Goal: Information Seeking & Learning: Learn about a topic

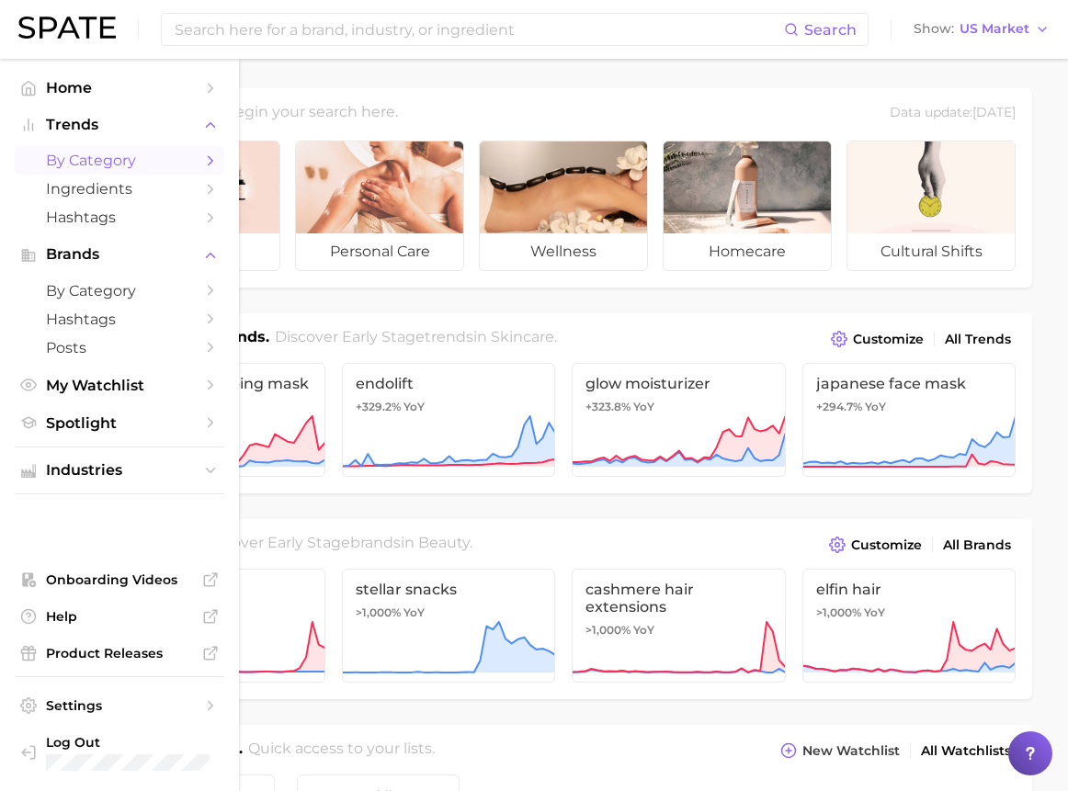
click at [92, 159] on span "by Category" at bounding box center [119, 160] width 147 height 17
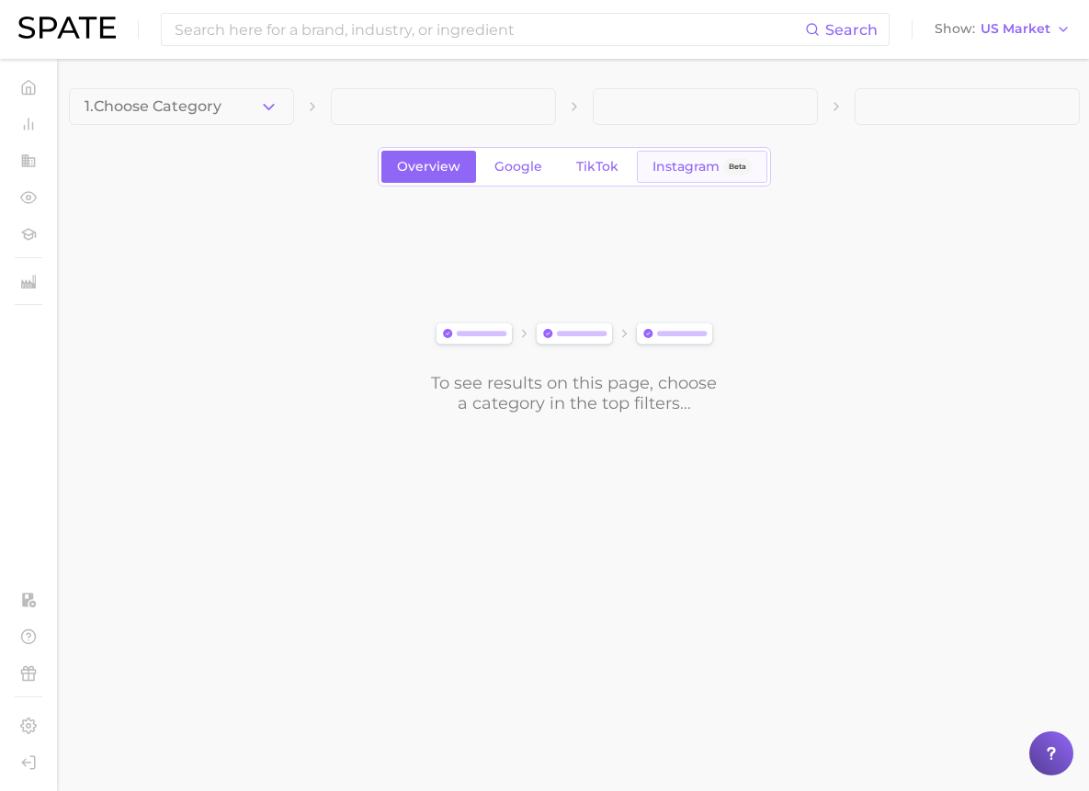
click at [671, 160] on span "Instagram" at bounding box center [685, 167] width 67 height 16
click at [702, 170] on span "Instagram" at bounding box center [685, 167] width 67 height 16
drag, startPoint x: 561, startPoint y: 490, endPoint x: 571, endPoint y: 489, distance: 9.2
click at [563, 490] on main "1. Choose Category Overview Google TikTok Instagram Beta To see results on this…" at bounding box center [574, 282] width 1030 height 447
click at [700, 187] on div "1. Choose Category Overview Google TikTok Instagram Beta To see results on this…" at bounding box center [574, 250] width 1011 height 325
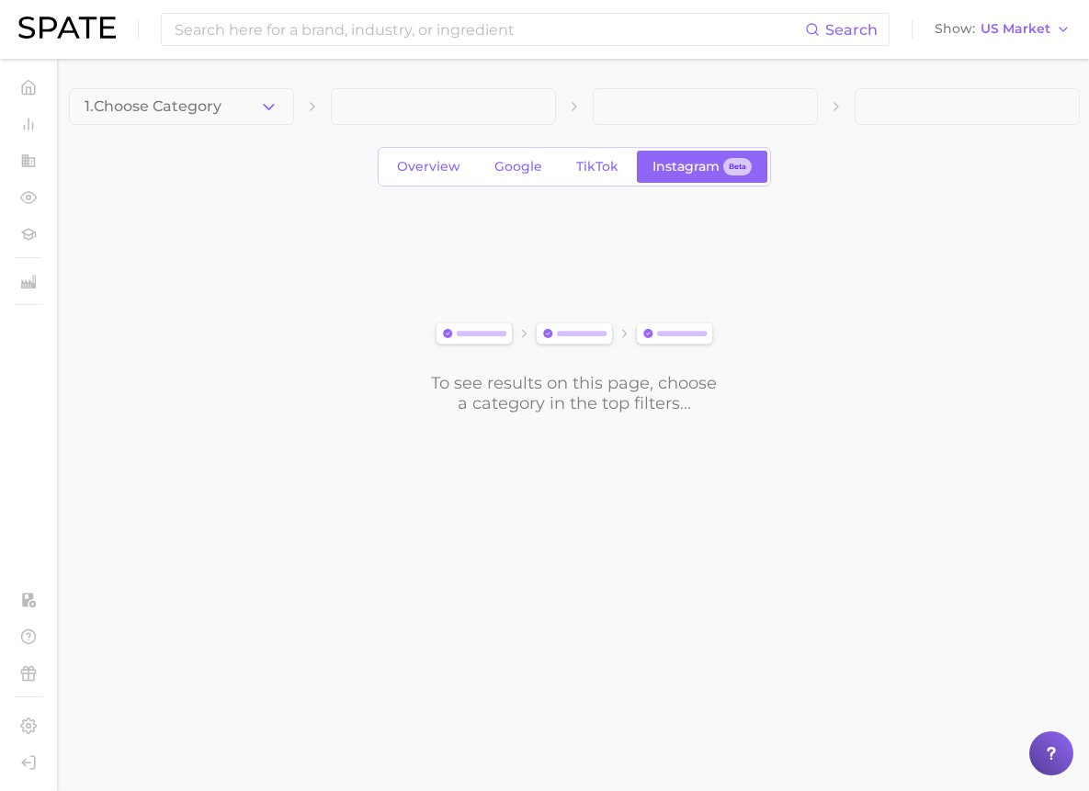
drag, startPoint x: 192, startPoint y: 95, endPoint x: 201, endPoint y: 107, distance: 15.1
click at [192, 95] on button "1. Choose Category" at bounding box center [181, 106] width 225 height 37
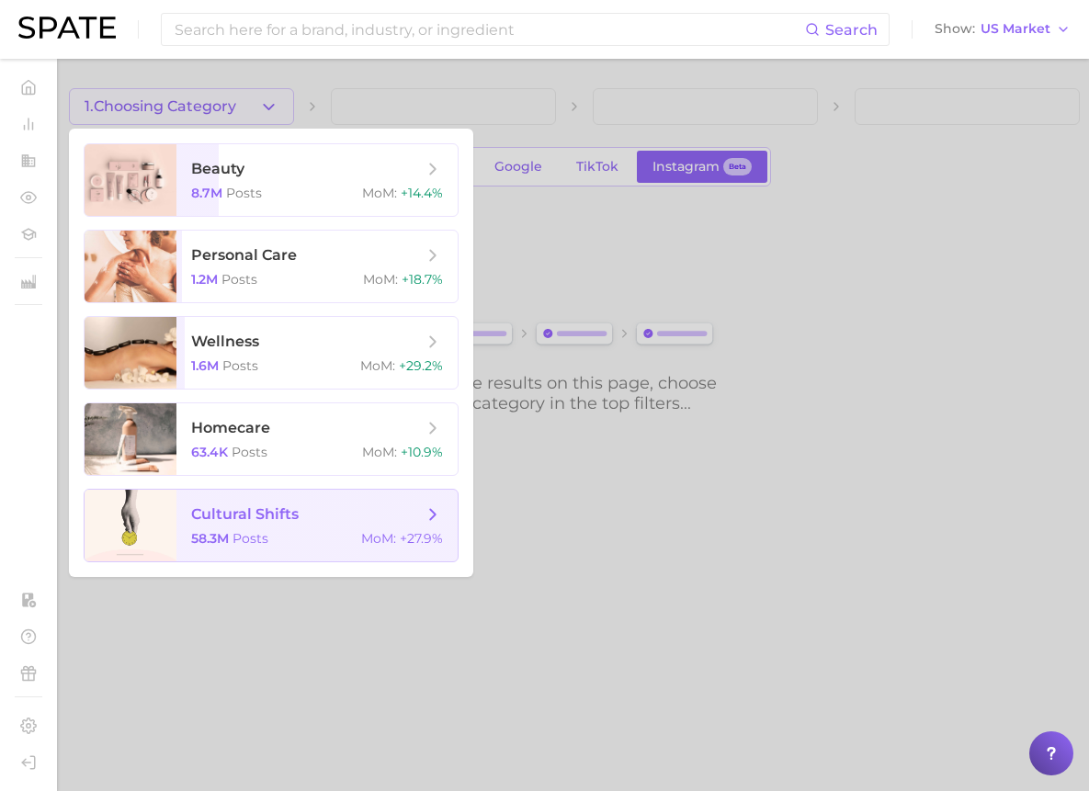
click at [344, 510] on span "cultural shifts" at bounding box center [307, 514] width 232 height 20
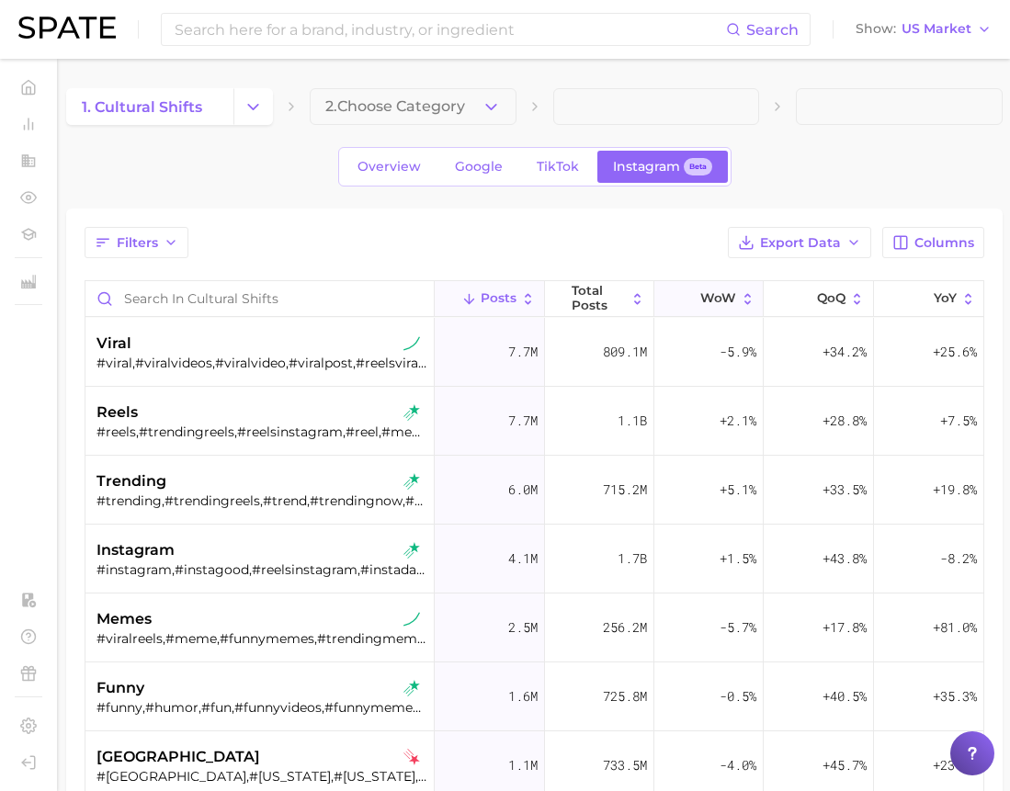
click at [713, 295] on span "WoW" at bounding box center [718, 298] width 36 height 15
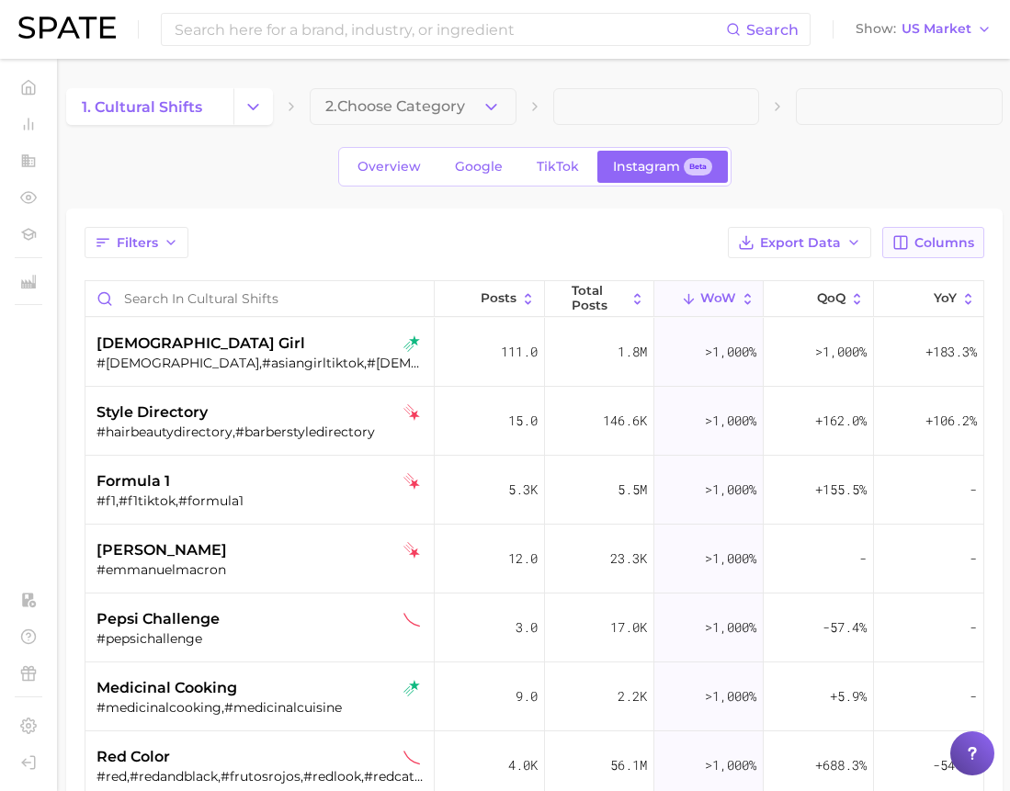
click at [926, 244] on span "Columns" at bounding box center [944, 243] width 60 height 16
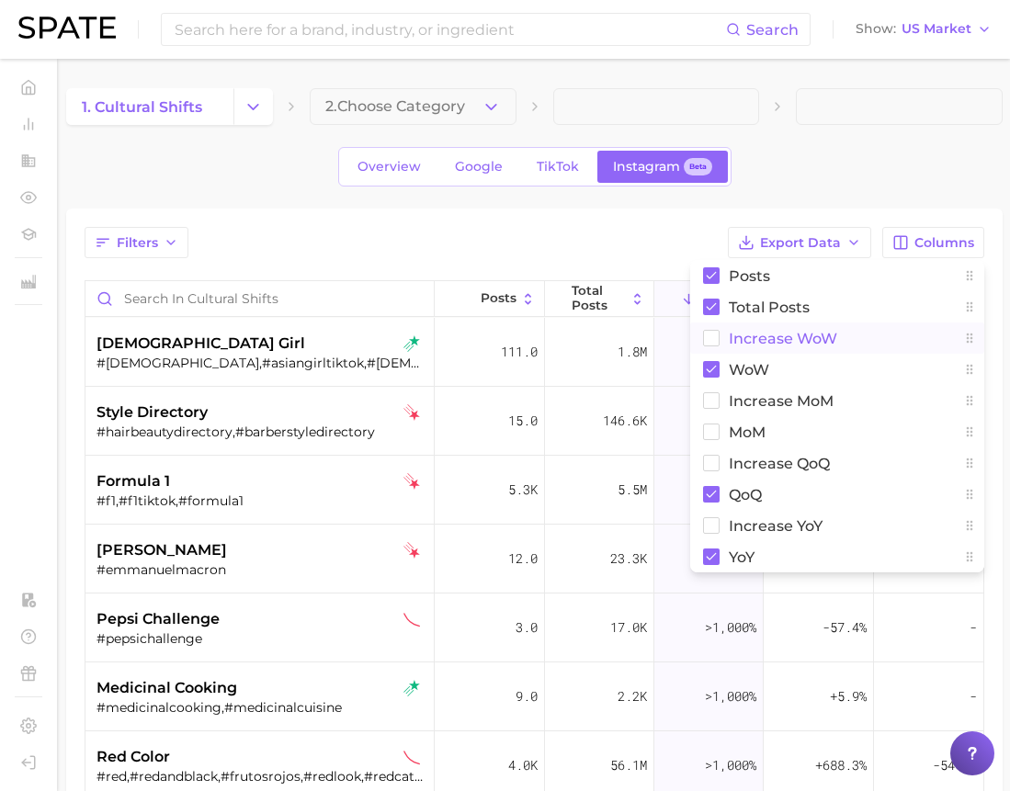
click at [791, 343] on span "Increase WoW" at bounding box center [783, 339] width 108 height 16
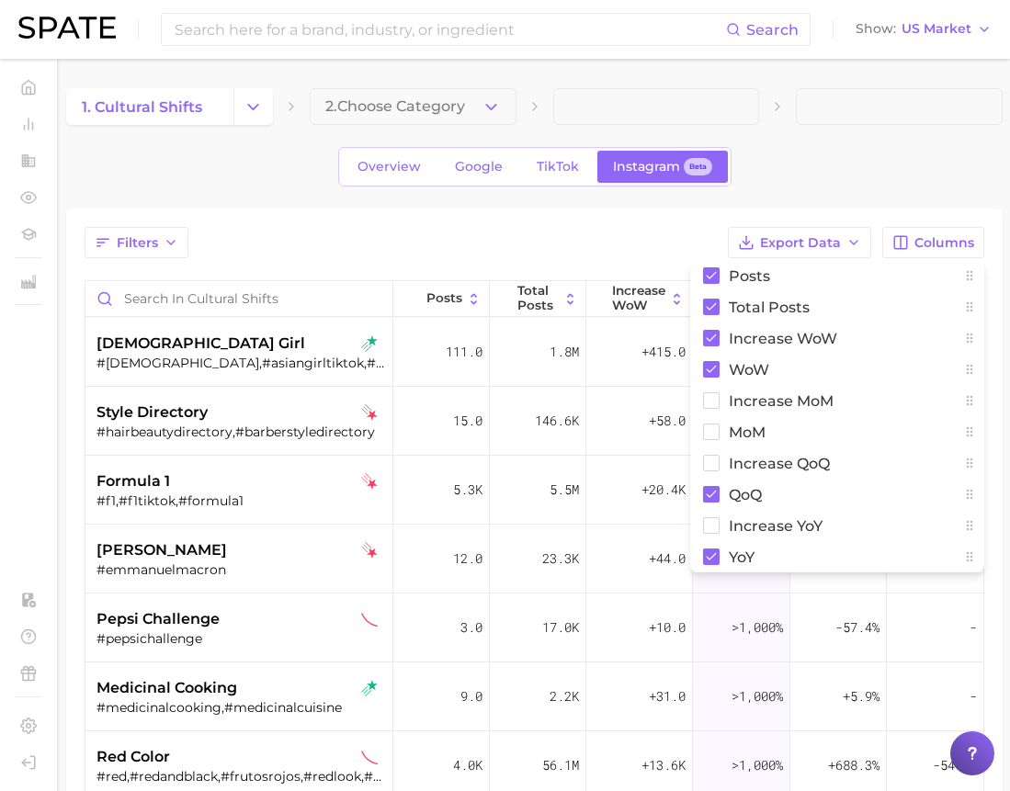
click at [465, 220] on div "Filters Export Data Columns Posts Total Posts Increase WoW WoW Increase MoM MoM…" at bounding box center [534, 649] width 936 height 881
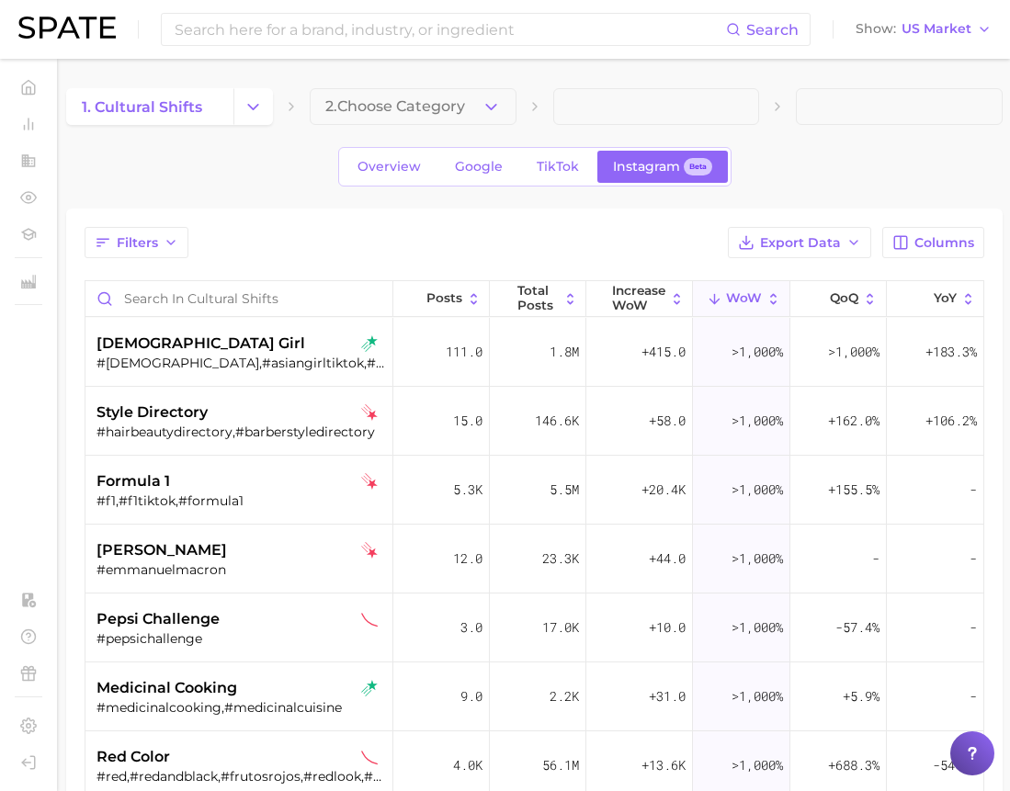
click at [134, 261] on div "Filters Export Data Columns Posts Total Posts Increase WoW WoW QoQ YoY [DEMOGRA…" at bounding box center [535, 649] width 900 height 844
click at [142, 242] on span "Filters" at bounding box center [137, 243] width 41 height 16
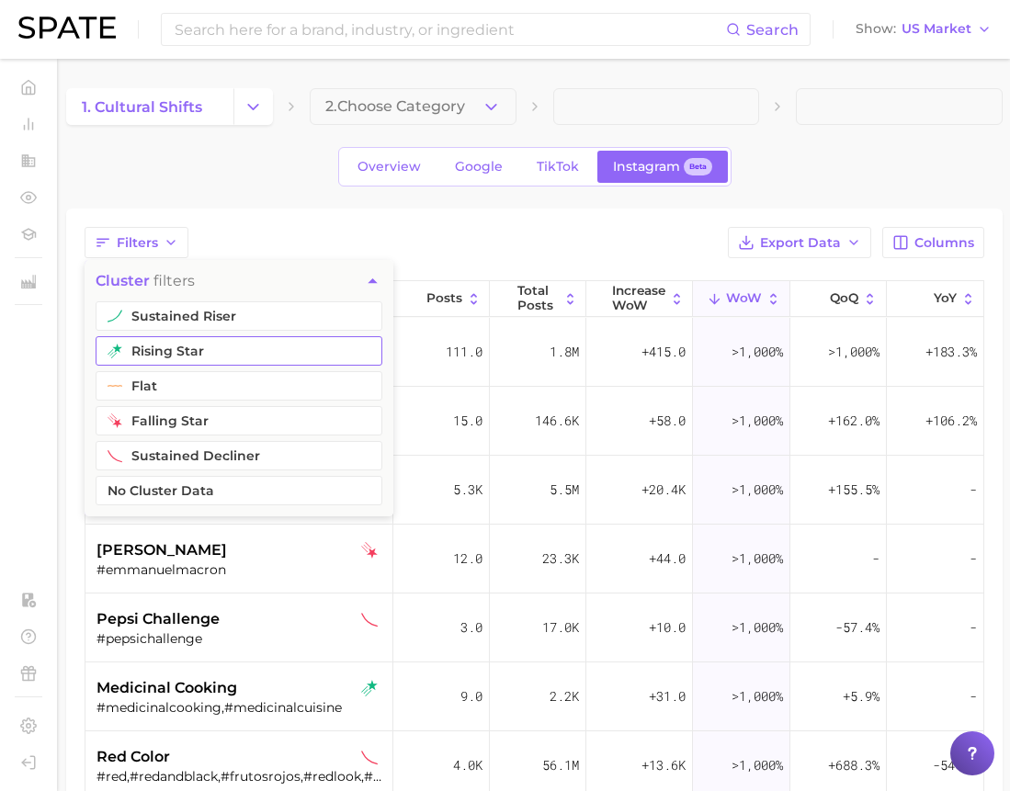
click at [192, 346] on button "rising star" at bounding box center [239, 350] width 287 height 29
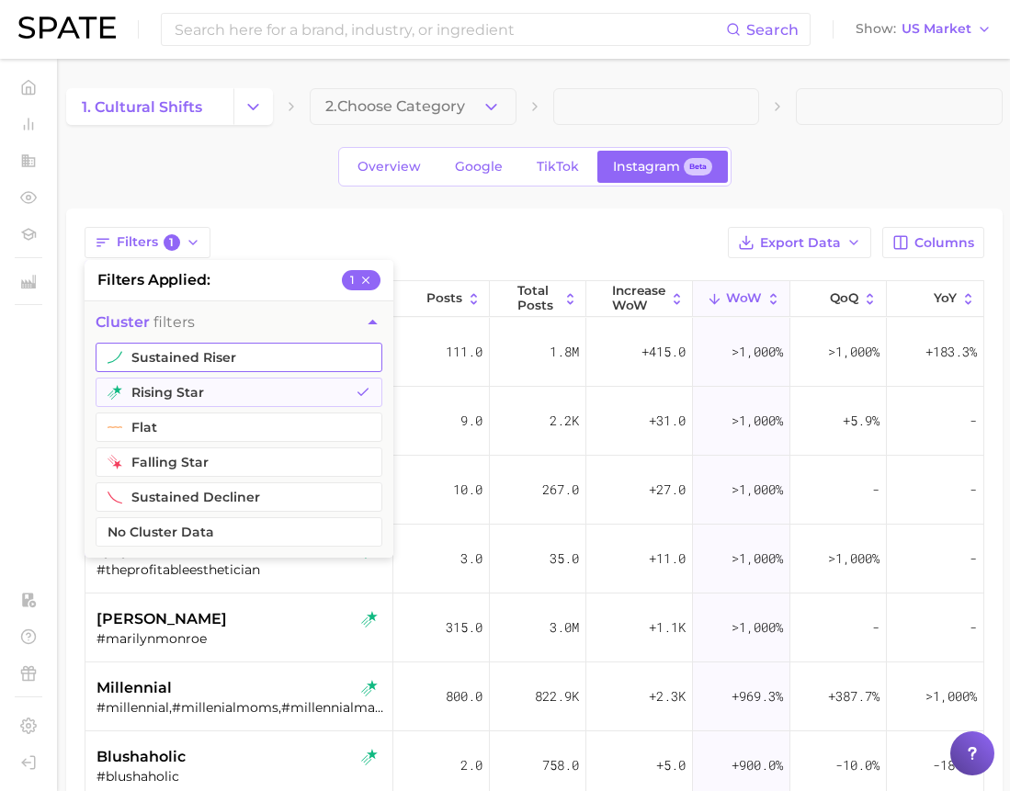
click at [189, 347] on button "sustained riser" at bounding box center [239, 357] width 287 height 29
click at [264, 181] on div "Overview Google TikTok Instagram Beta" at bounding box center [534, 167] width 936 height 40
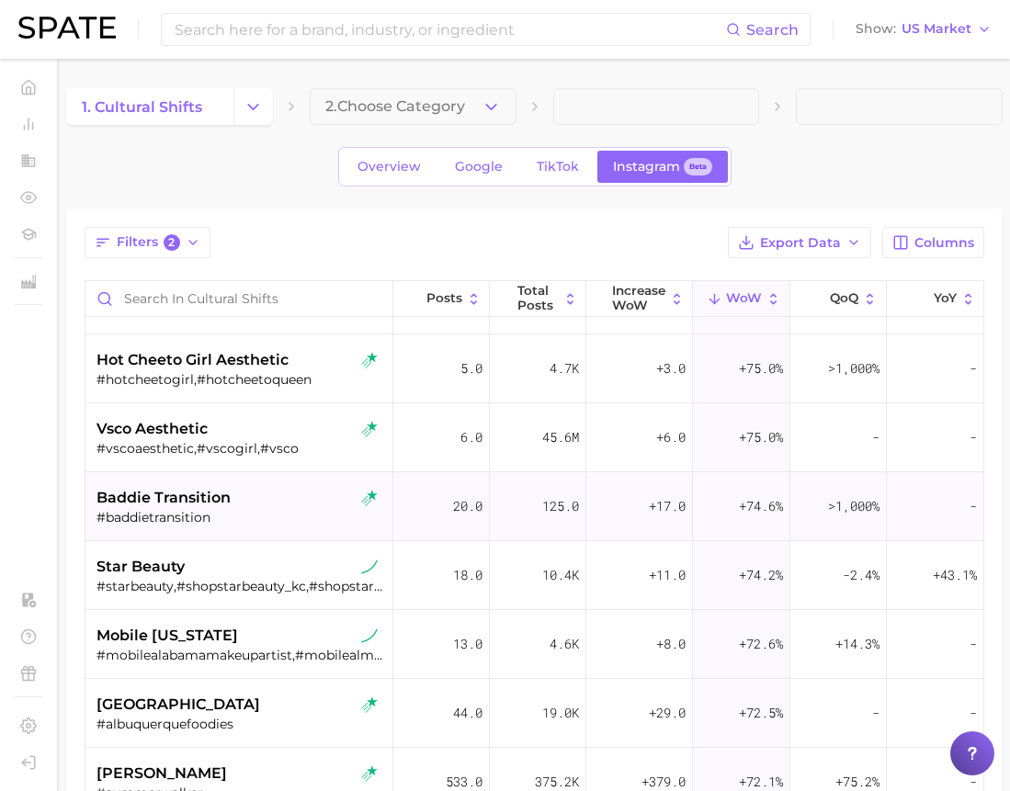
scroll to position [8684, 0]
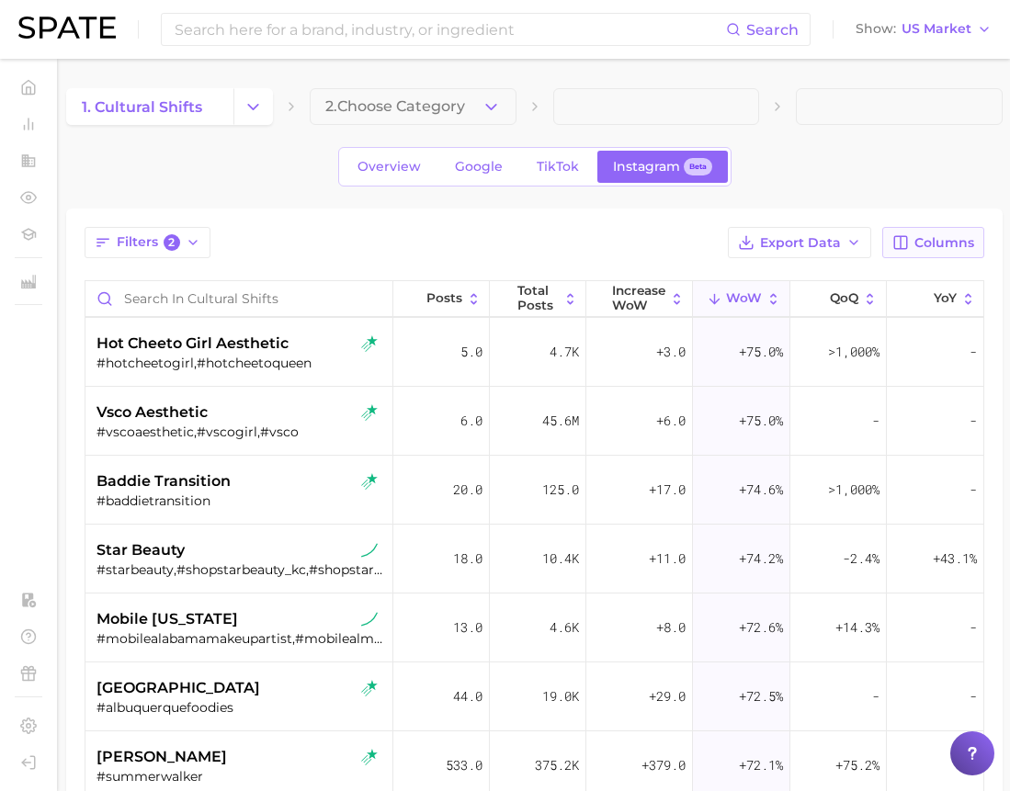
click at [923, 236] on span "Columns" at bounding box center [944, 243] width 60 height 16
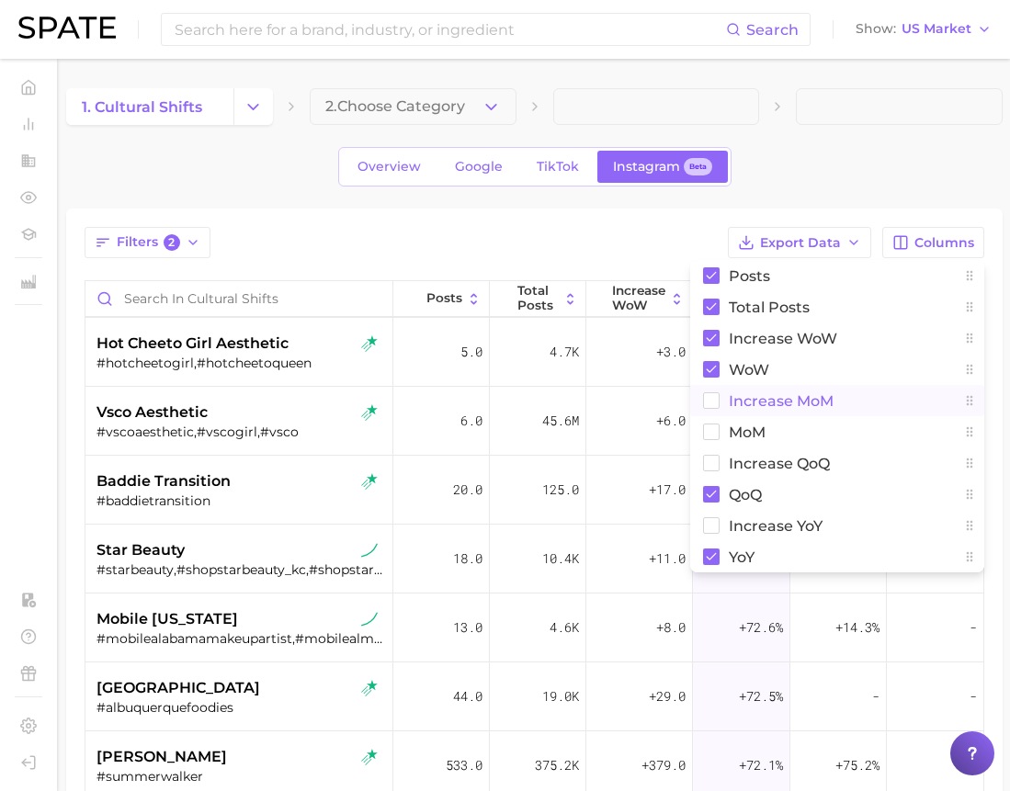
click at [839, 406] on button "Increase MoM" at bounding box center [837, 400] width 294 height 31
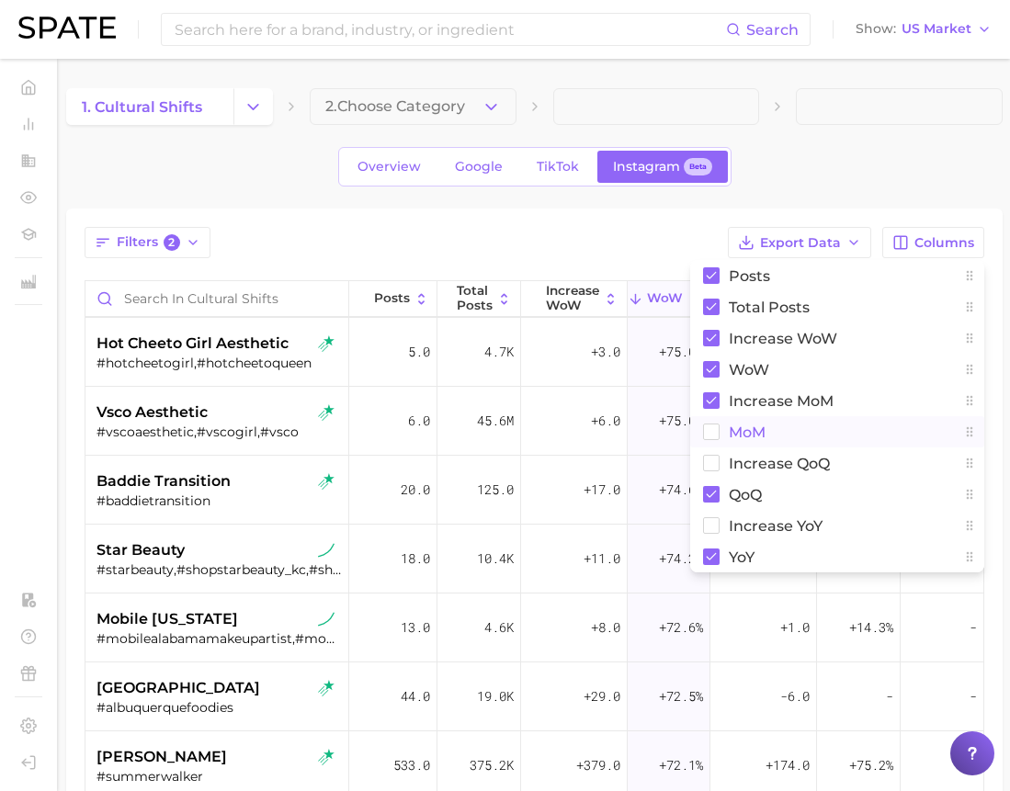
click at [798, 427] on button "MoM" at bounding box center [837, 431] width 294 height 31
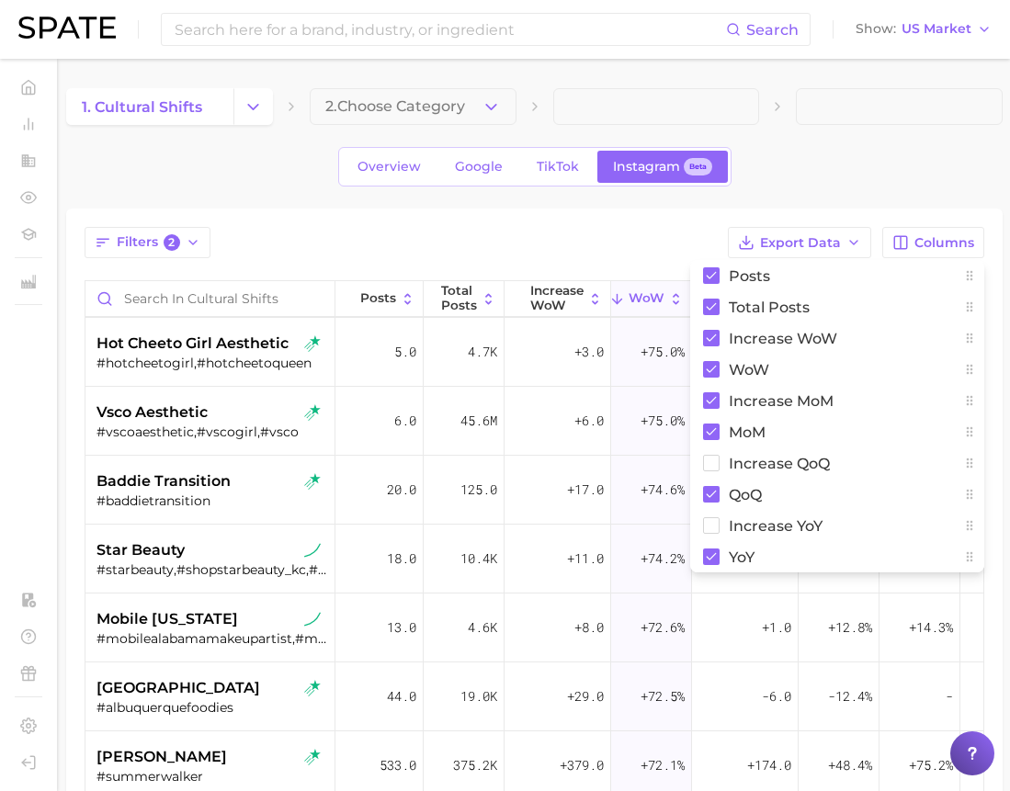
click at [908, 133] on div "1. cultural shifts 2. Choose Category Overview Google TikTok Instagram Beta Fil…" at bounding box center [534, 589] width 936 height 1002
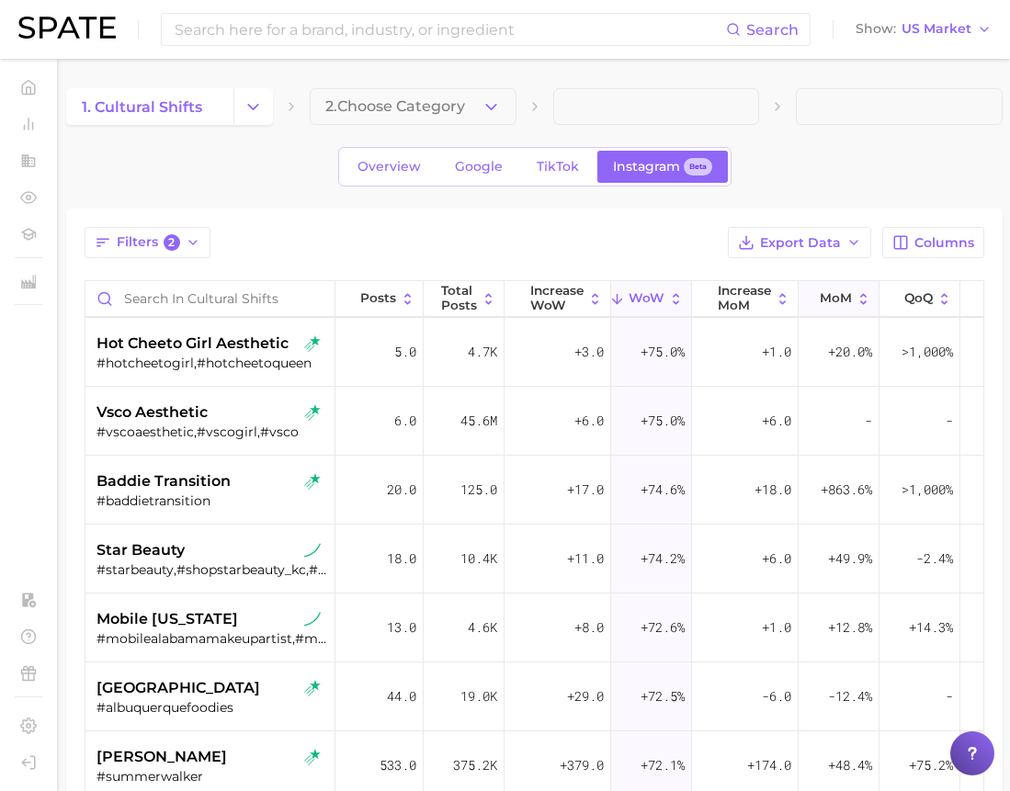
click at [832, 301] on span "MoM" at bounding box center [836, 298] width 32 height 15
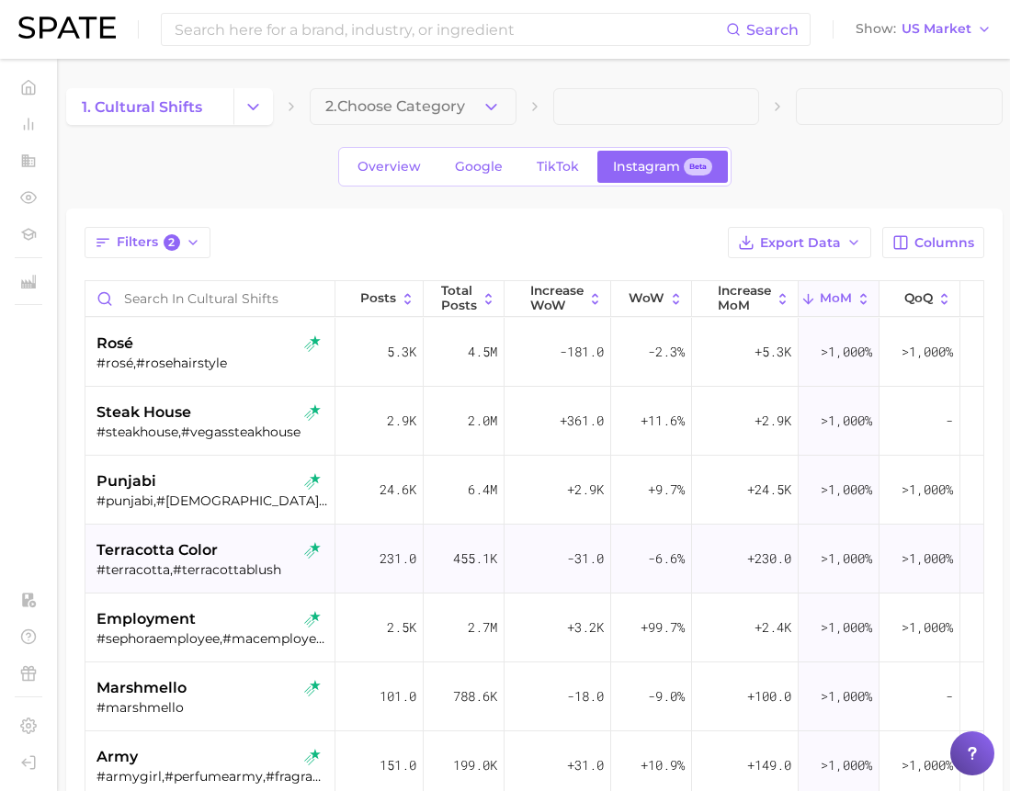
click at [242, 558] on div "terracotta color" at bounding box center [212, 550] width 232 height 22
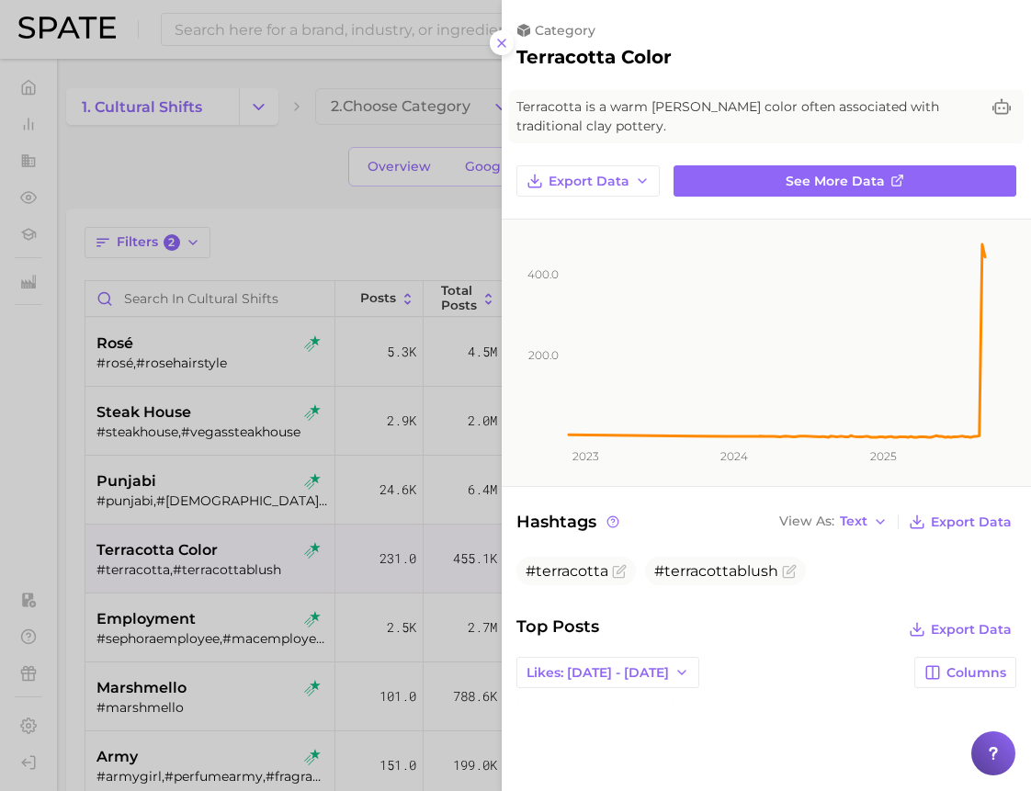
click at [303, 148] on div at bounding box center [515, 395] width 1031 height 791
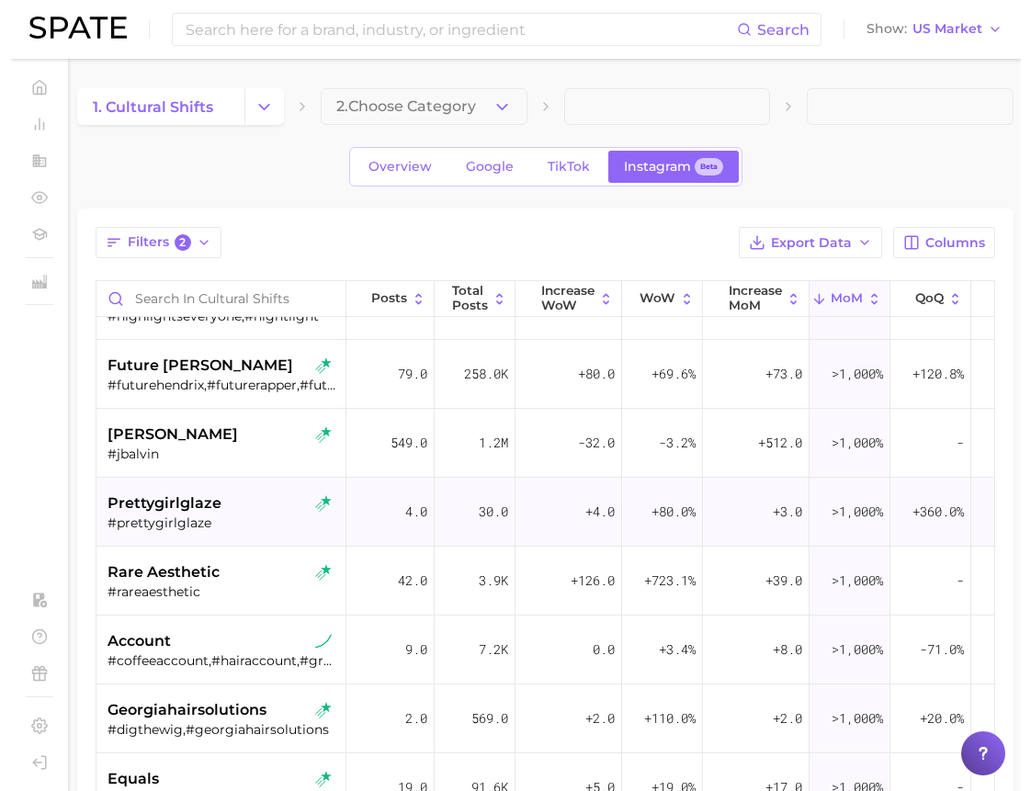
scroll to position [1516, 0]
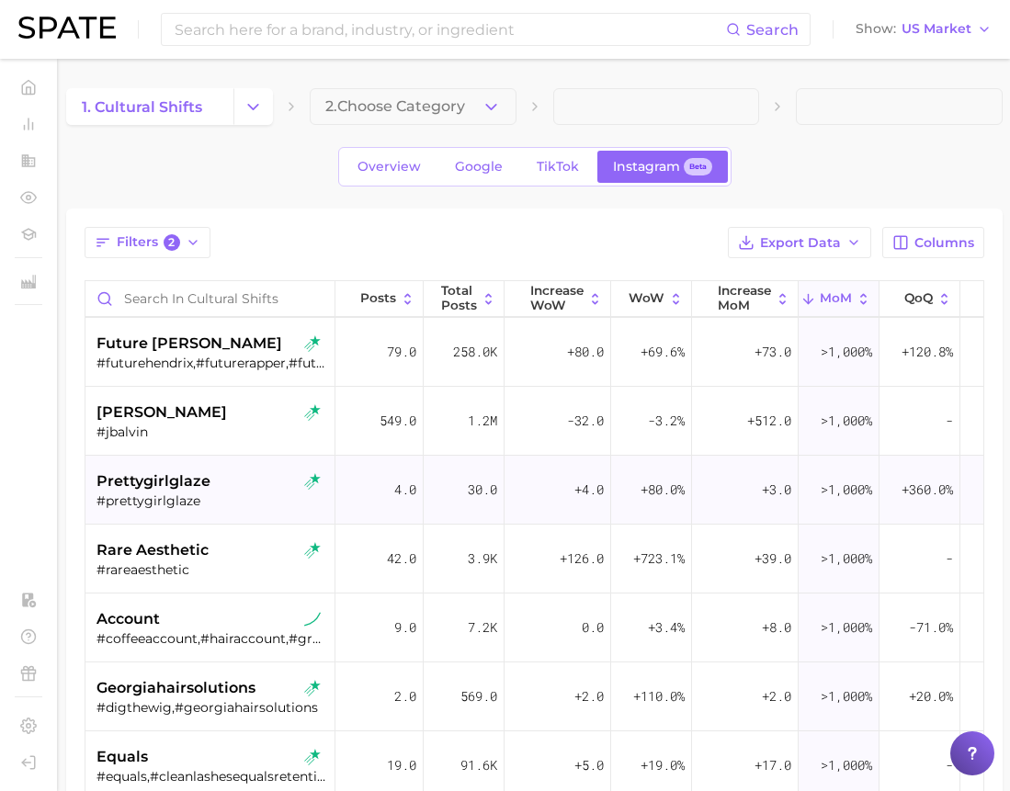
click at [225, 509] on div "prettygirlglaze #prettygirlglaze" at bounding box center [212, 490] width 232 height 69
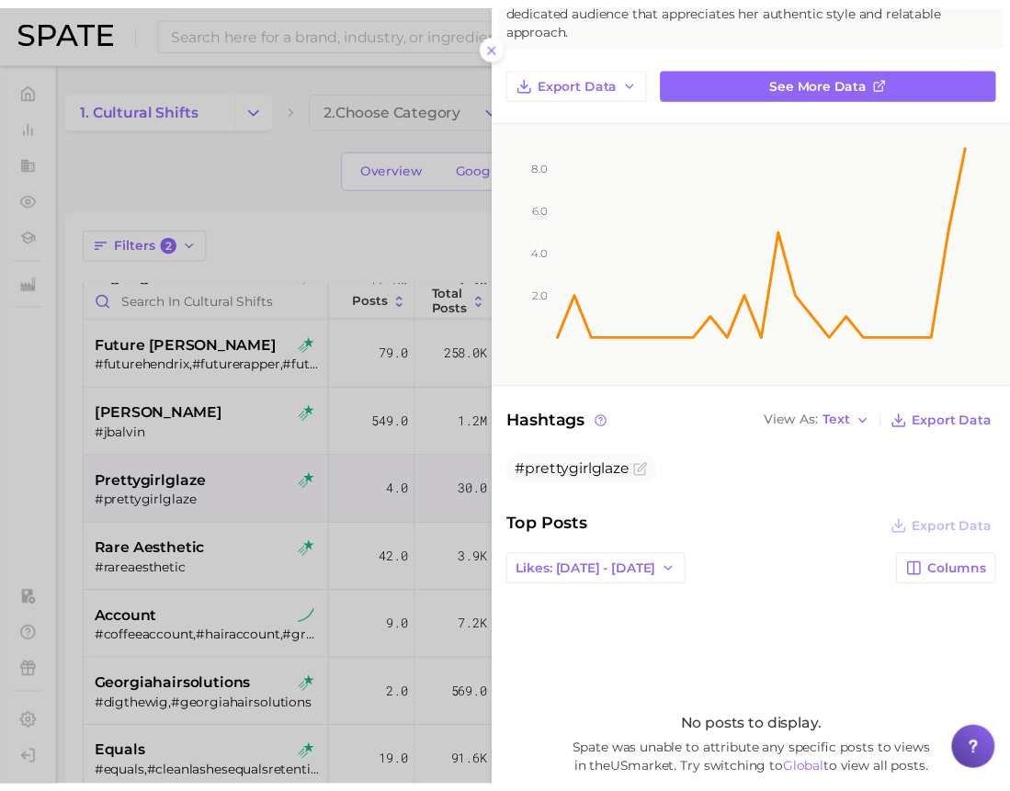
scroll to position [276, 0]
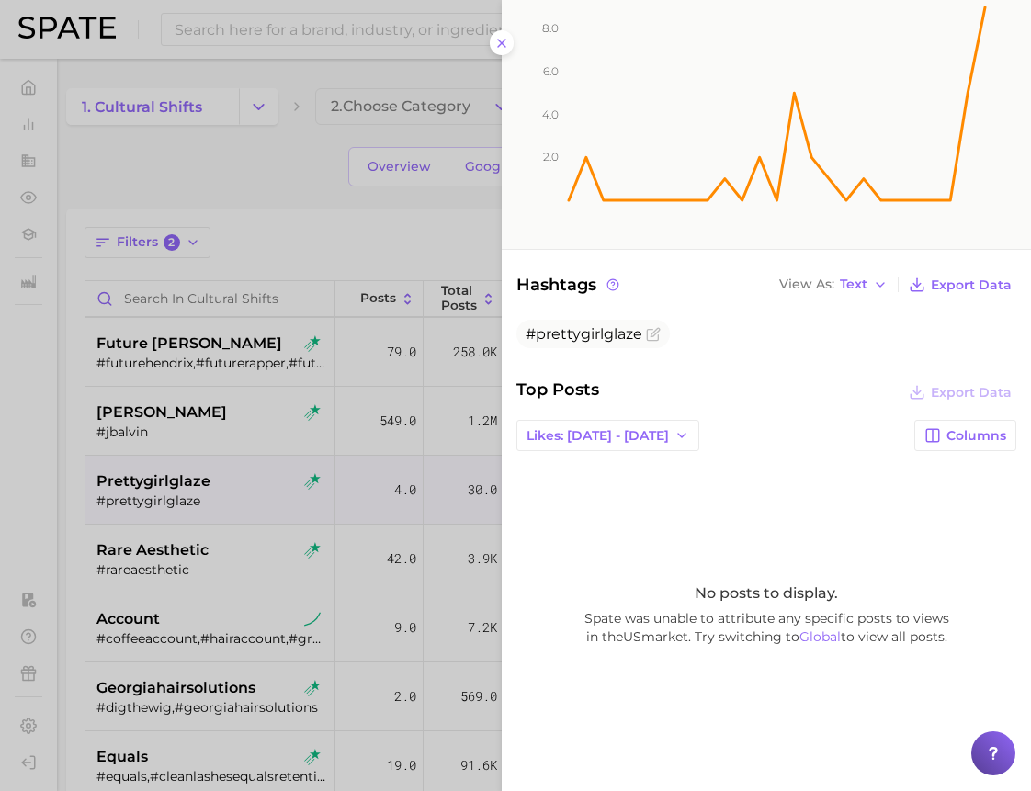
click at [302, 180] on div at bounding box center [515, 395] width 1031 height 791
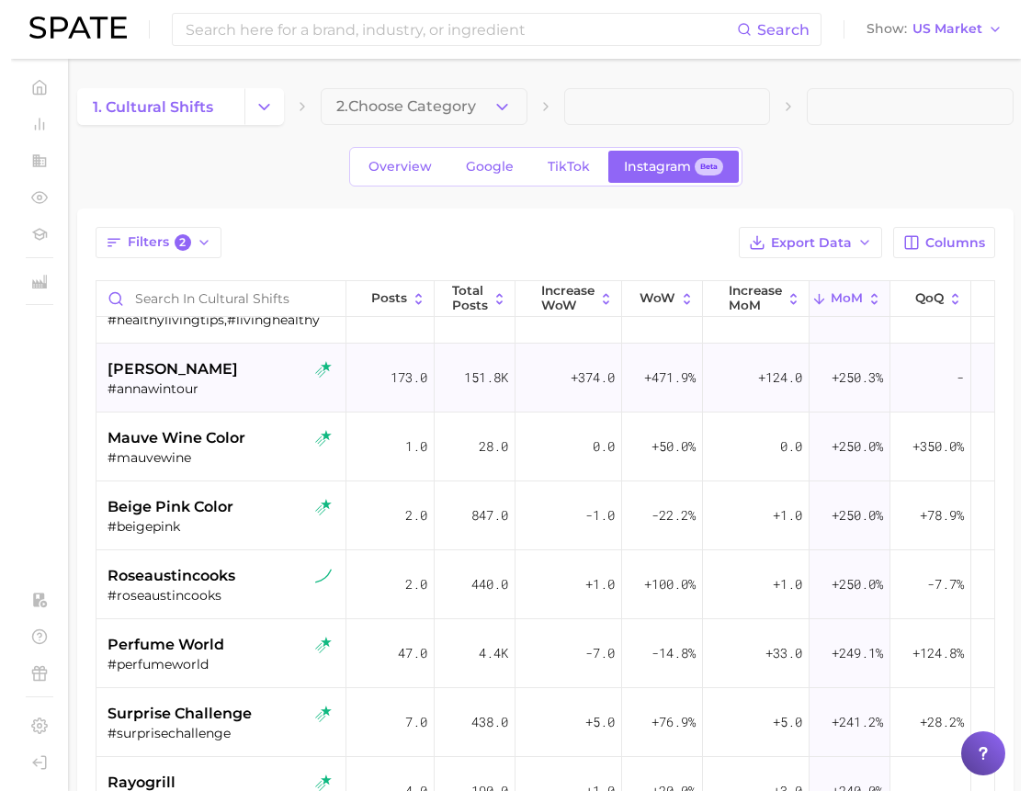
scroll to position [6065, 0]
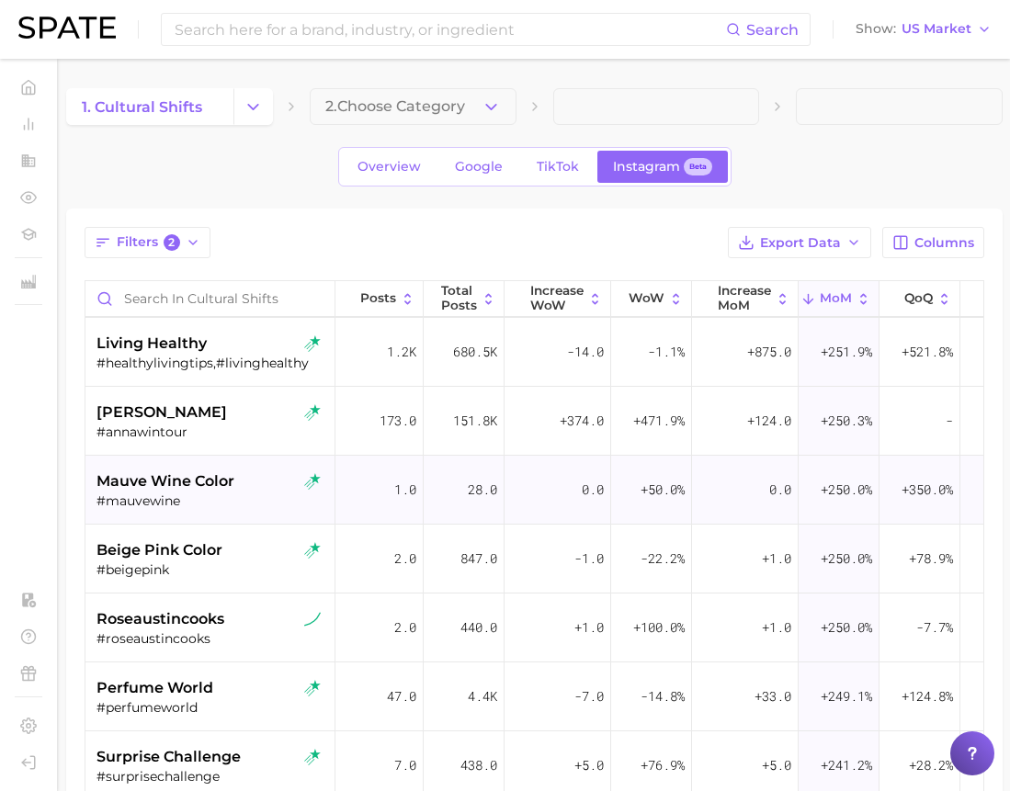
click at [240, 471] on div "mauve wine color" at bounding box center [212, 481] width 232 height 22
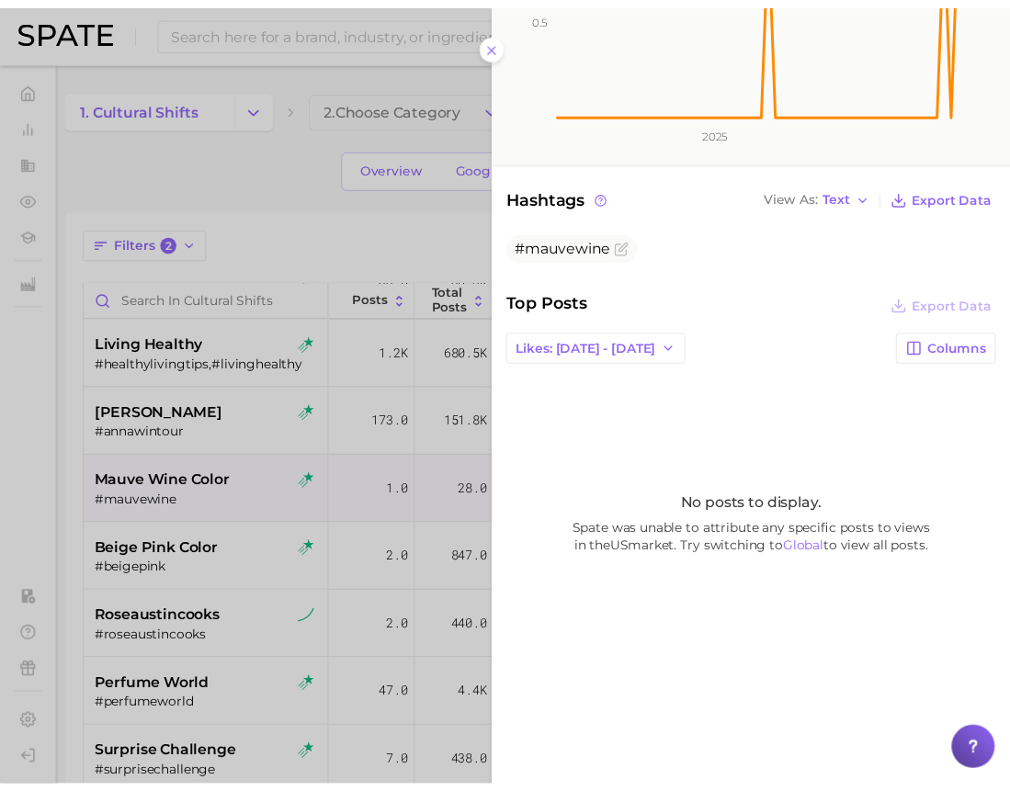
scroll to position [328, 0]
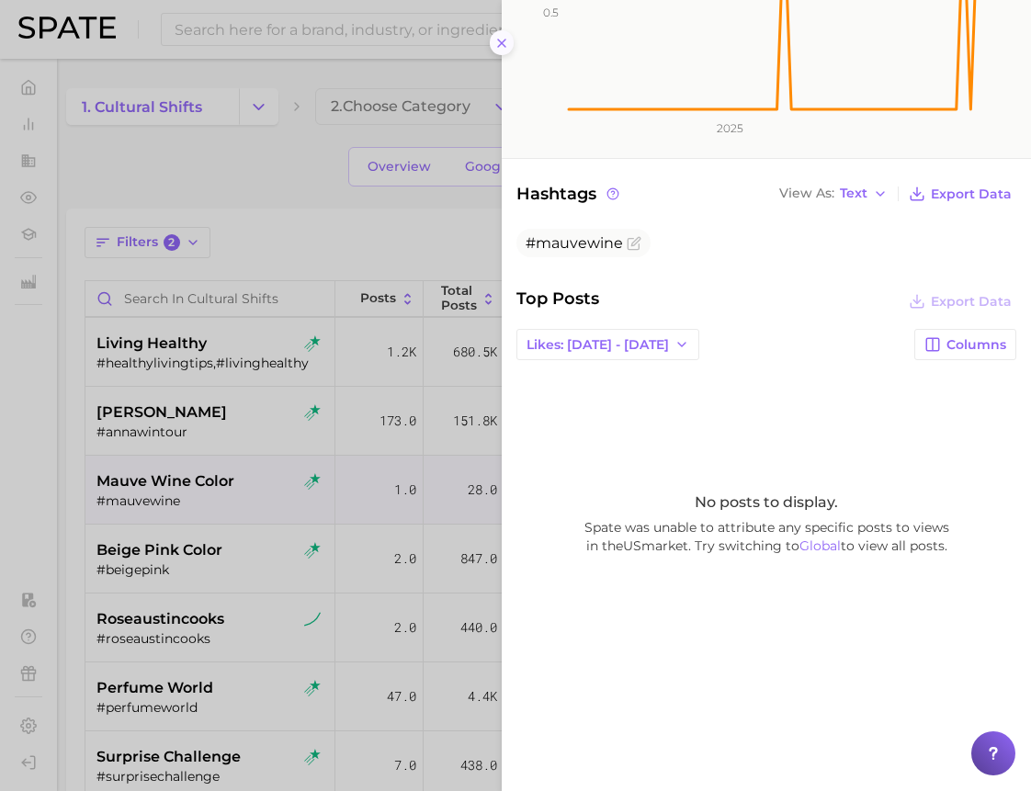
click at [500, 54] on button at bounding box center [502, 42] width 25 height 25
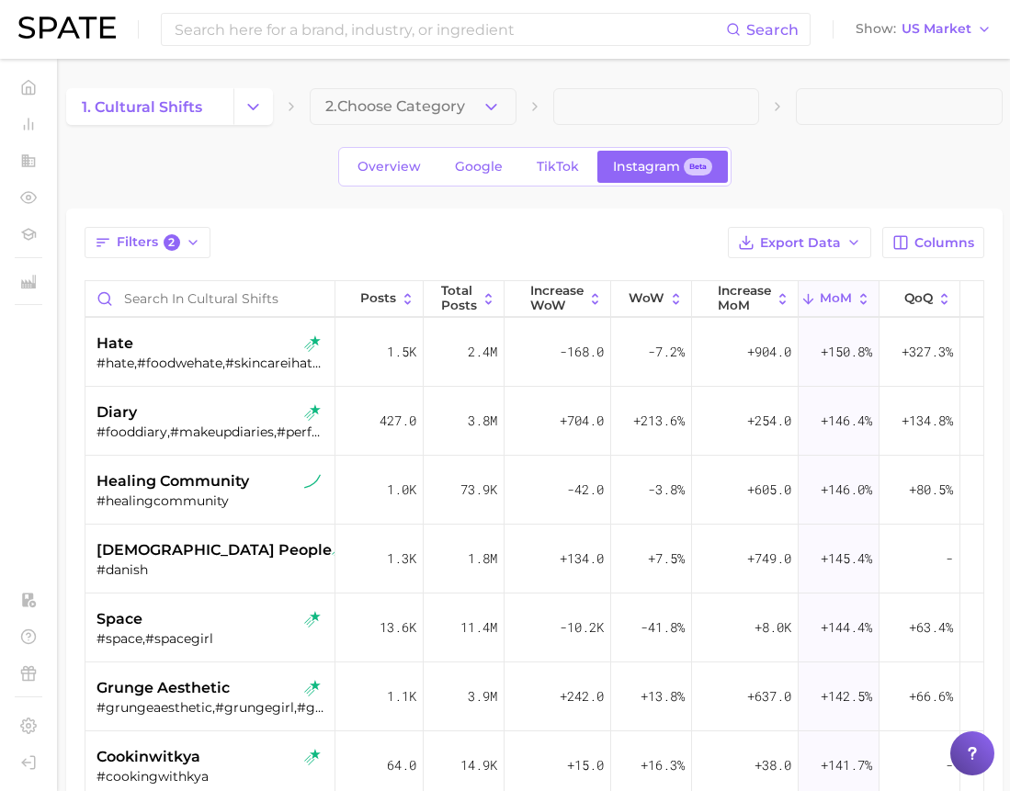
scroll to position [10338, 0]
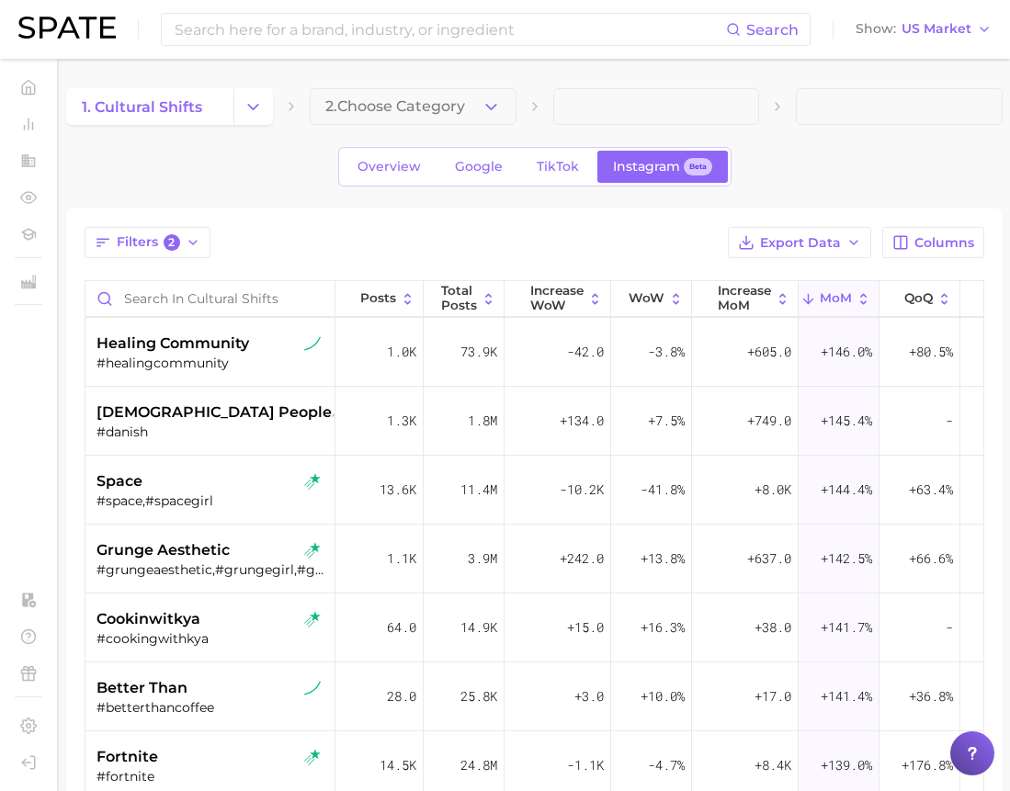
drag, startPoint x: 527, startPoint y: 79, endPoint x: 516, endPoint y: 521, distance: 442.1
click at [527, 78] on main "1. cultural shifts 2. Choose Category Overview Google TikTok Instagram Beta Fil…" at bounding box center [534, 620] width 951 height 1123
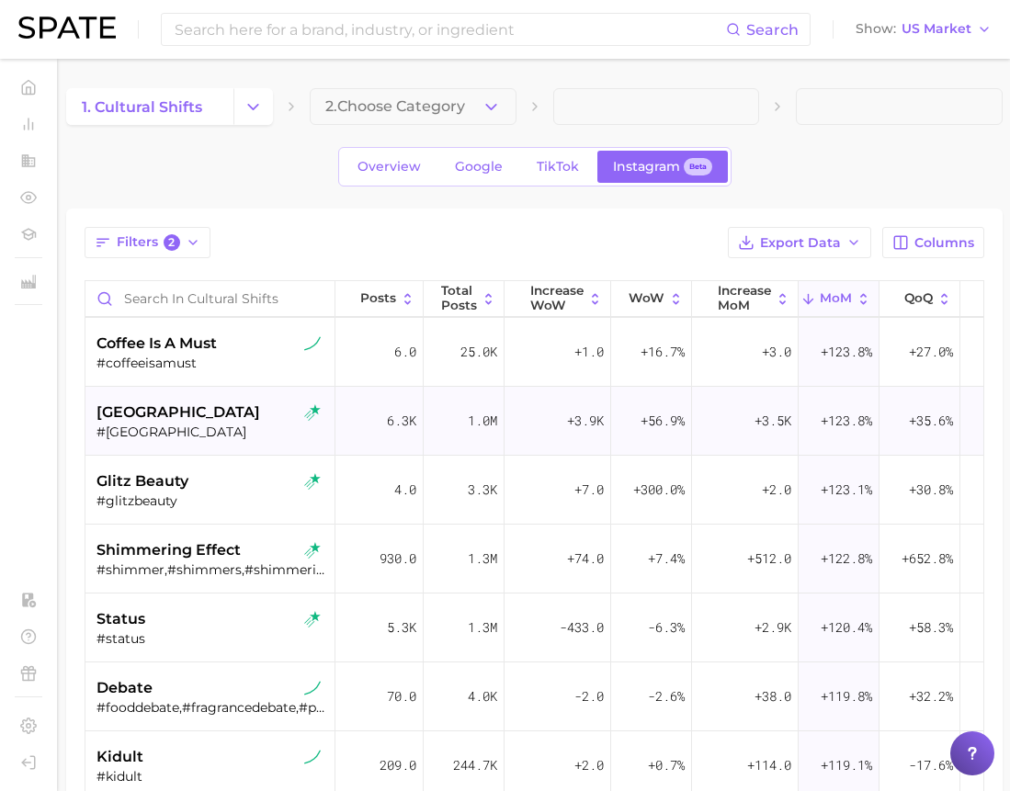
scroll to position [11716, 0]
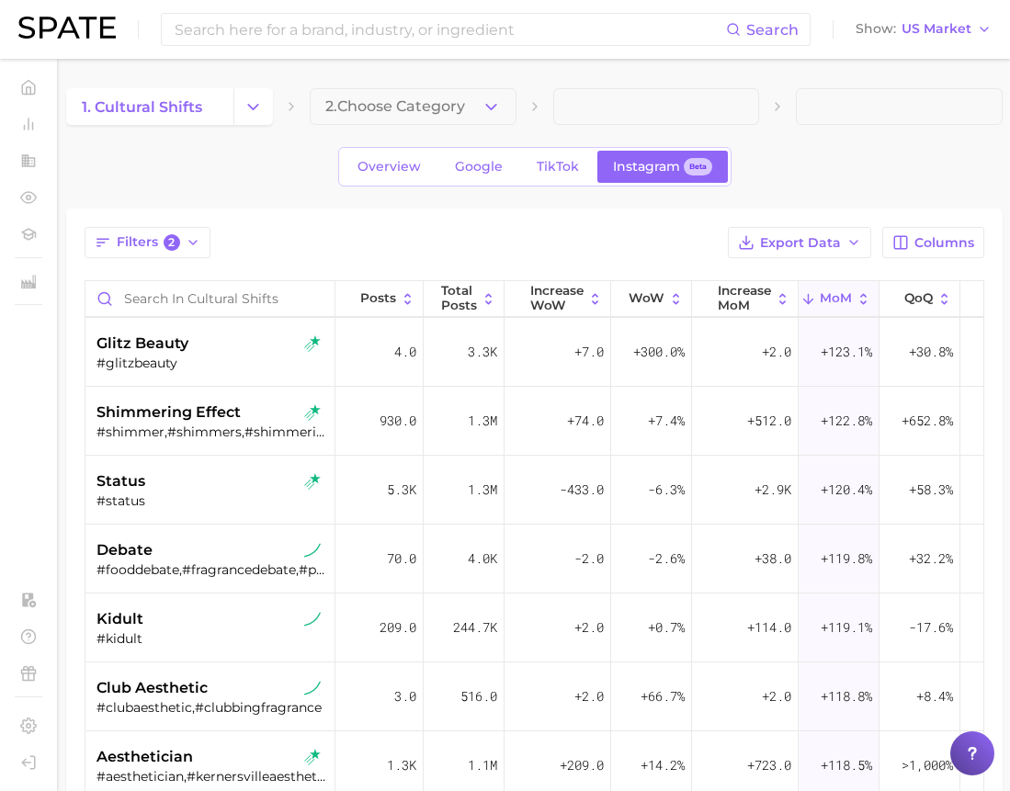
drag, startPoint x: 277, startPoint y: 168, endPoint x: 629, endPoint y: 496, distance: 481.1
click at [277, 168] on div "Overview Google TikTok Instagram Beta" at bounding box center [534, 167] width 936 height 40
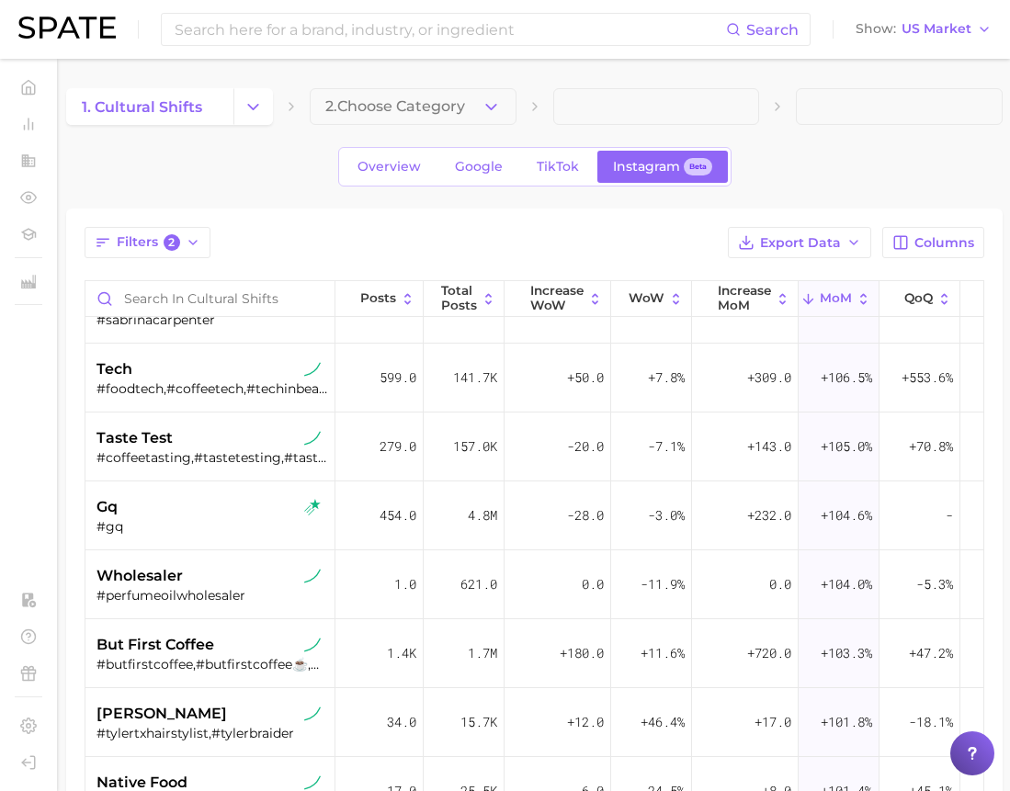
scroll to position [13646, 0]
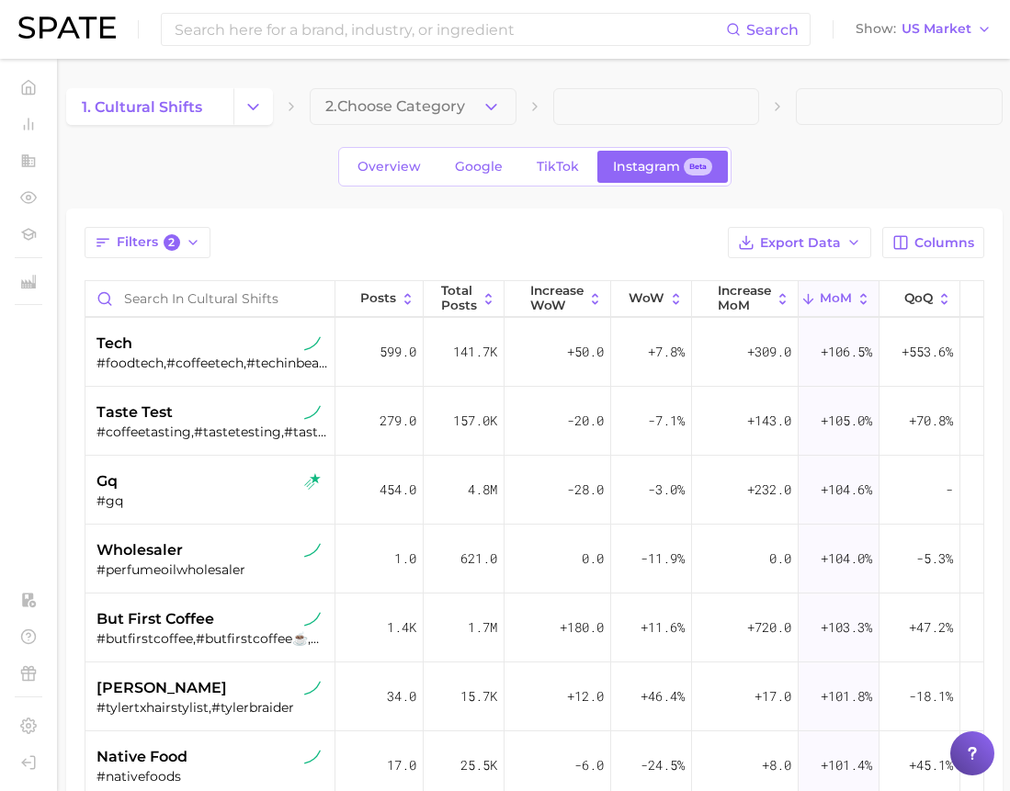
drag, startPoint x: 279, startPoint y: 153, endPoint x: 690, endPoint y: 493, distance: 533.8
click at [279, 153] on div "Overview Google TikTok Instagram Beta" at bounding box center [534, 167] width 936 height 40
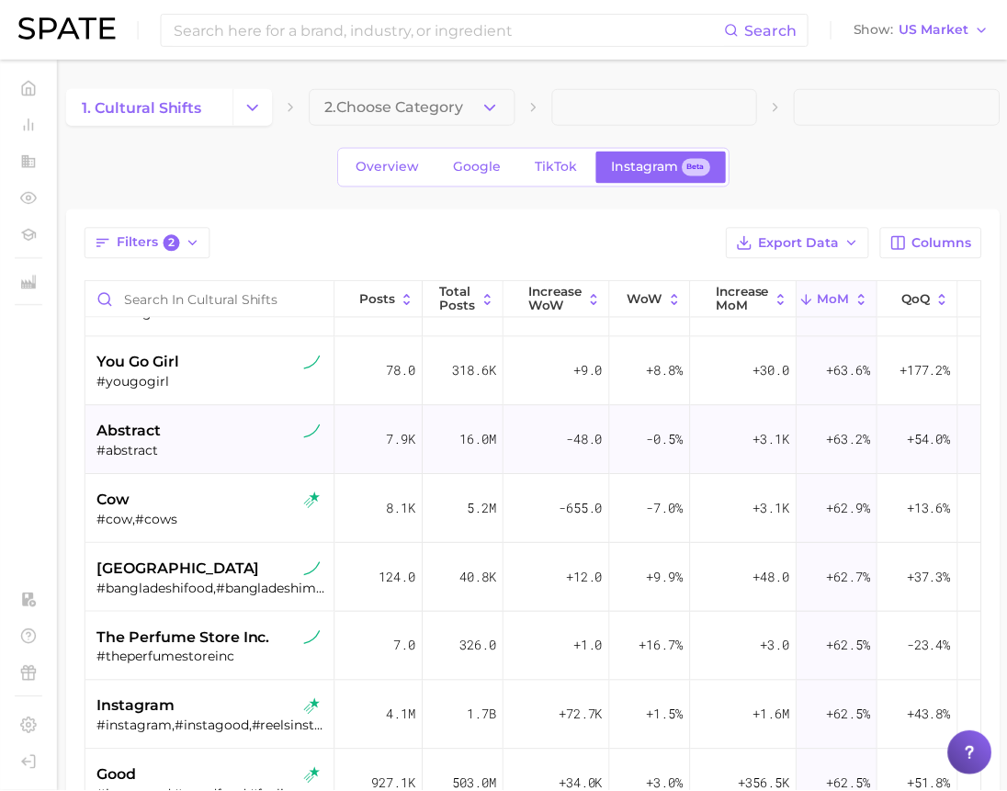
scroll to position [24397, 0]
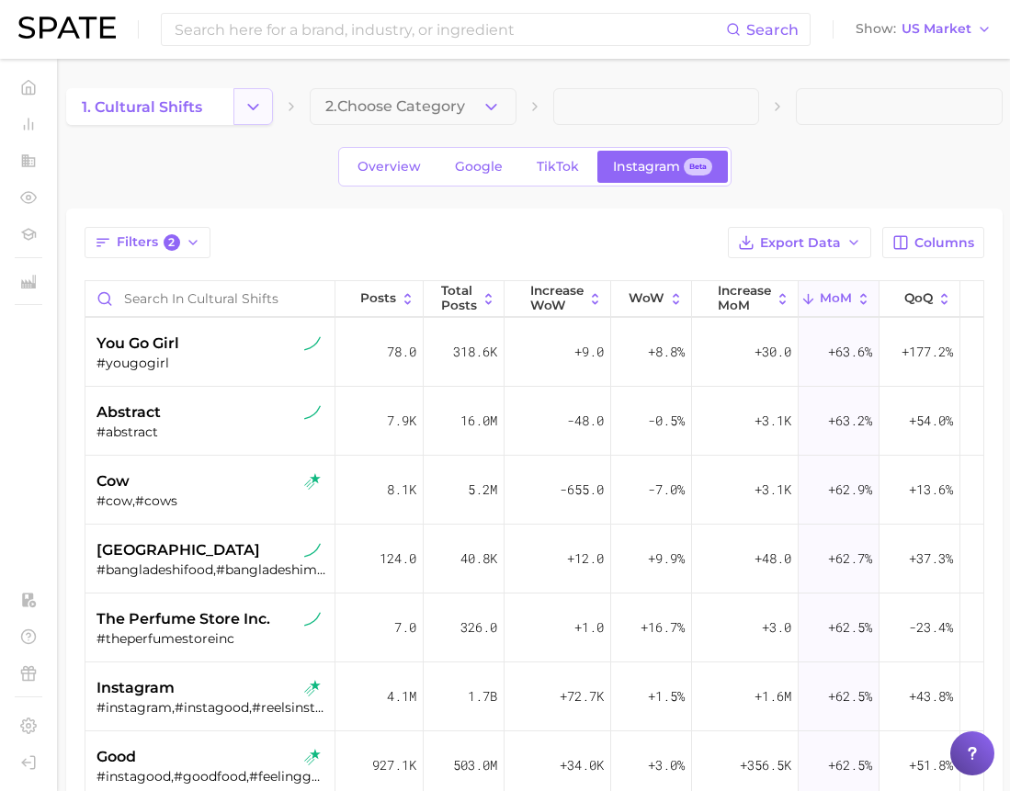
click at [242, 114] on button "Change Category" at bounding box center [253, 106] width 40 height 37
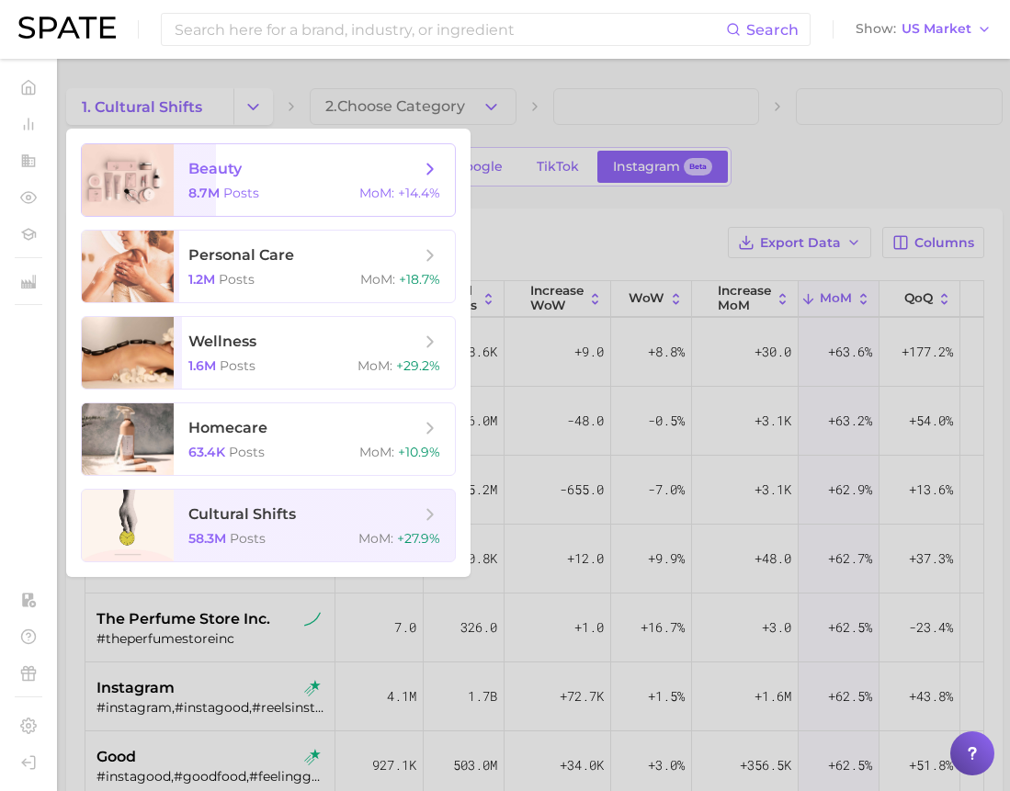
click at [268, 177] on span "beauty" at bounding box center [304, 169] width 232 height 20
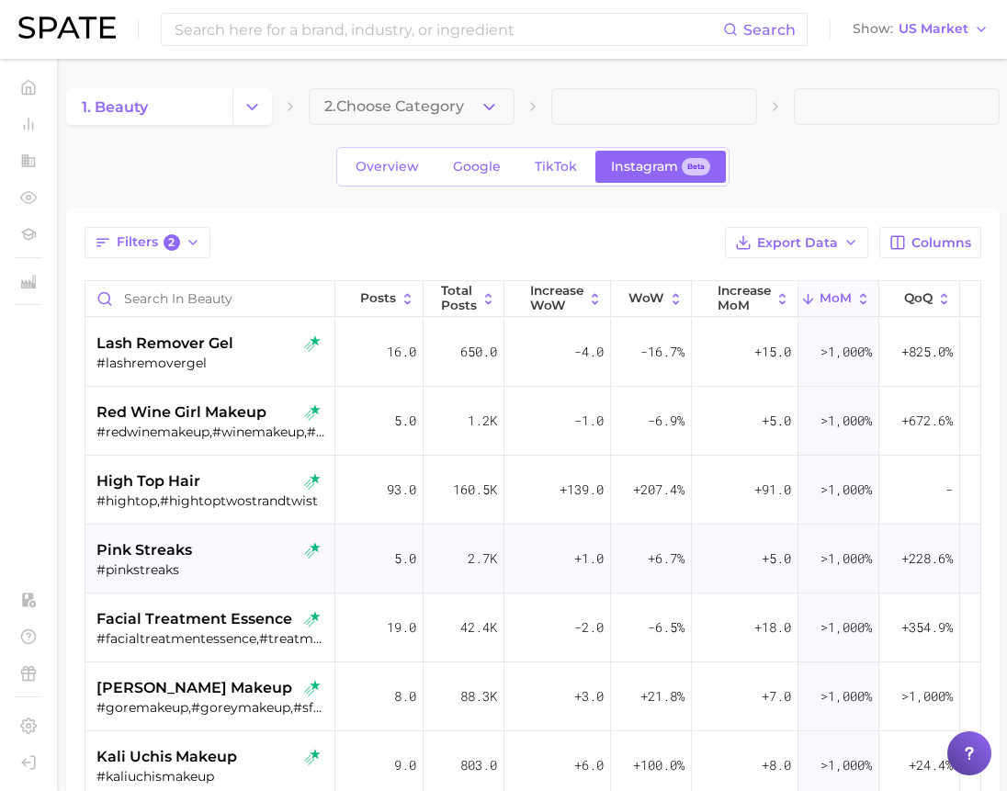
scroll to position [66, 0]
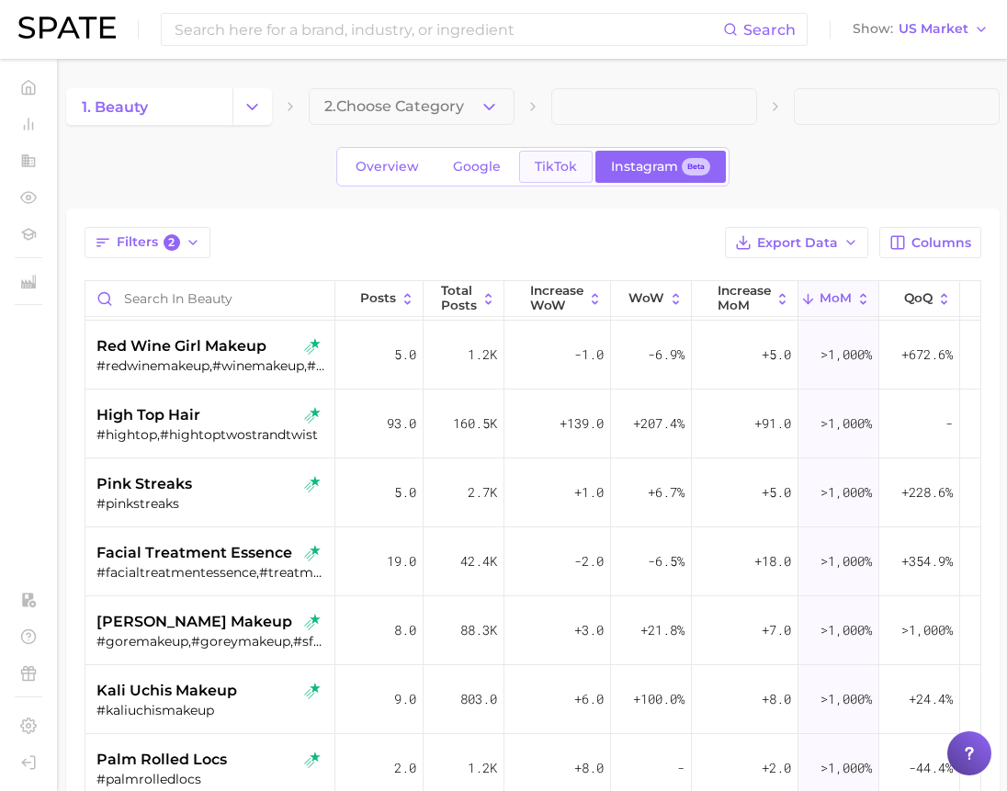
click at [572, 179] on link "TikTok" at bounding box center [556, 167] width 74 height 32
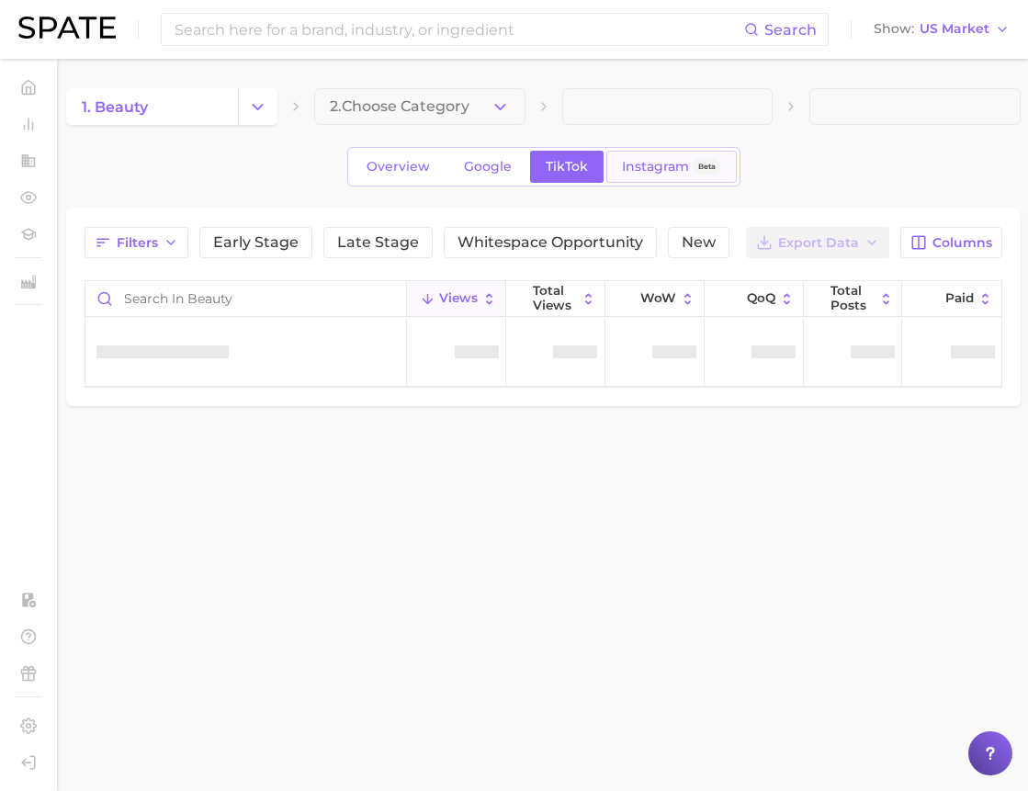
click at [642, 177] on link "Instagram Beta" at bounding box center [671, 167] width 130 height 32
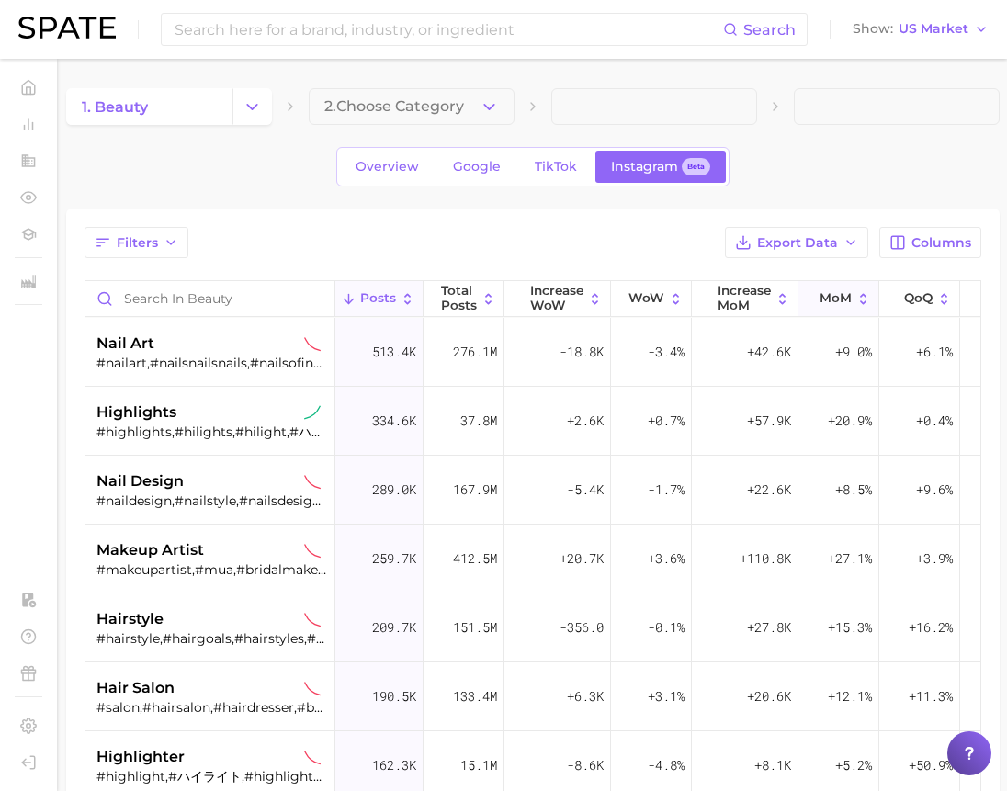
click at [864, 294] on icon at bounding box center [863, 298] width 6 height 11
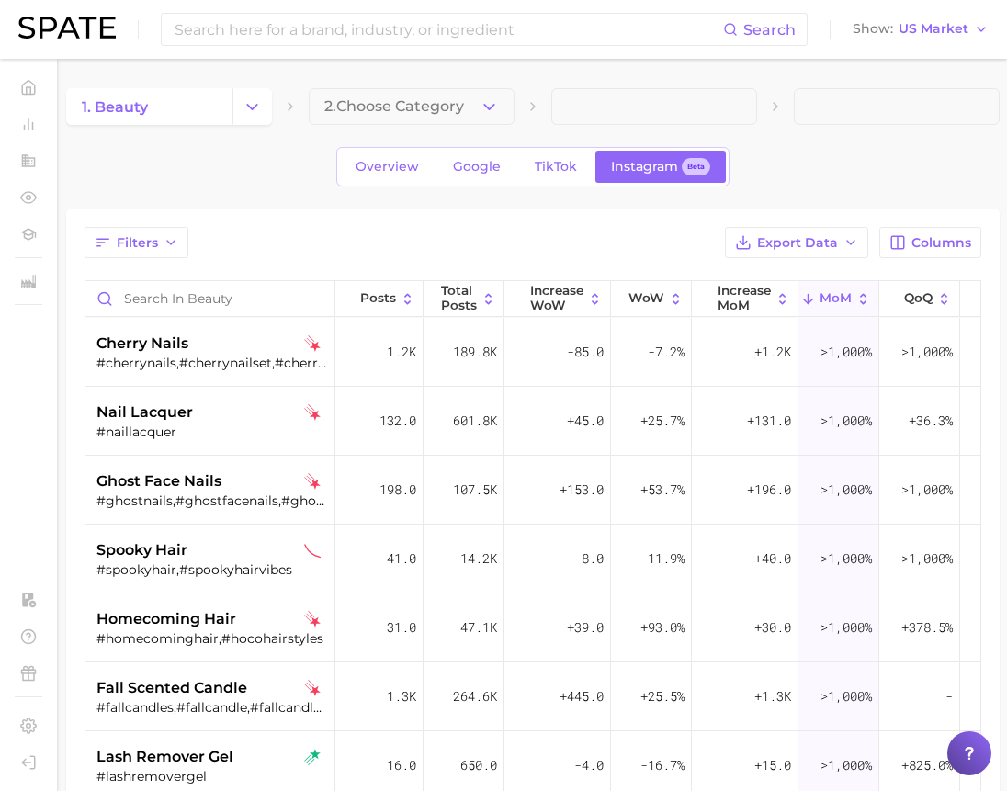
click at [139, 263] on div "Filters Export Data Columns Posts Total Posts Increase WoW WoW Increase MoM MoM…" at bounding box center [533, 649] width 897 height 844
click at [148, 253] on button "Filters" at bounding box center [137, 242] width 104 height 31
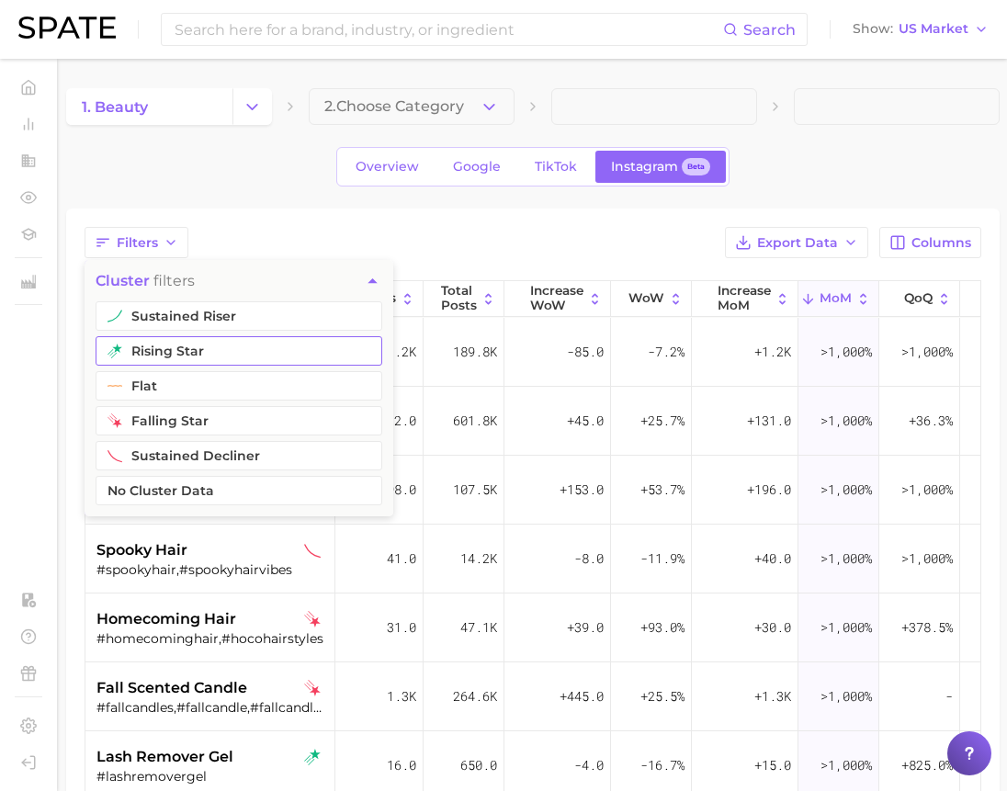
click at [169, 345] on button "rising star" at bounding box center [239, 350] width 287 height 29
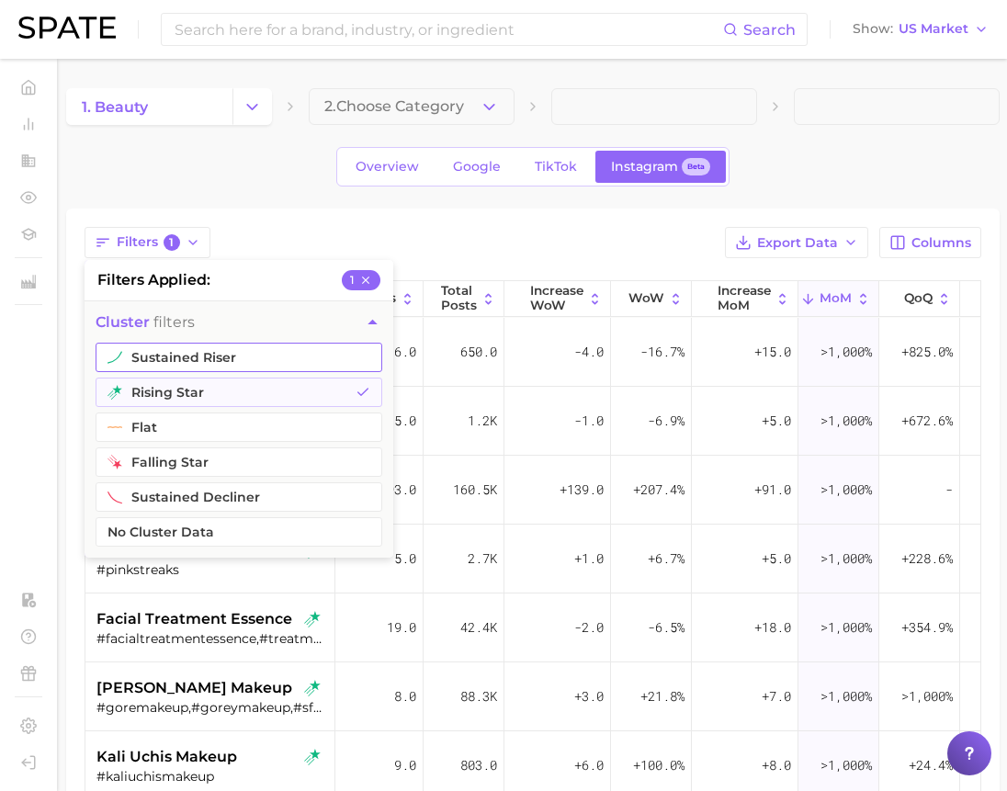
click at [203, 359] on button "sustained riser" at bounding box center [239, 357] width 287 height 29
click at [271, 156] on div "Overview Google TikTok Instagram Beta" at bounding box center [533, 167] width 934 height 40
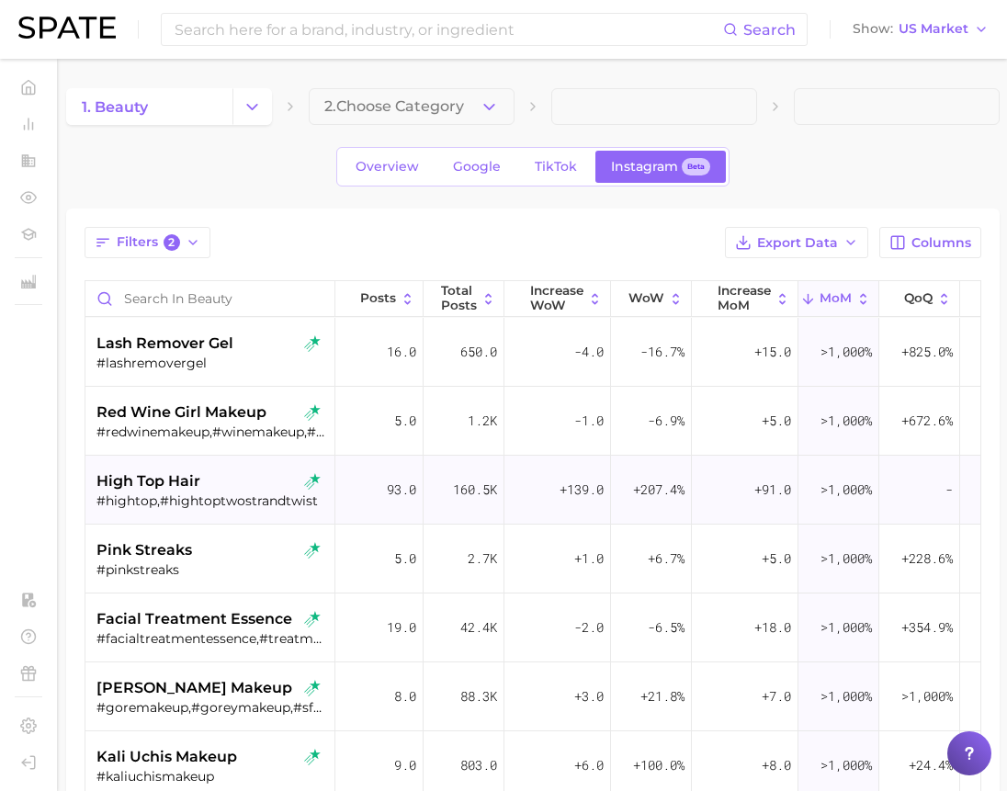
drag, startPoint x: 277, startPoint y: 168, endPoint x: 510, endPoint y: 509, distance: 413.2
click at [276, 168] on div "Overview Google TikTok Instagram Beta" at bounding box center [533, 167] width 934 height 40
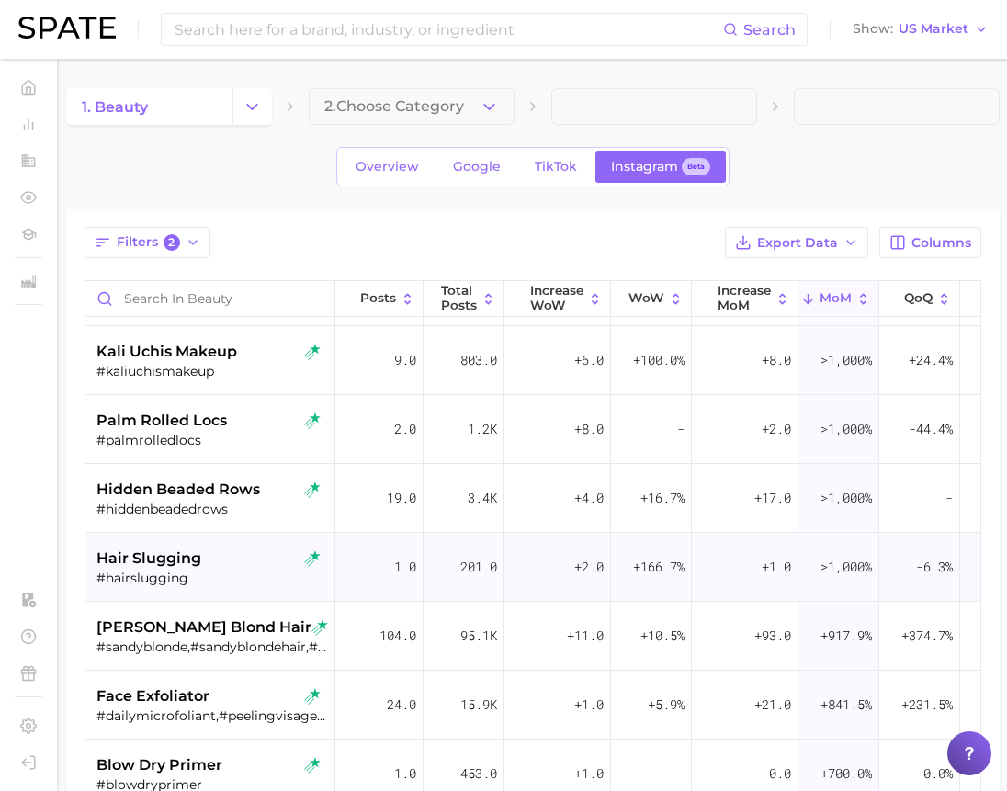
scroll to position [414, 0]
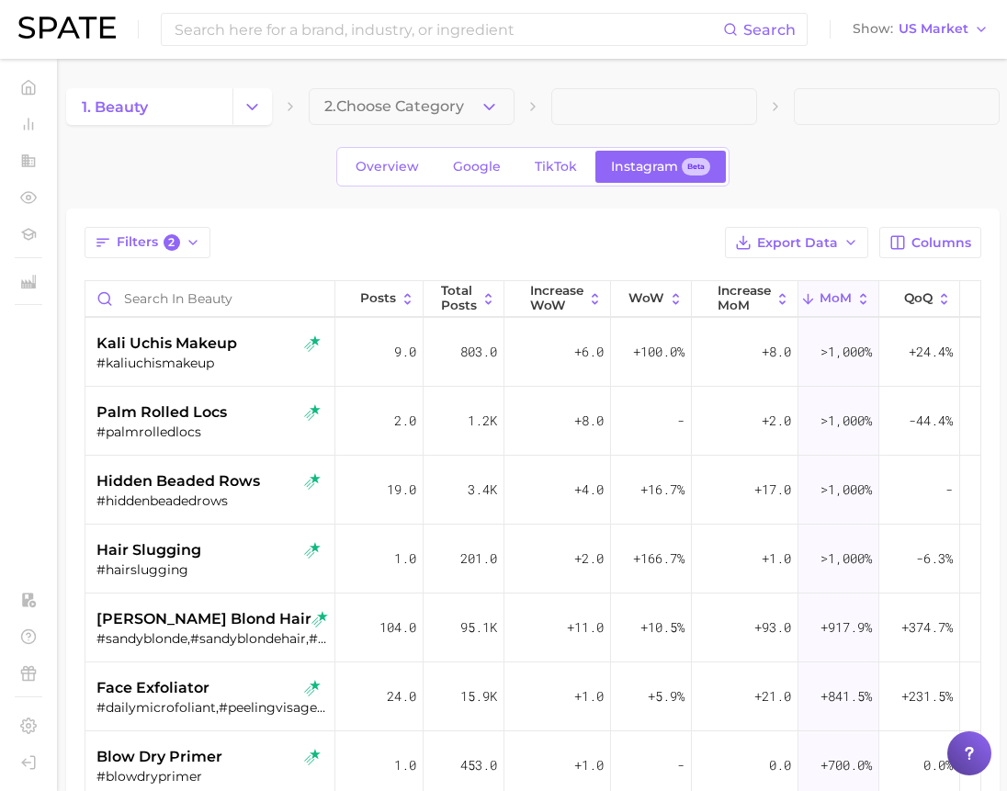
drag, startPoint x: 277, startPoint y: 206, endPoint x: 668, endPoint y: 571, distance: 535.1
click at [277, 205] on div "1. beauty 2. Choose Category Overview Google TikTok Instagram Beta Filters 2 Ex…" at bounding box center [533, 589] width 934 height 1002
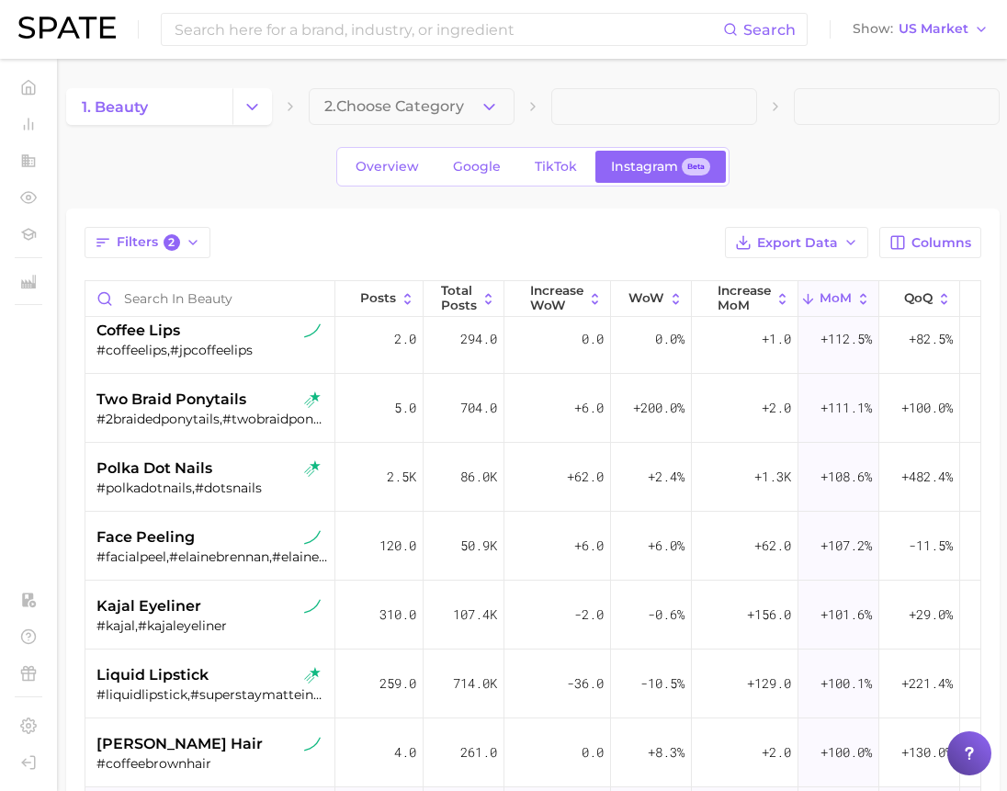
scroll to position [4962, 0]
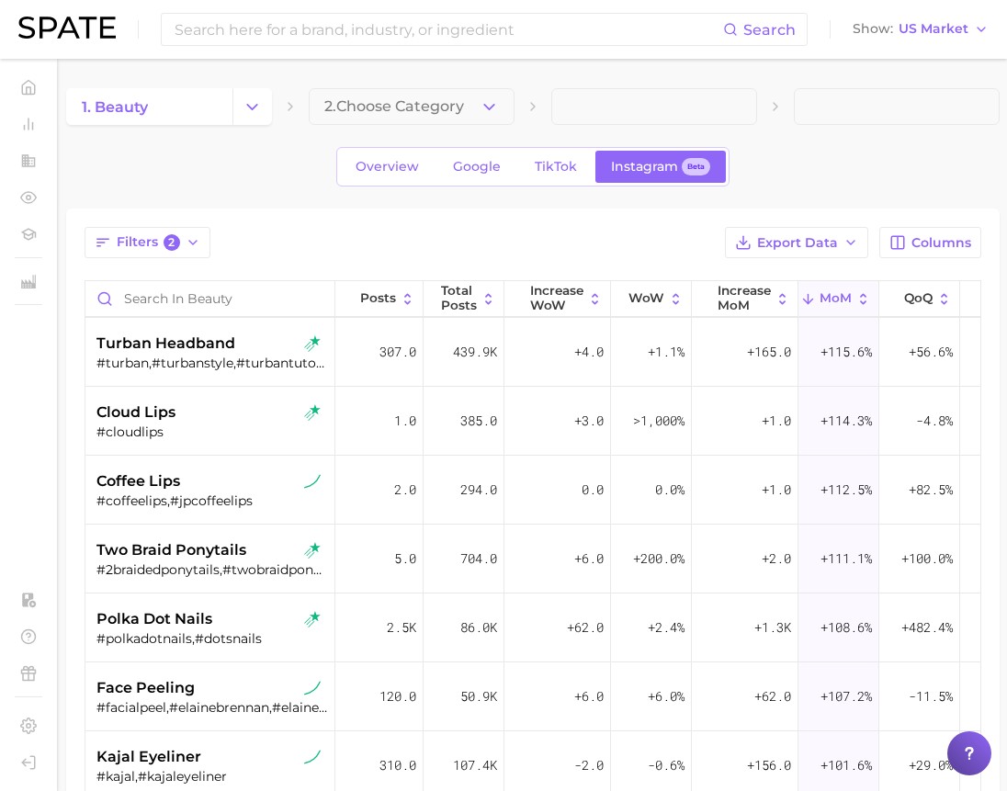
drag, startPoint x: 73, startPoint y: 654, endPoint x: 358, endPoint y: 635, distance: 286.4
click at [73, 654] on div "Filters 2 Export Data Columns Posts Total Posts Increase WoW WoW Increase MoM M…" at bounding box center [533, 649] width 934 height 881
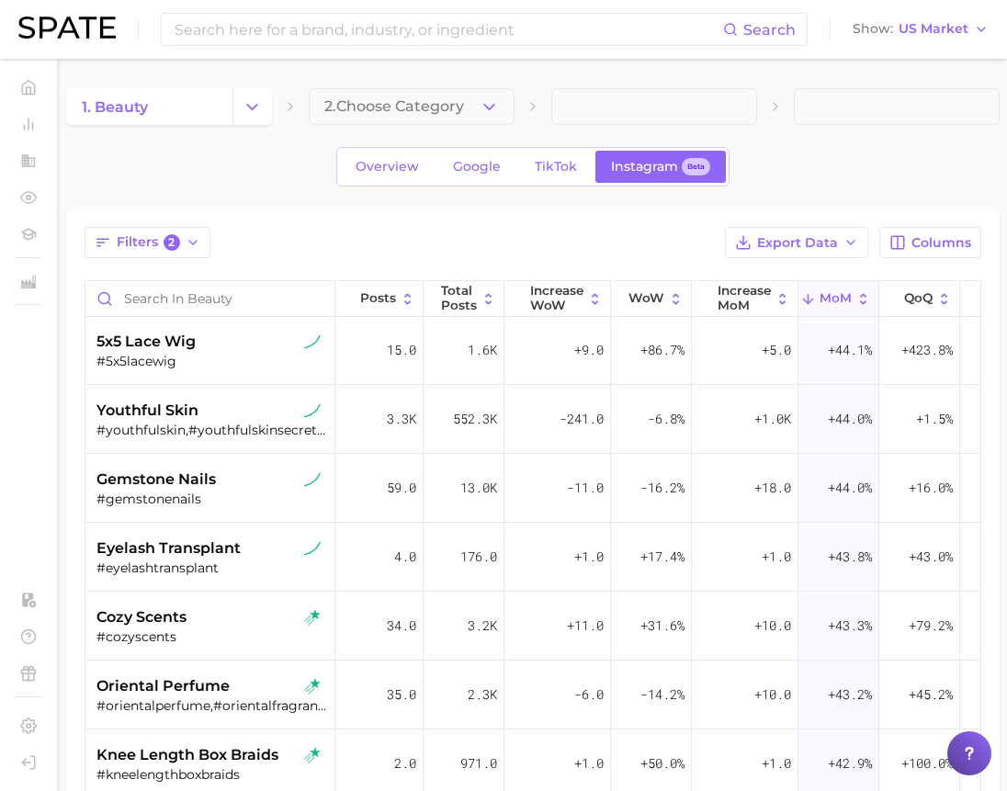
scroll to position [13508, 0]
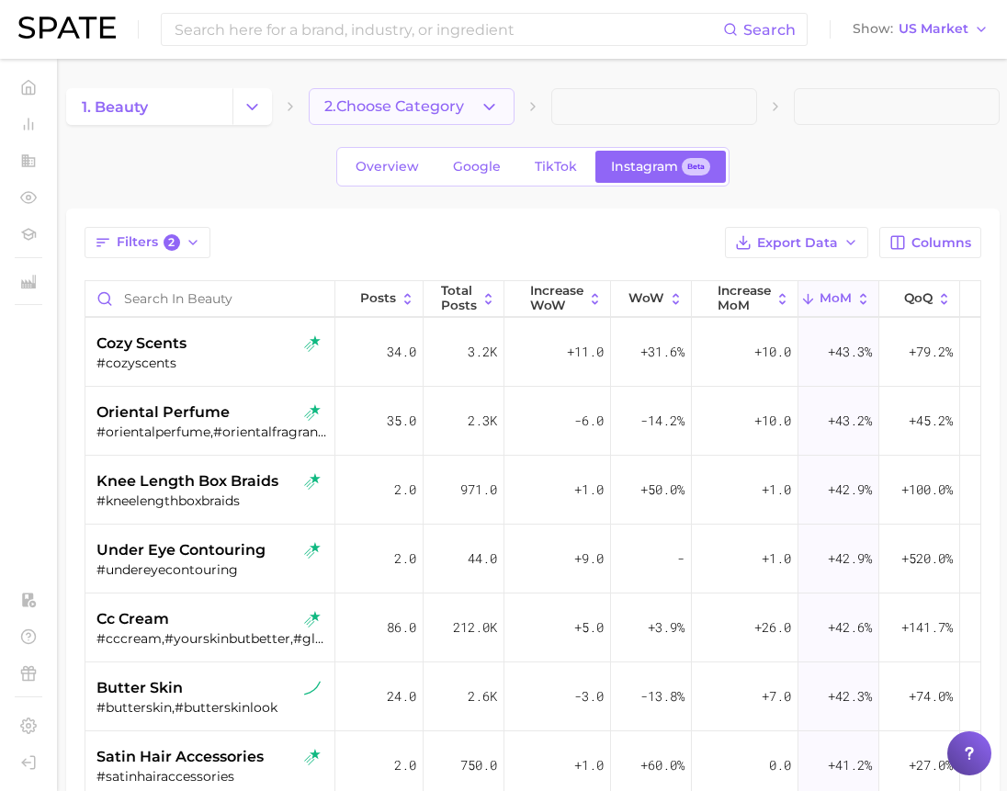
click at [388, 117] on button "2. Choose Category" at bounding box center [412, 106] width 206 height 37
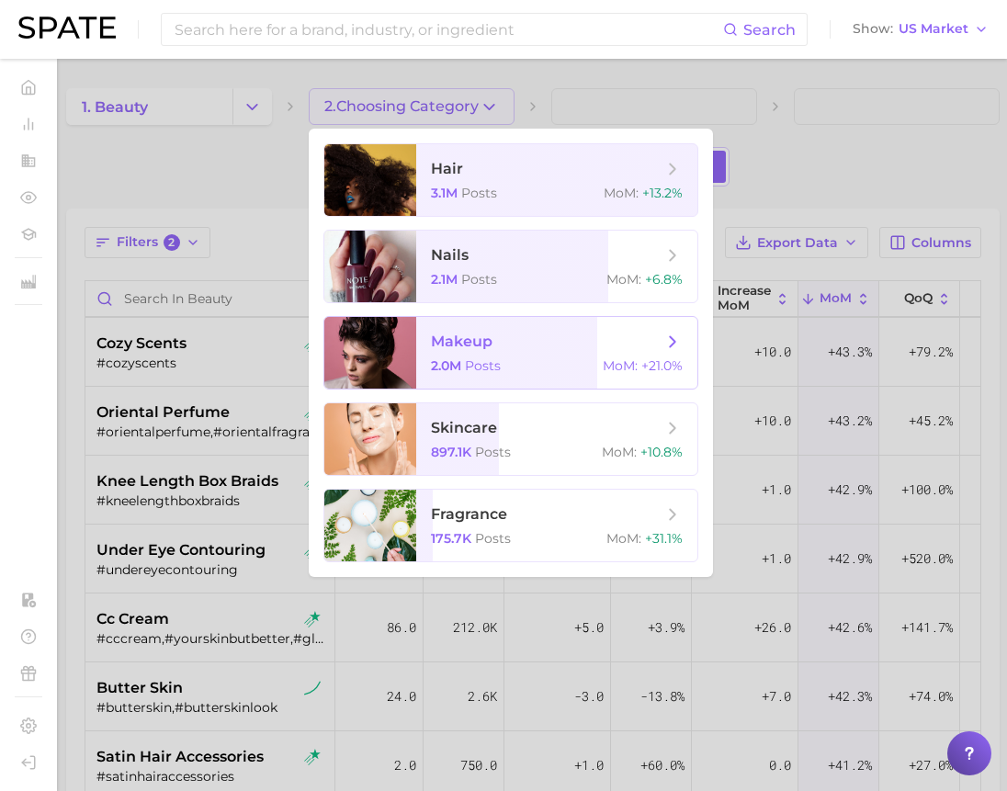
click at [583, 348] on span "makeup" at bounding box center [547, 342] width 232 height 20
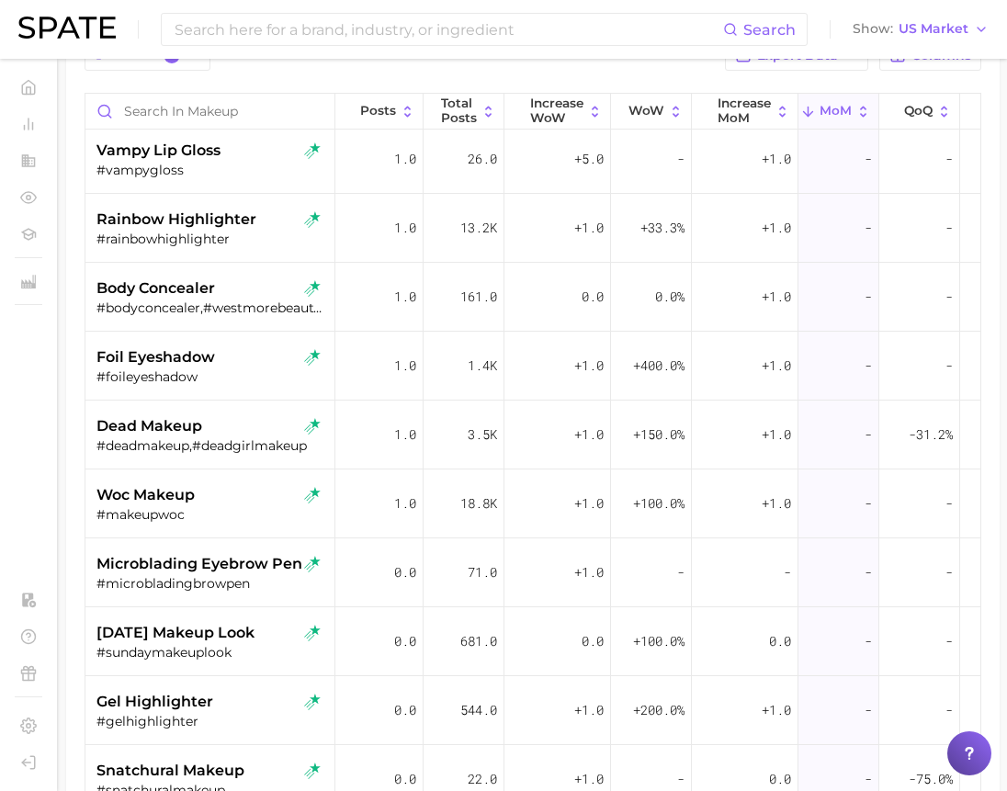
scroll to position [391, 0]
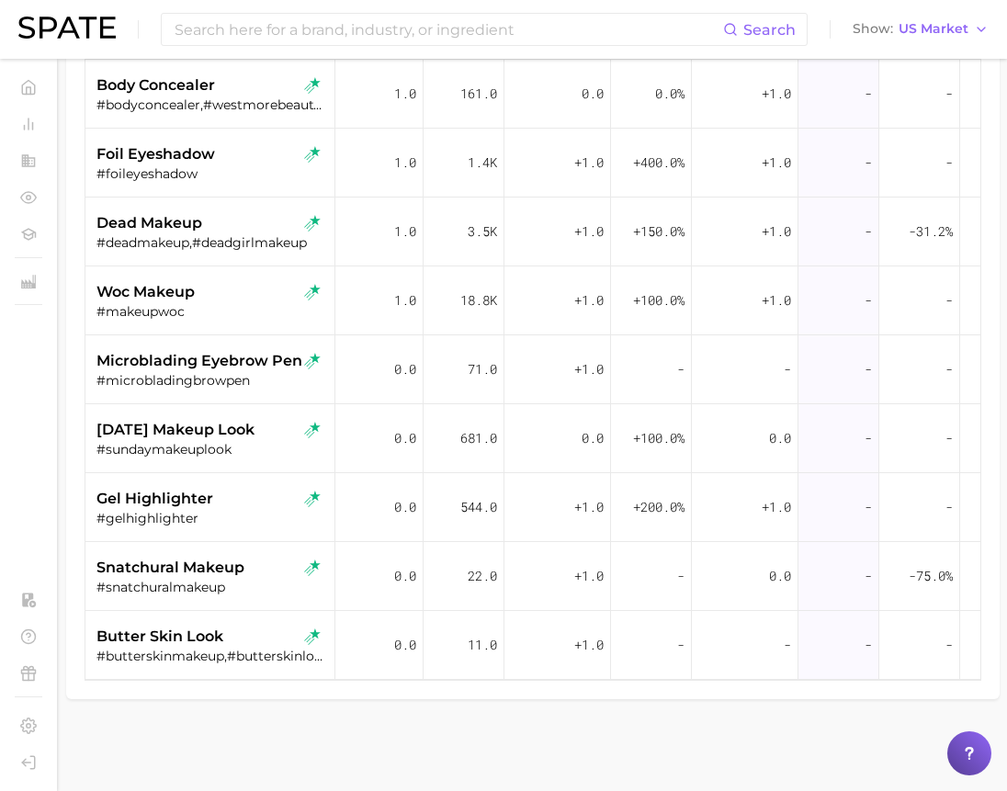
click at [416, 690] on div "Filters 2 Export Data Columns Posts Total Posts Increase WoW WoW Increase MoM M…" at bounding box center [533, 258] width 934 height 881
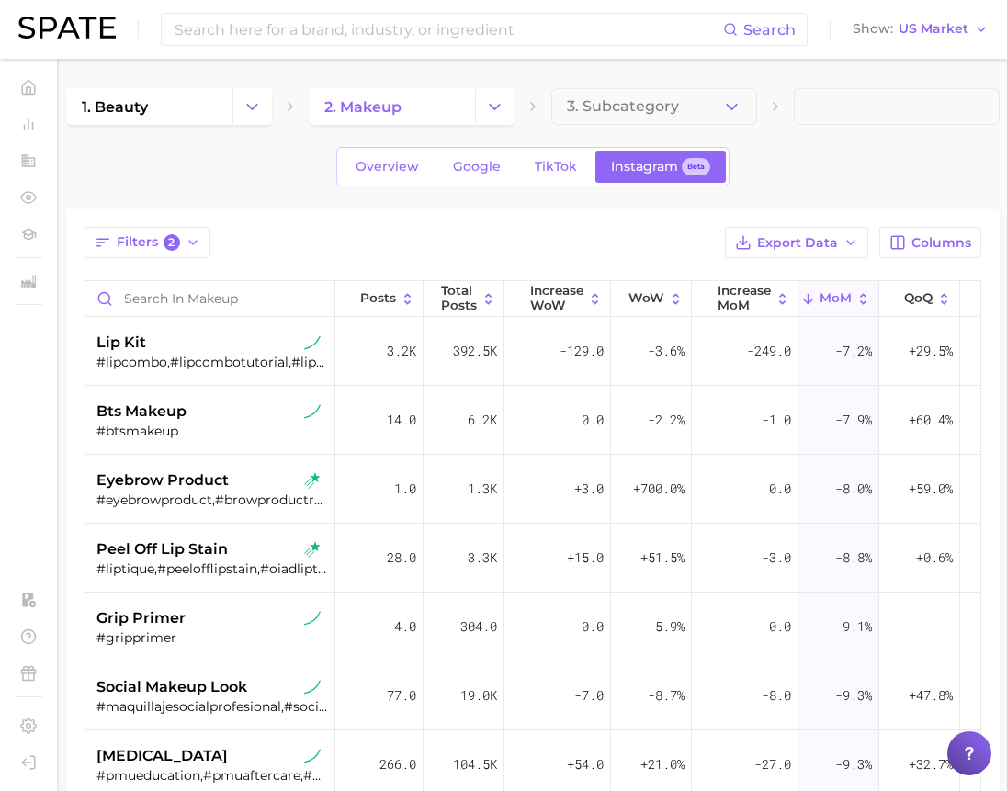
scroll to position [7883, 0]
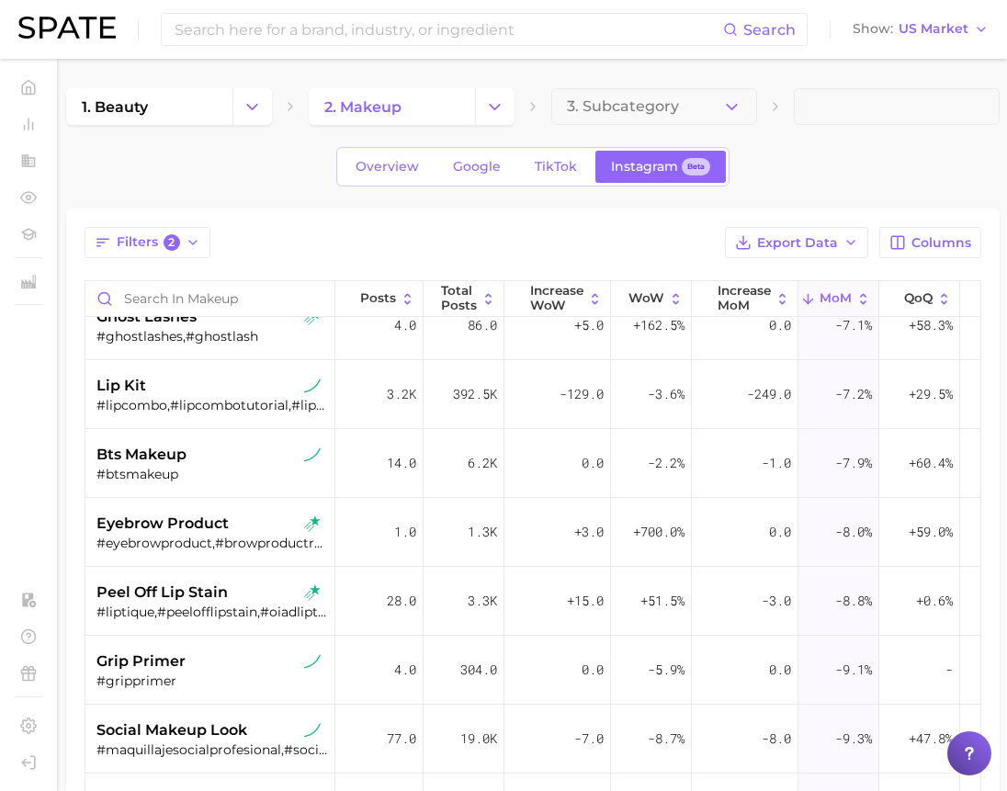
click at [508, 110] on button "Change Category" at bounding box center [495, 106] width 40 height 37
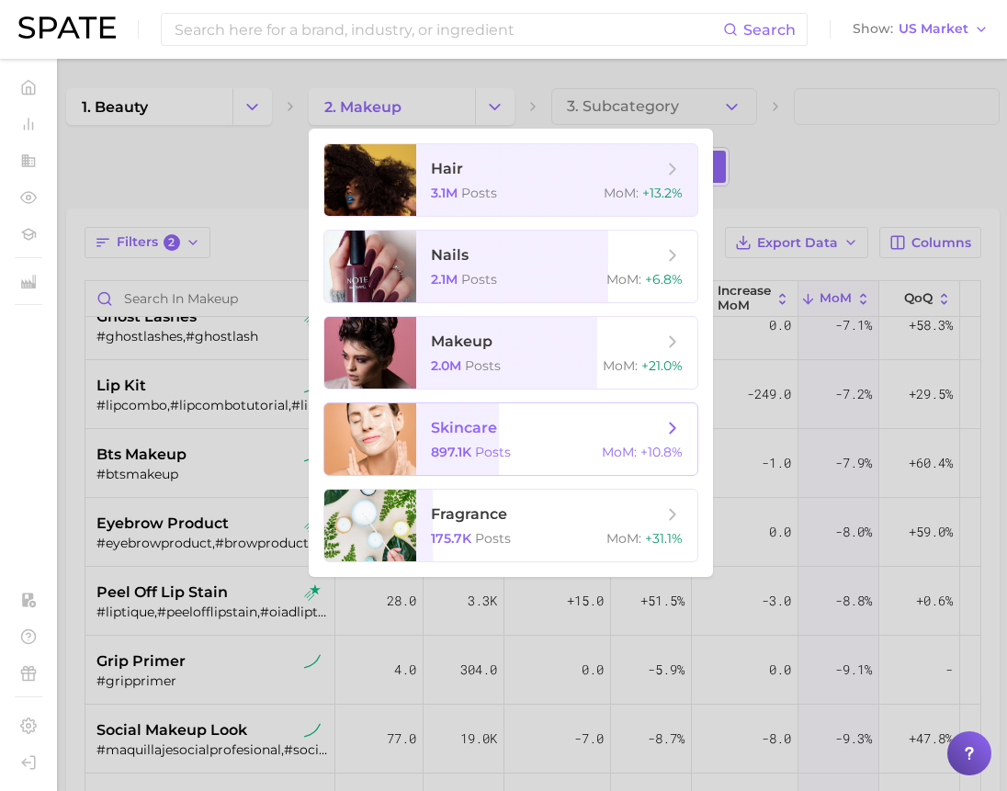
click at [605, 444] on span "MoM :" at bounding box center [619, 452] width 35 height 17
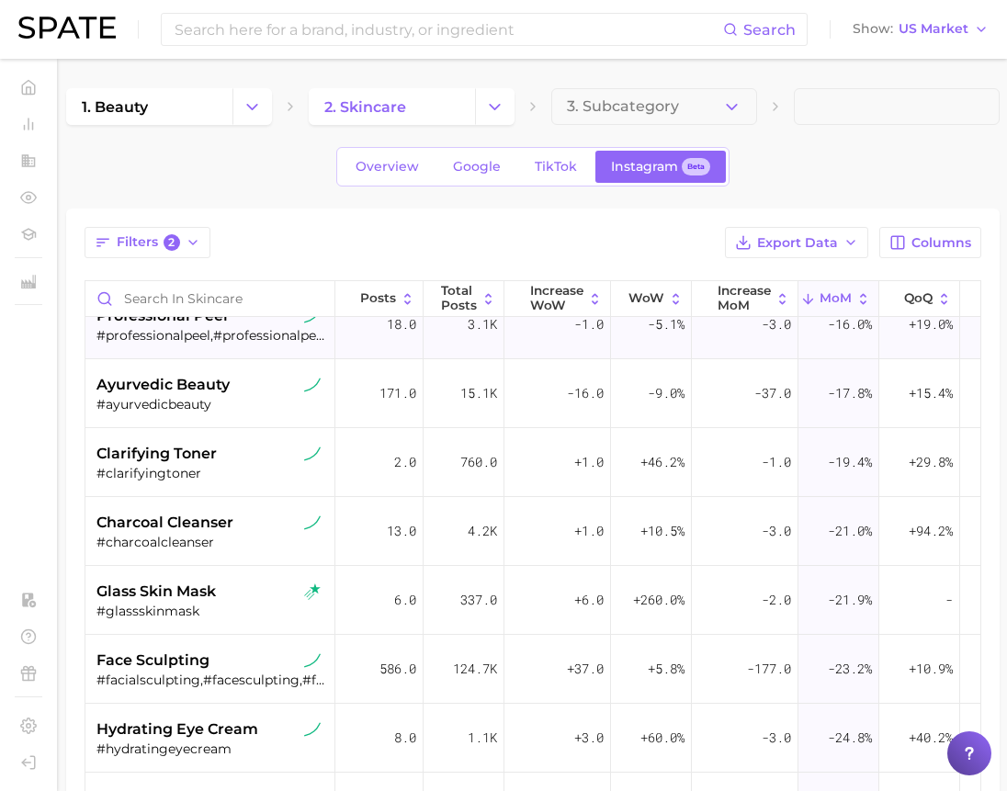
scroll to position [6643, 0]
drag, startPoint x: 280, startPoint y: 238, endPoint x: 296, endPoint y: 255, distance: 23.4
click at [280, 237] on div "Filters 2 Export Data Columns" at bounding box center [533, 242] width 897 height 31
click at [396, 164] on span "Overview" at bounding box center [387, 167] width 63 height 16
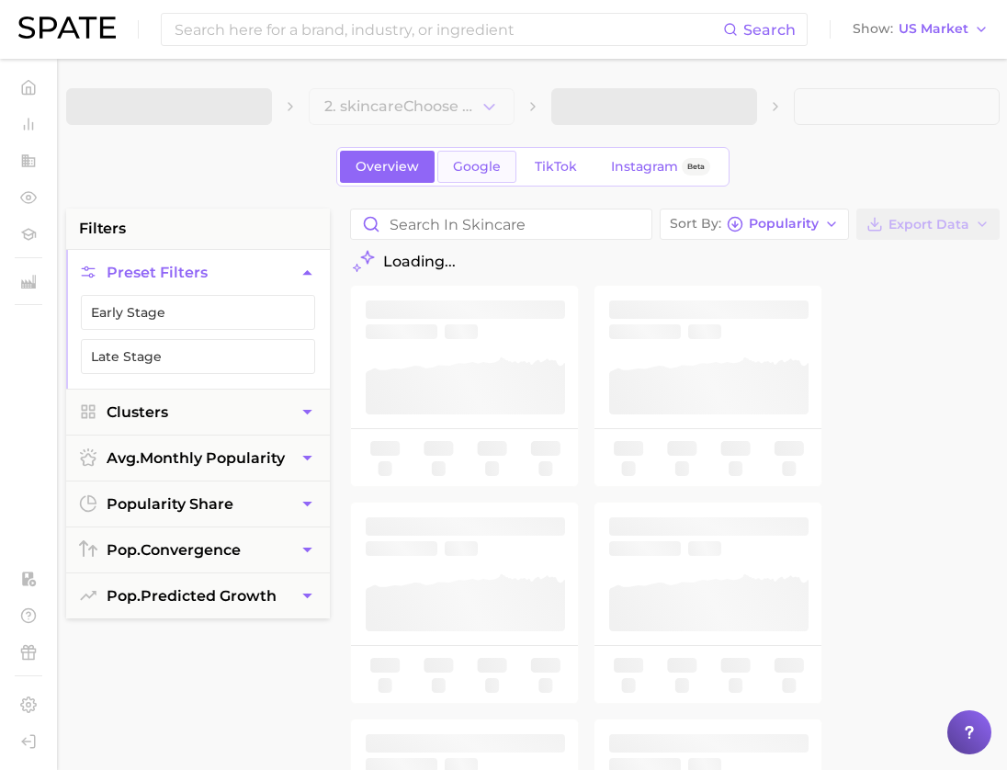
click at [470, 164] on span "Google" at bounding box center [477, 167] width 48 height 16
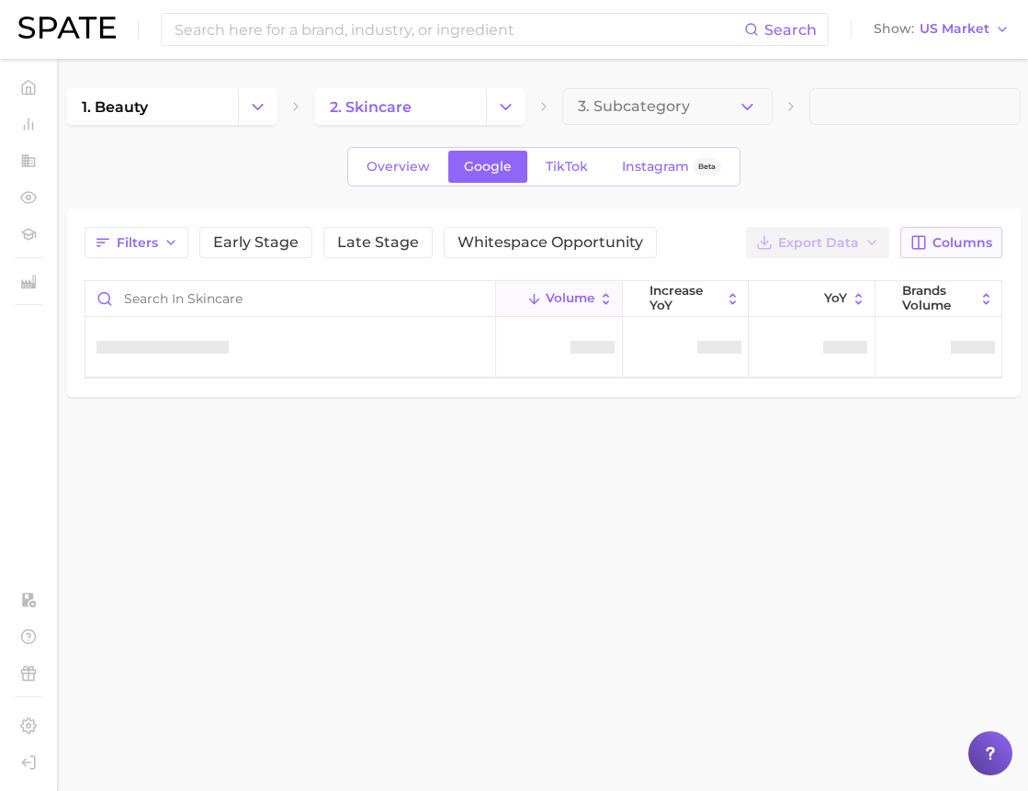
click at [944, 244] on span "Columns" at bounding box center [963, 243] width 60 height 16
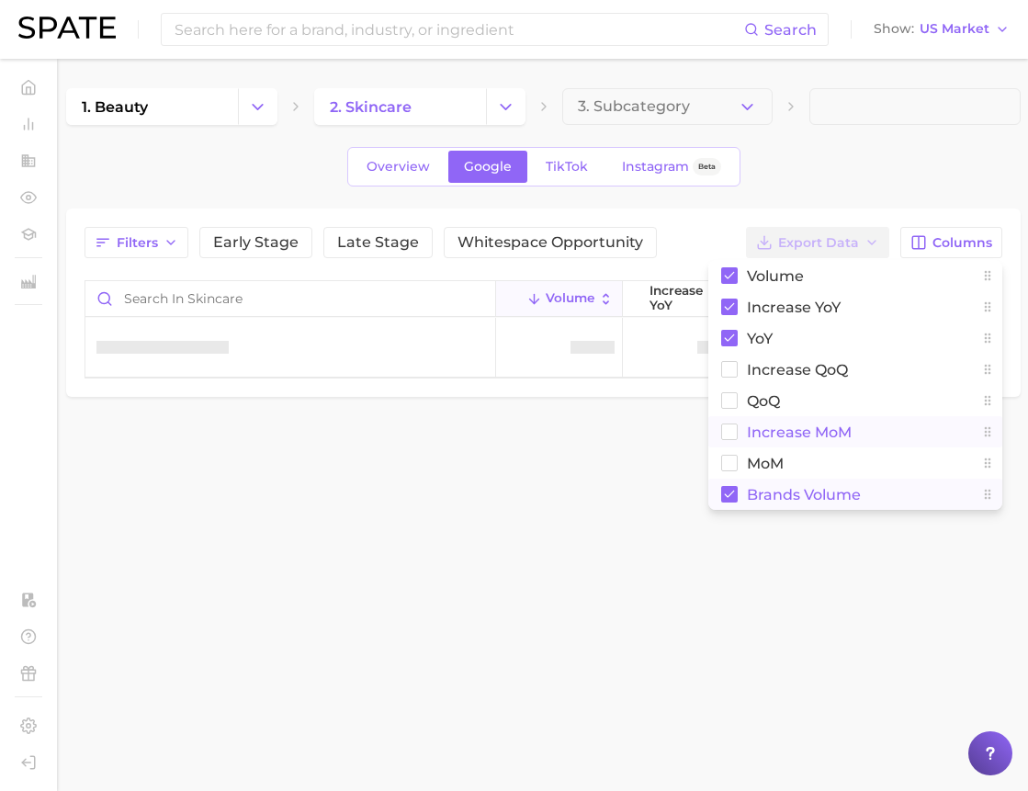
click at [829, 435] on span "increase MoM" at bounding box center [799, 433] width 105 height 16
click at [801, 457] on button "MoM" at bounding box center [855, 463] width 294 height 31
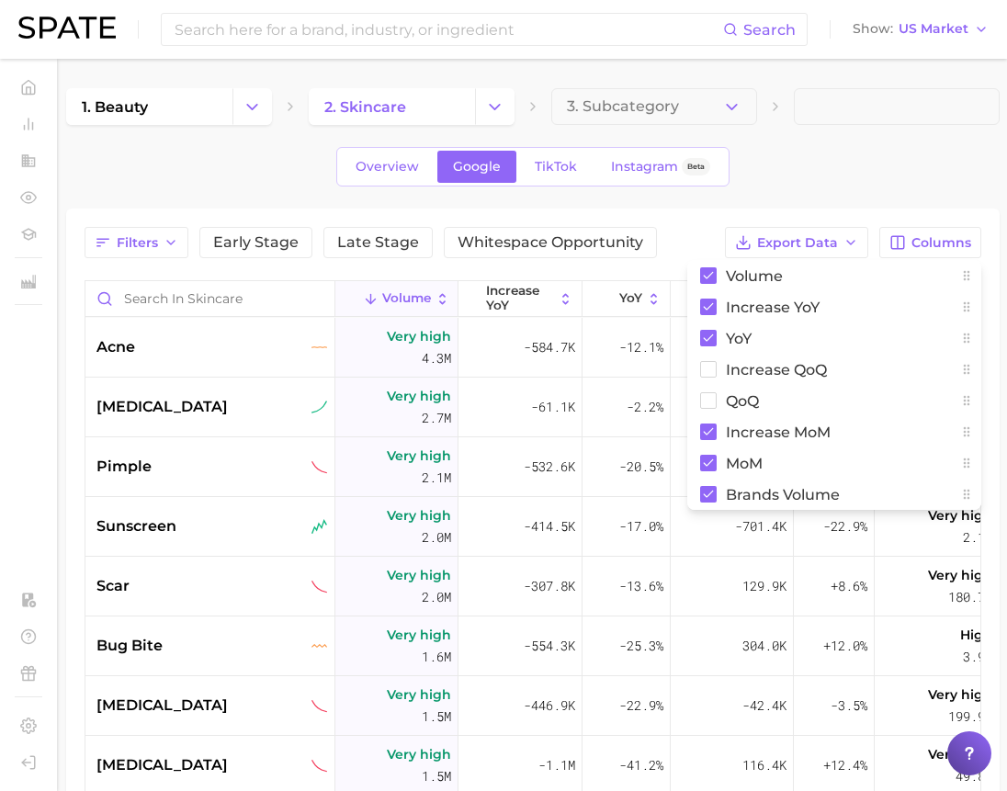
click at [873, 170] on div "Overview Google TikTok Instagram Beta" at bounding box center [533, 167] width 934 height 40
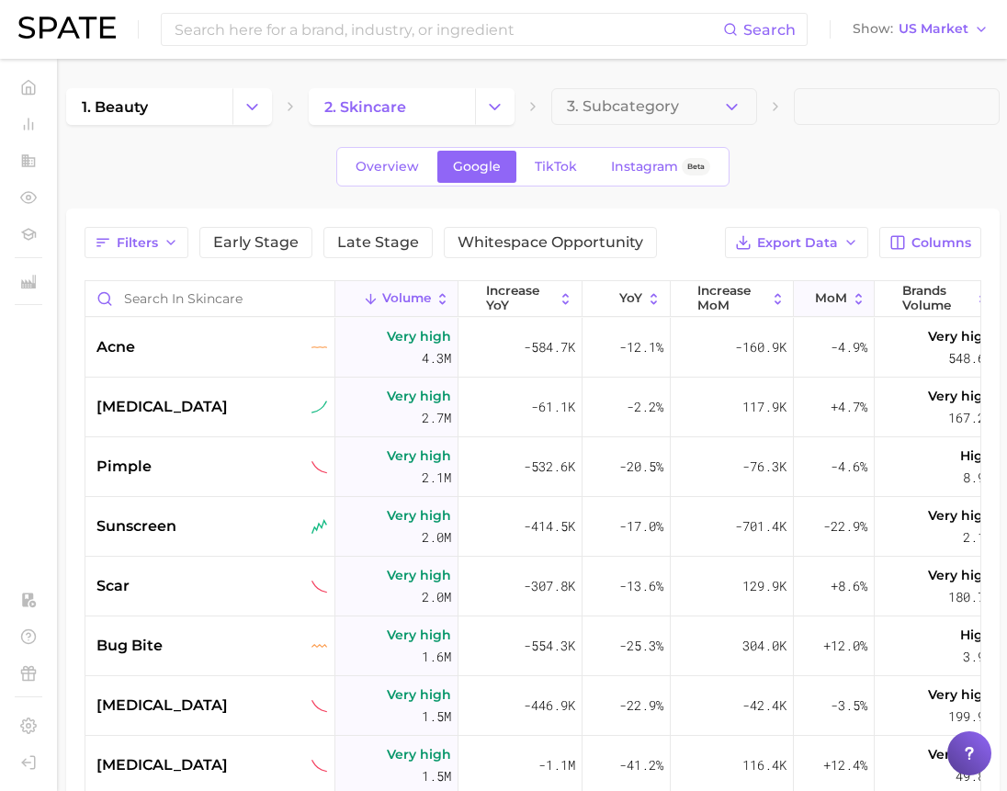
click at [834, 291] on span "MoM" at bounding box center [831, 298] width 32 height 15
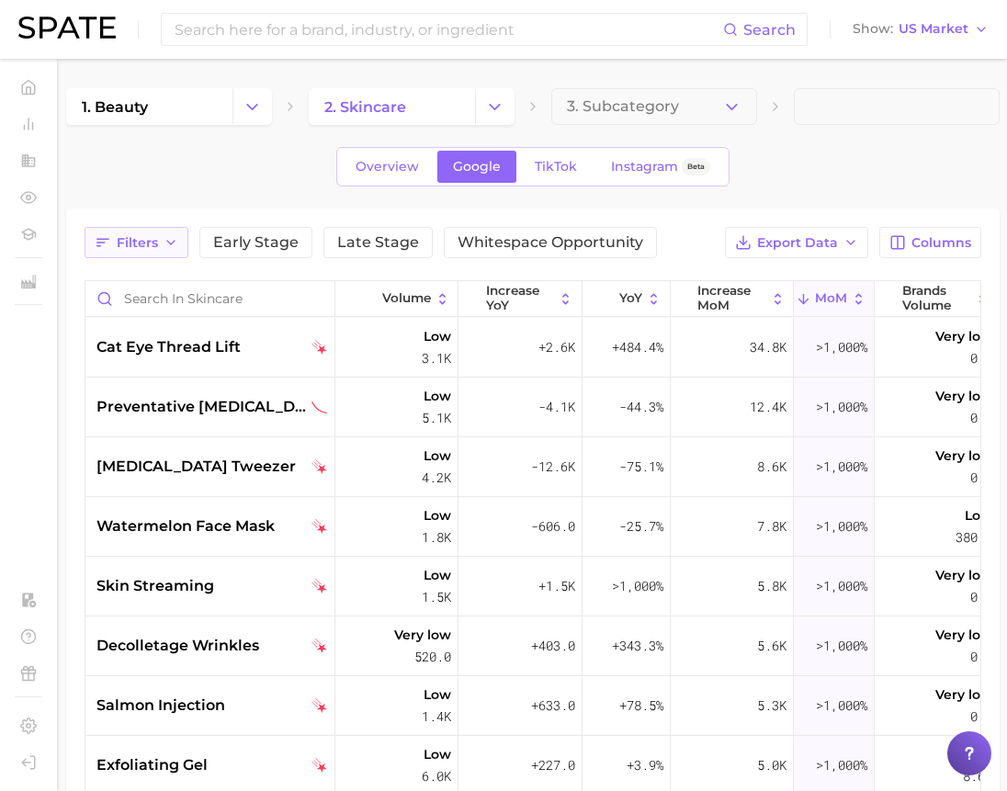
click at [138, 235] on span "Filters" at bounding box center [137, 243] width 41 height 16
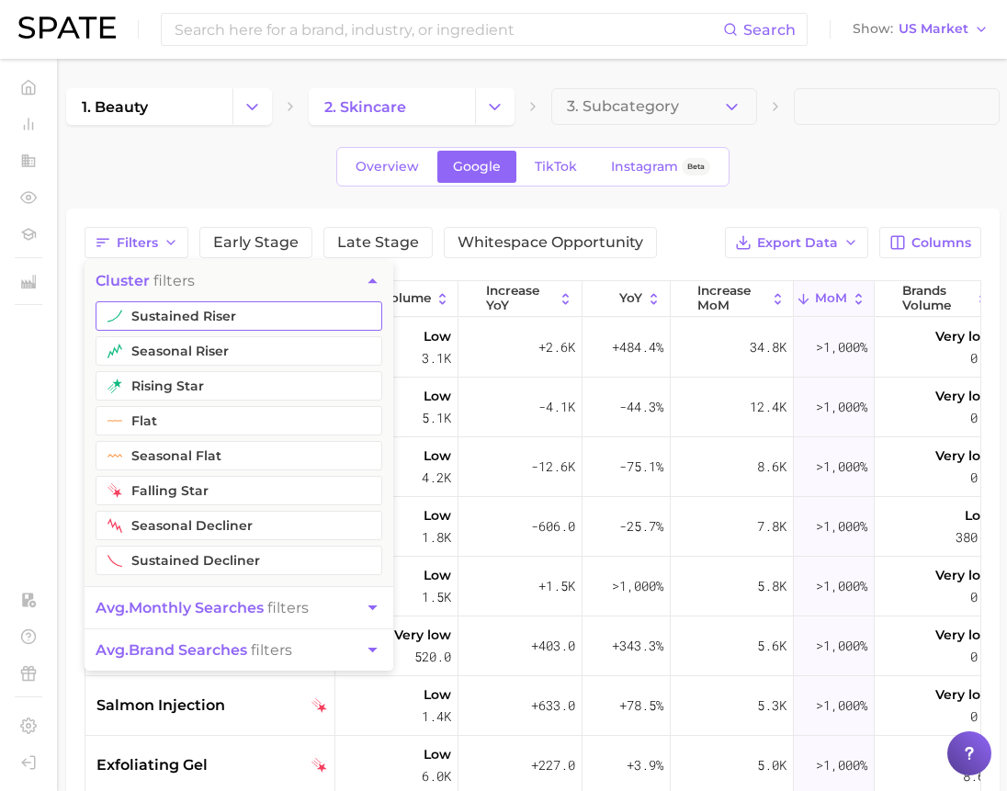
click at [163, 373] on button "rising star" at bounding box center [239, 385] width 287 height 29
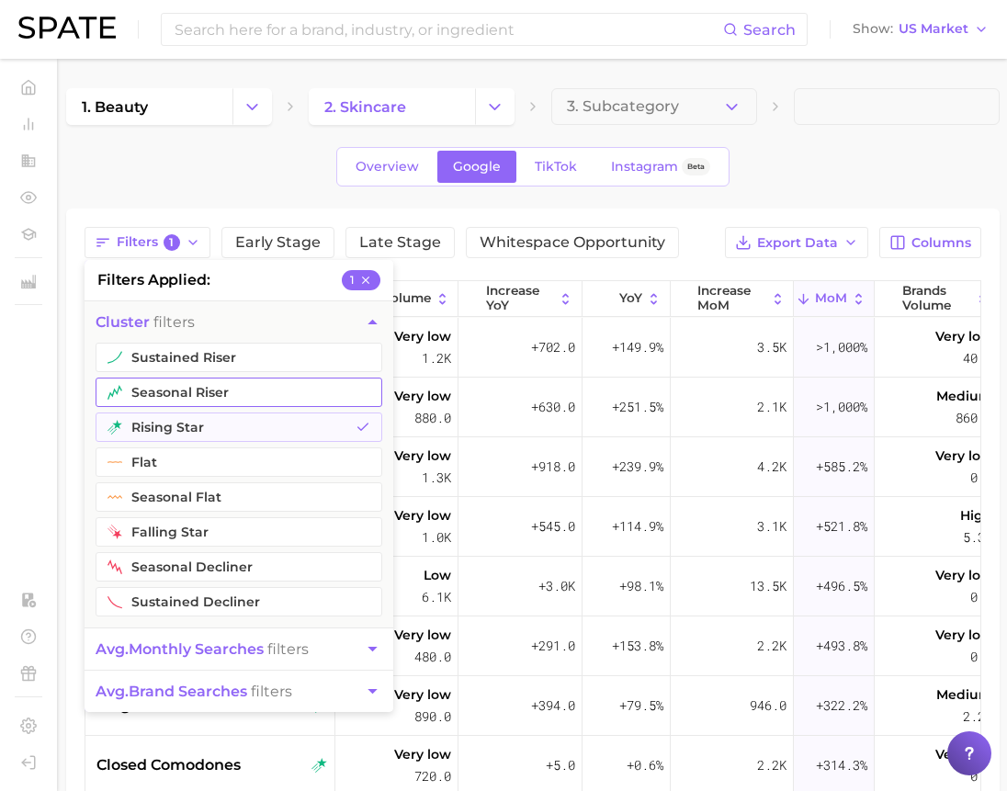
click at [166, 391] on button "seasonal riser" at bounding box center [239, 392] width 287 height 29
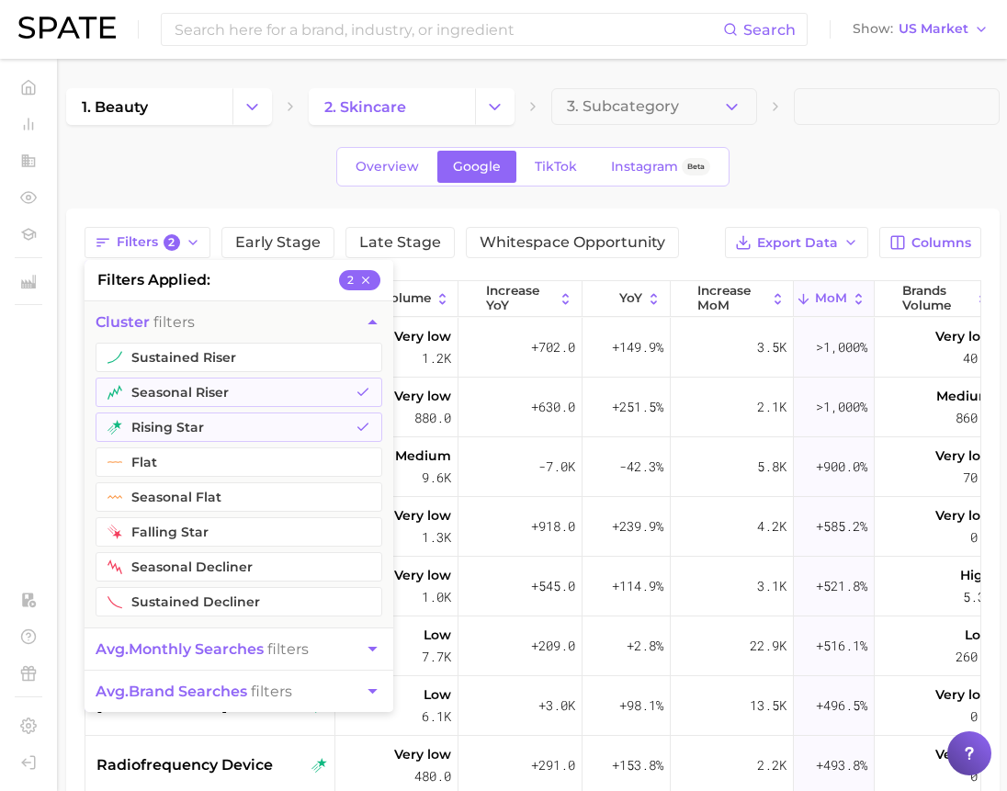
click at [204, 179] on div "Overview Google TikTok Instagram Beta" at bounding box center [533, 167] width 934 height 40
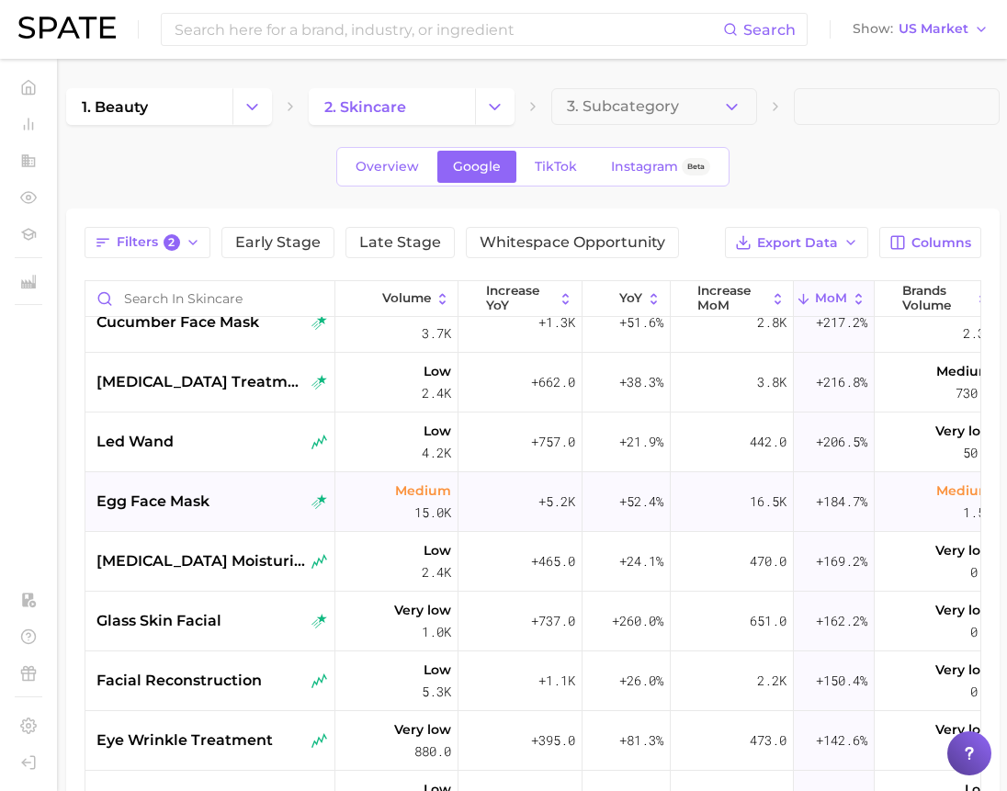
scroll to position [827, 0]
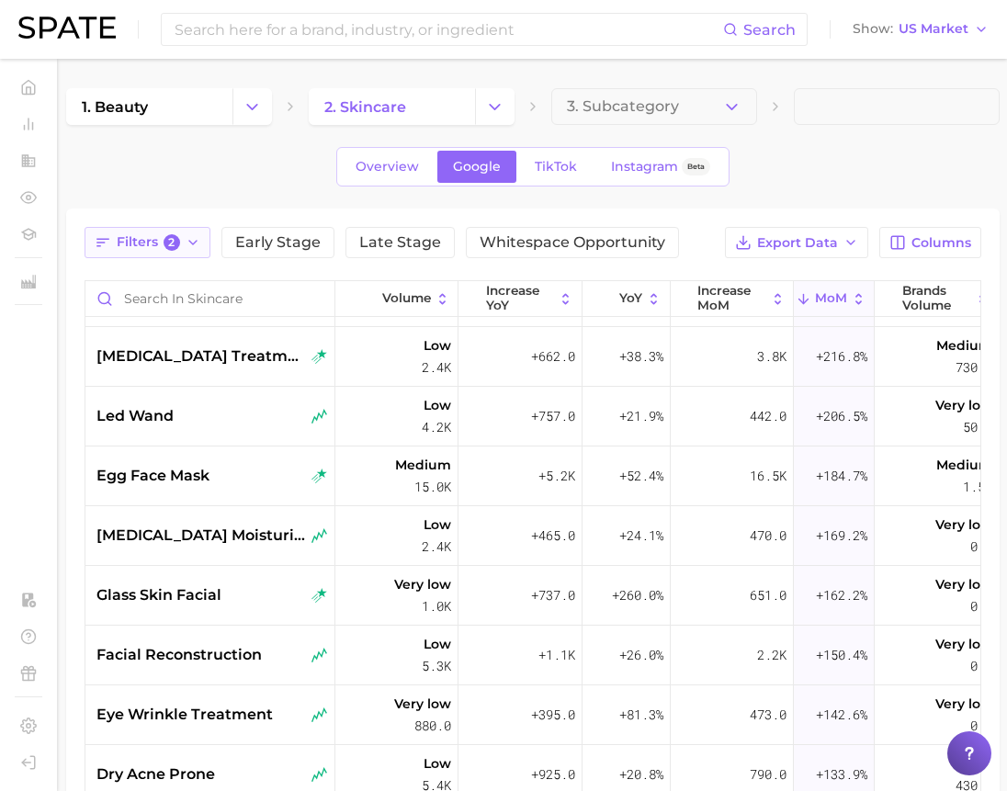
click at [153, 246] on span "Filters 2" at bounding box center [148, 242] width 63 height 17
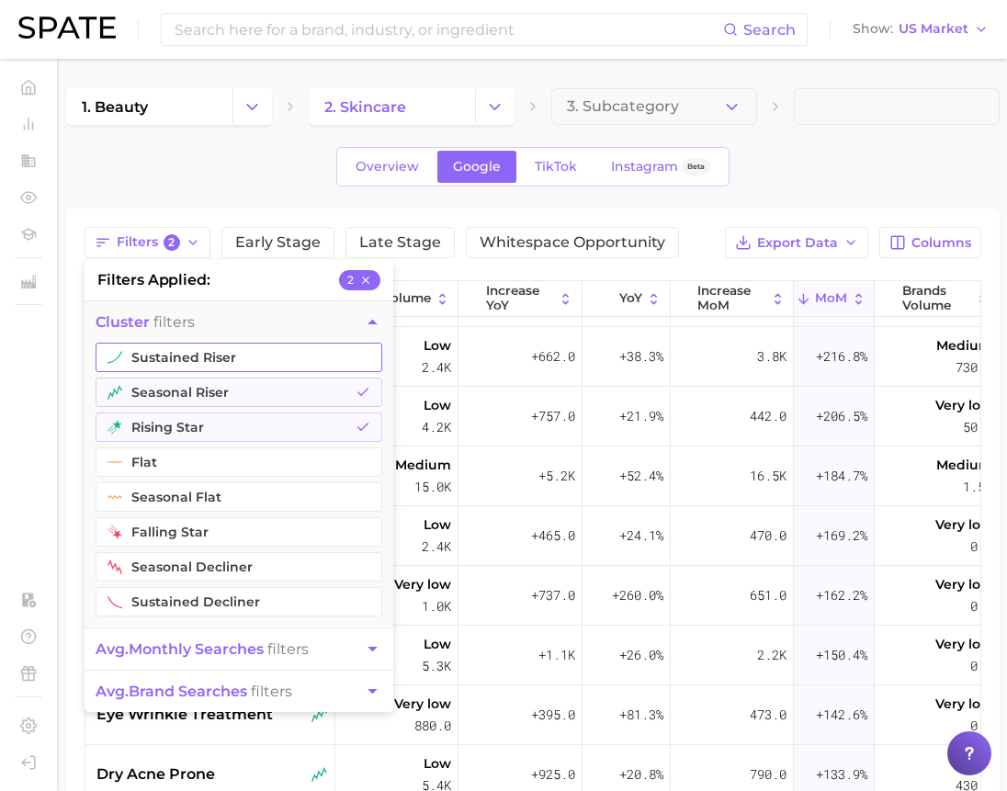
click at [229, 356] on button "sustained riser" at bounding box center [239, 357] width 287 height 29
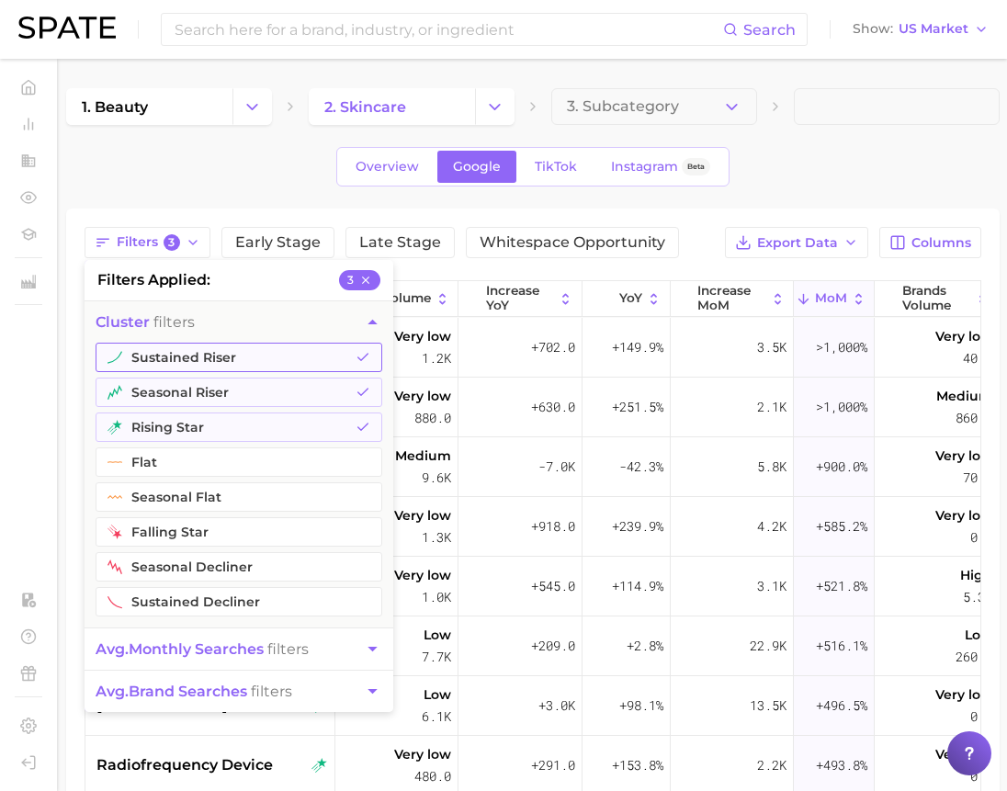
click at [229, 356] on button "sustained riser" at bounding box center [239, 357] width 287 height 29
click at [246, 391] on button "seasonal riser" at bounding box center [239, 392] width 287 height 29
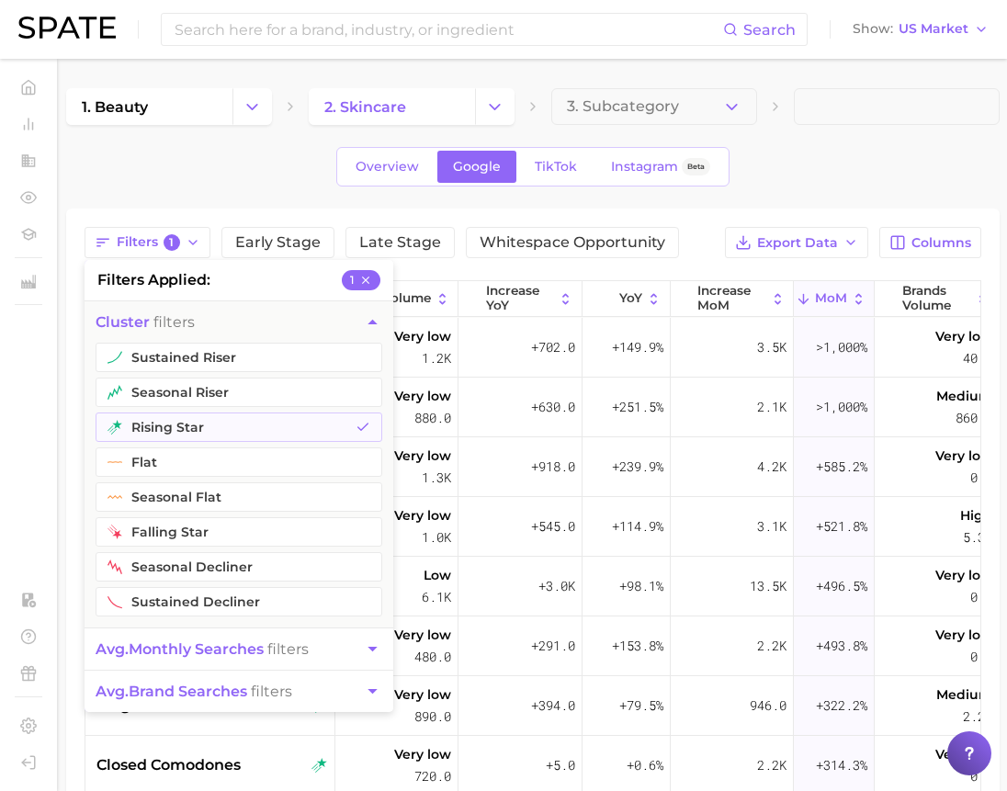
click at [237, 180] on div "Overview Google TikTok Instagram Beta" at bounding box center [533, 167] width 934 height 40
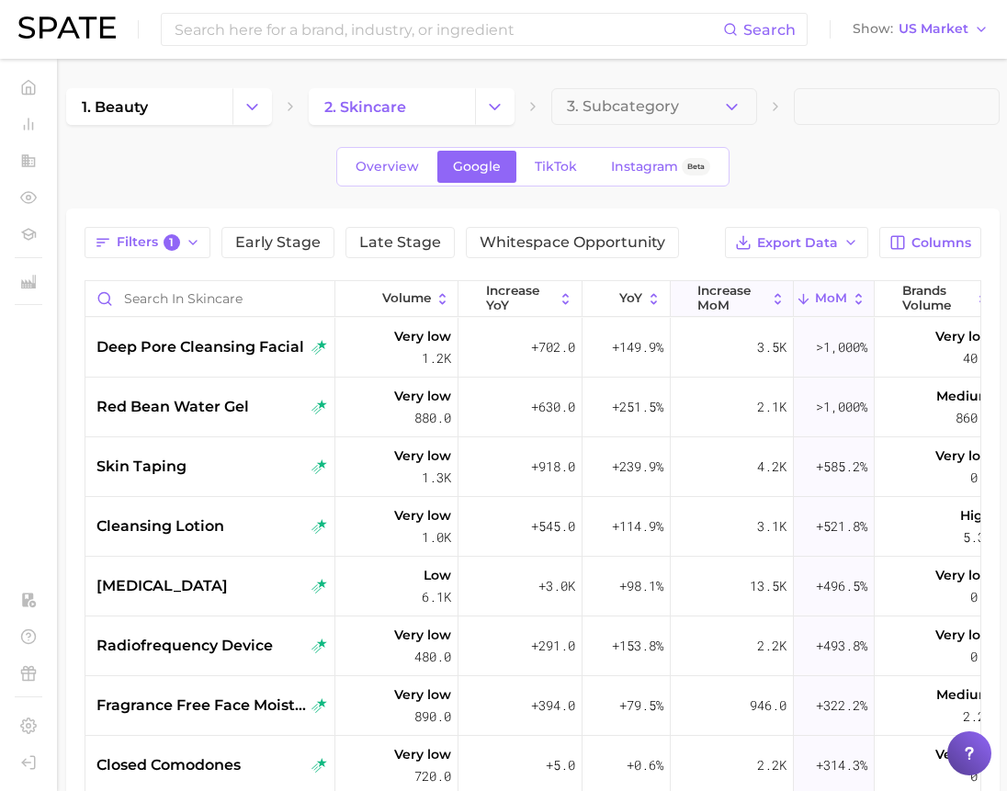
click at [765, 289] on span "increase MoM" at bounding box center [731, 298] width 68 height 28
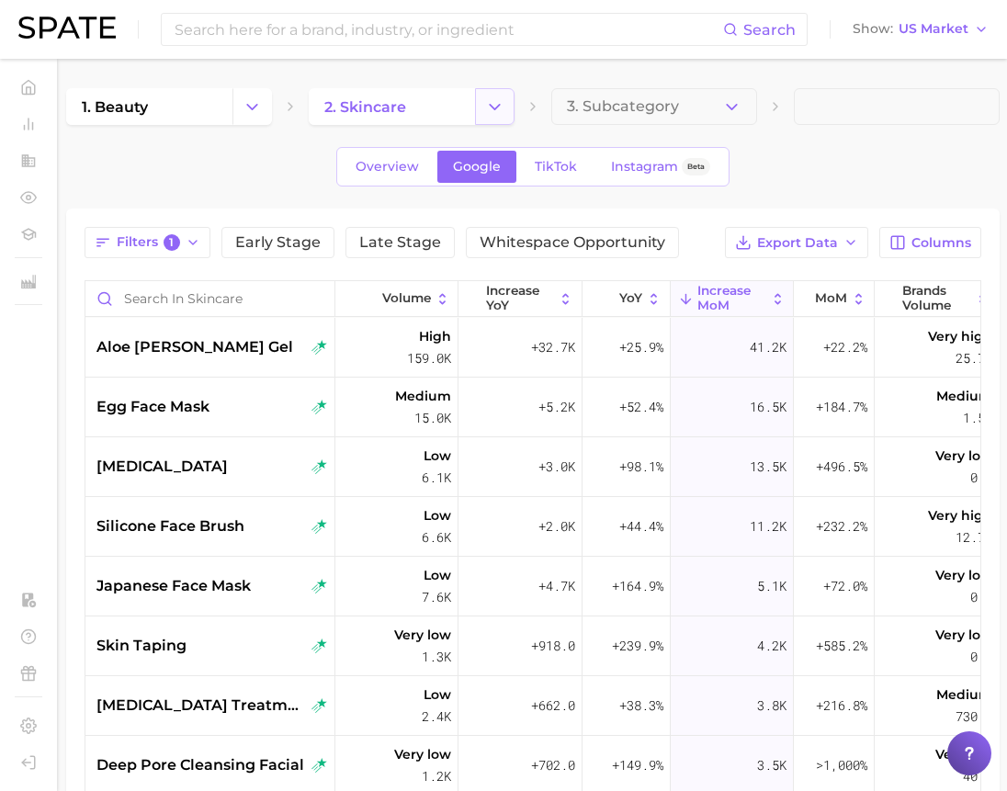
click at [494, 115] on icon "Change Category" at bounding box center [494, 106] width 19 height 19
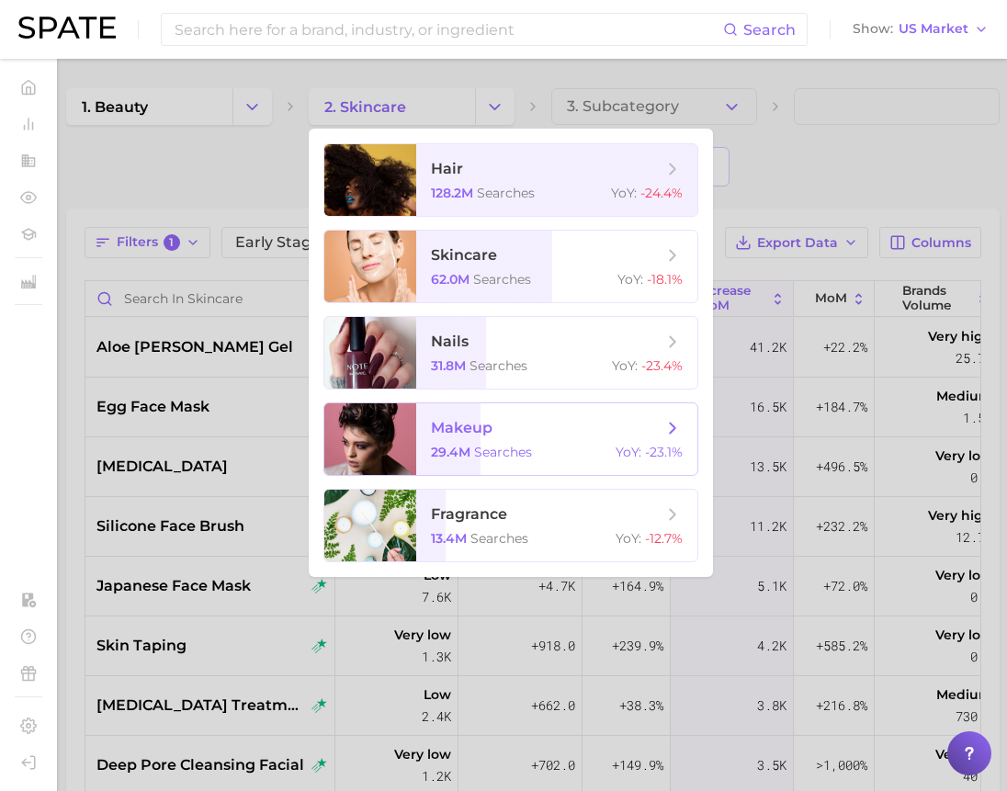
click at [520, 414] on span "makeup 29.4m searches YoY : -23.1%" at bounding box center [556, 439] width 281 height 72
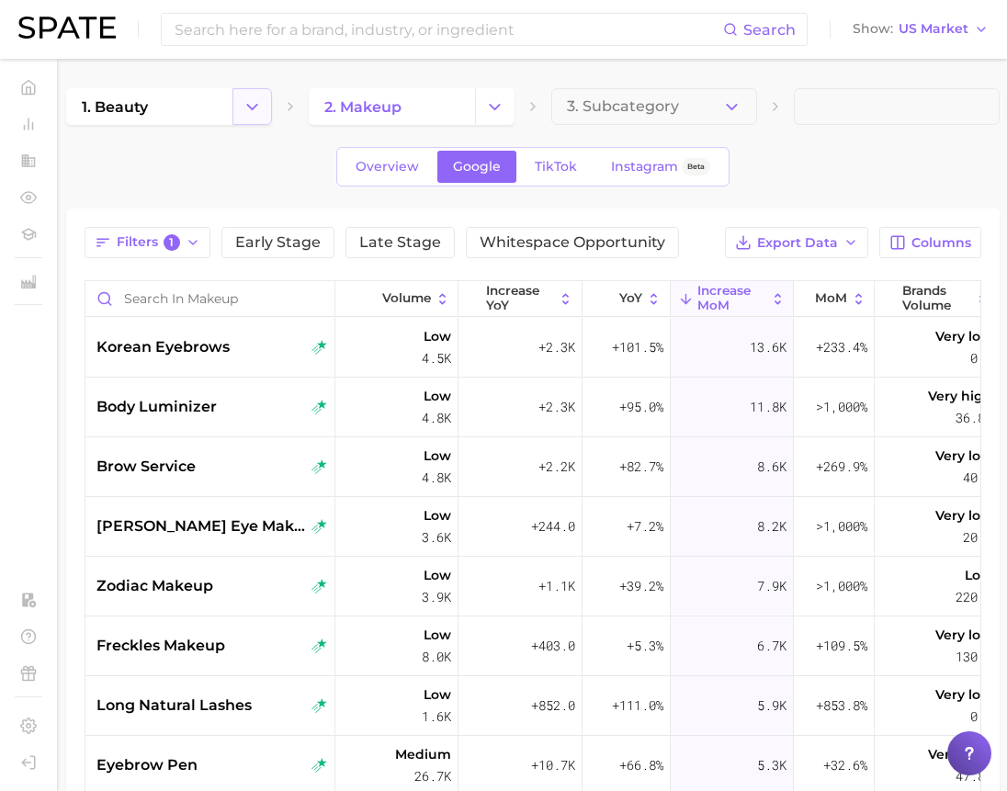
click at [253, 108] on polyline "Change Category" at bounding box center [252, 106] width 10 height 5
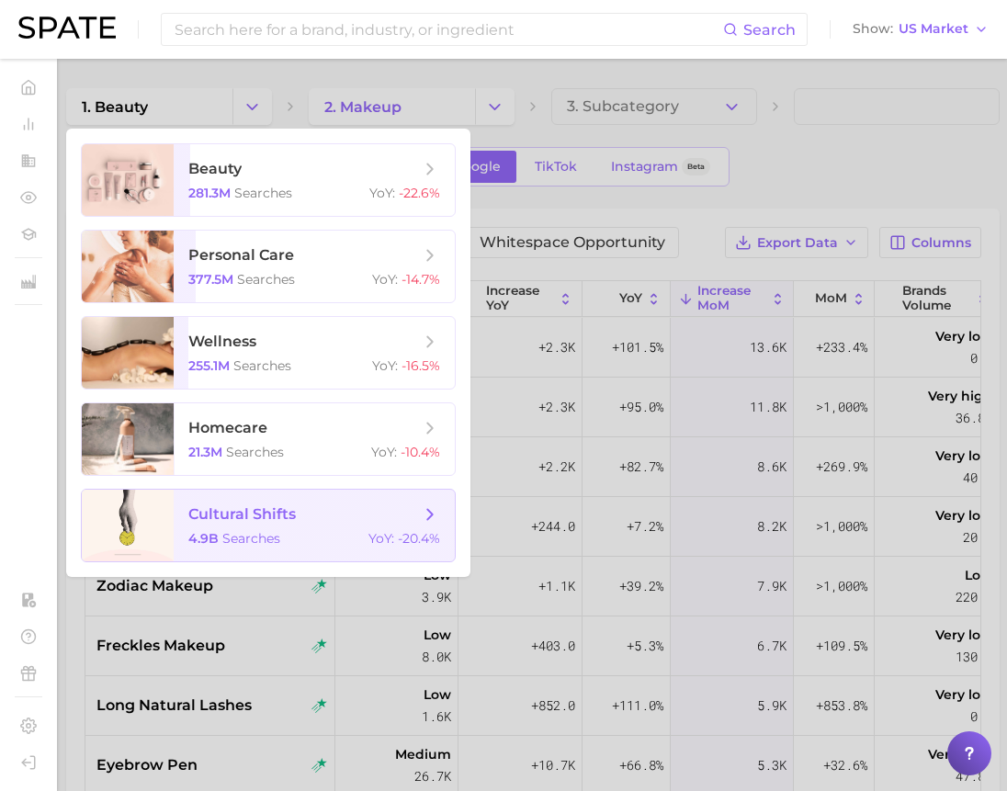
click at [259, 505] on span "cultural shifts" at bounding box center [242, 513] width 108 height 17
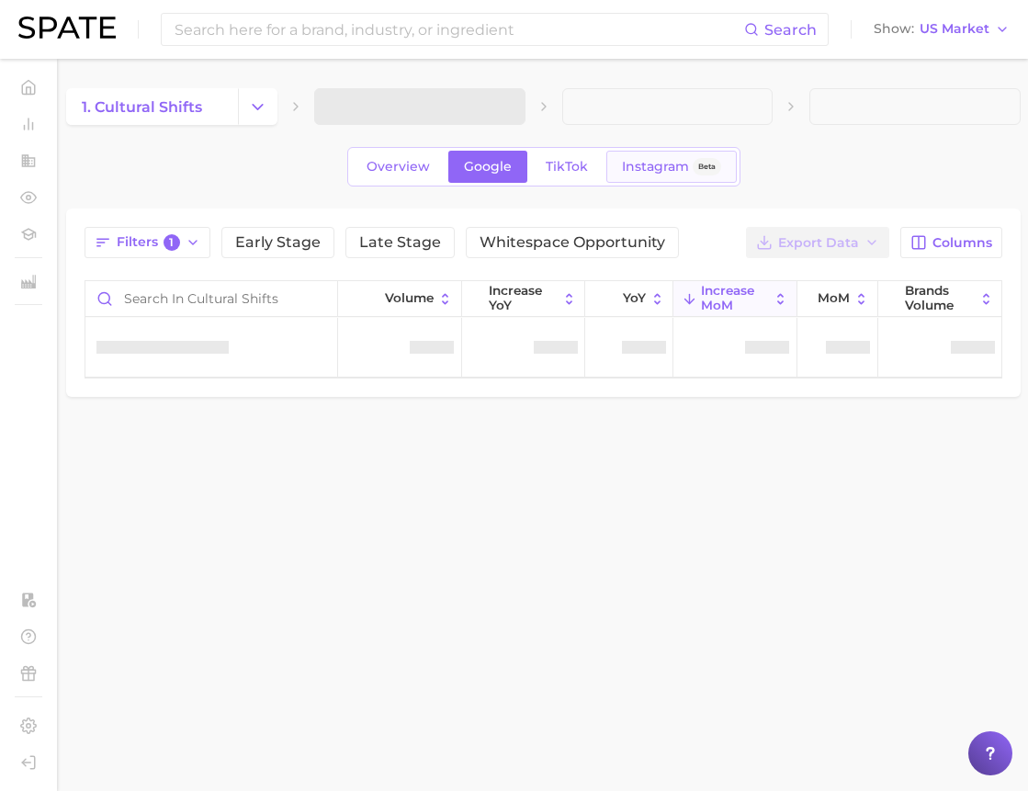
click at [655, 173] on span "Instagram" at bounding box center [655, 167] width 67 height 16
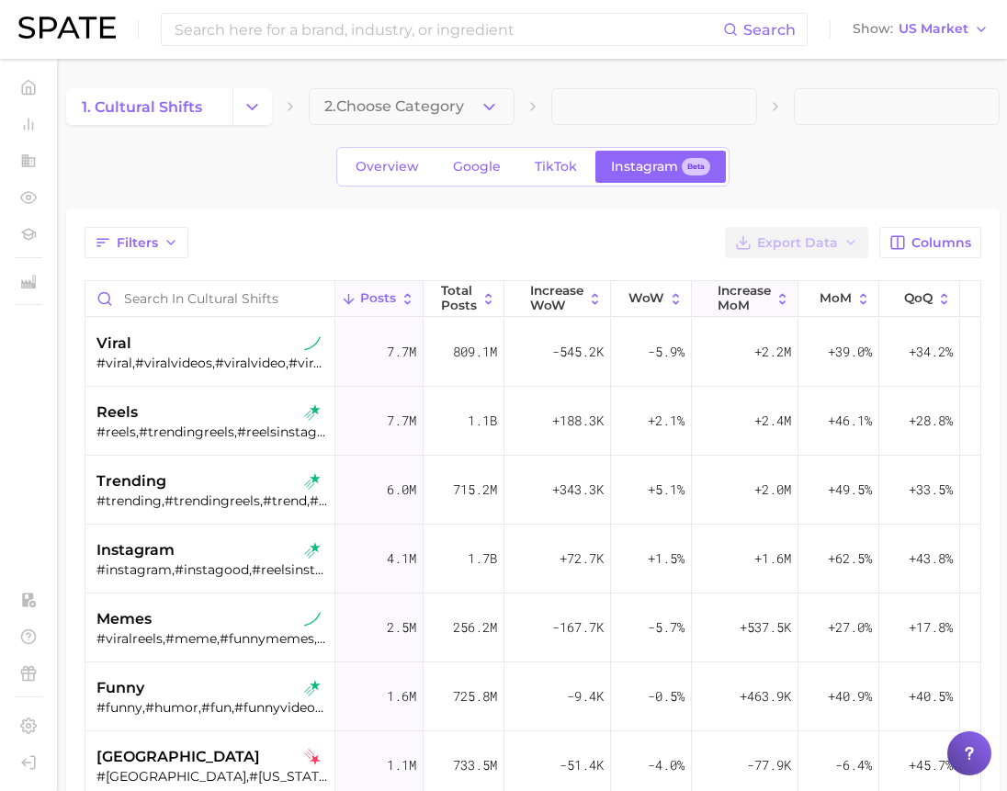
click at [708, 301] on icon at bounding box center [706, 299] width 16 height 16
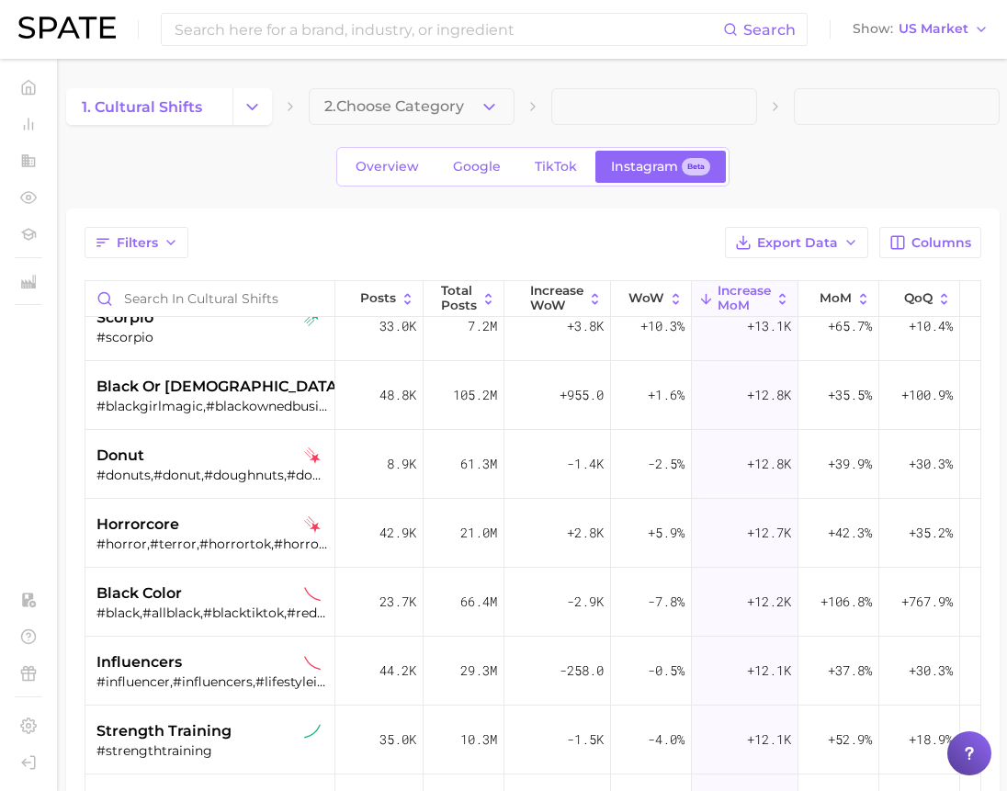
scroll to position [7305, 0]
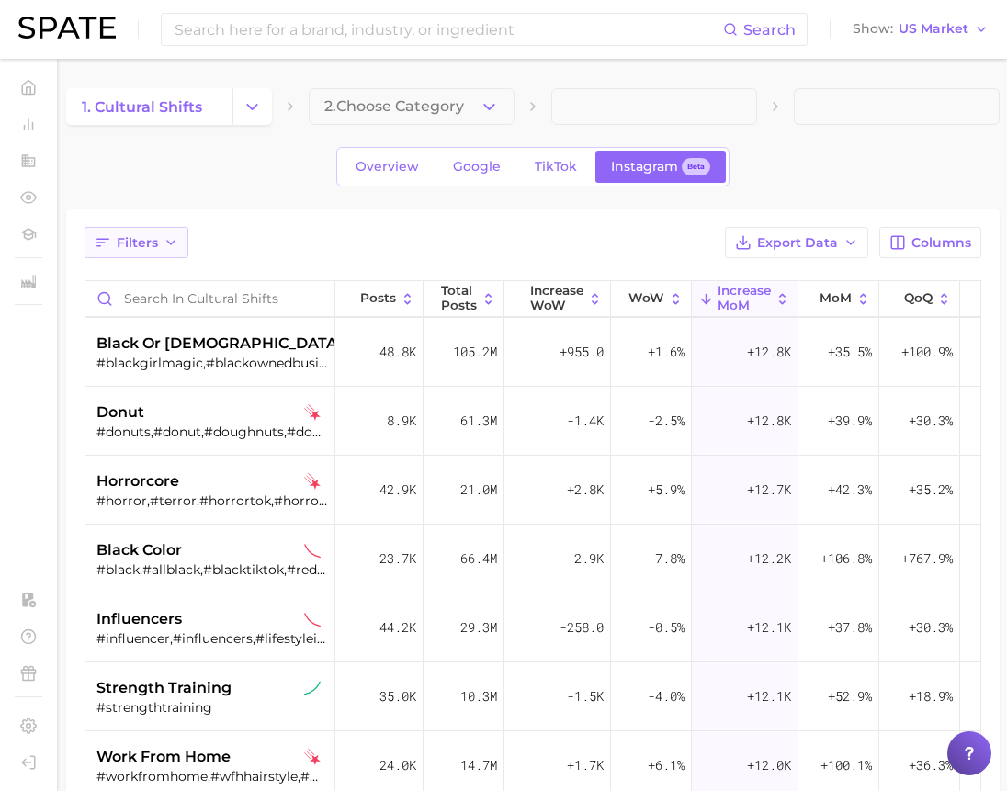
click at [153, 246] on span "Filters" at bounding box center [137, 243] width 41 height 16
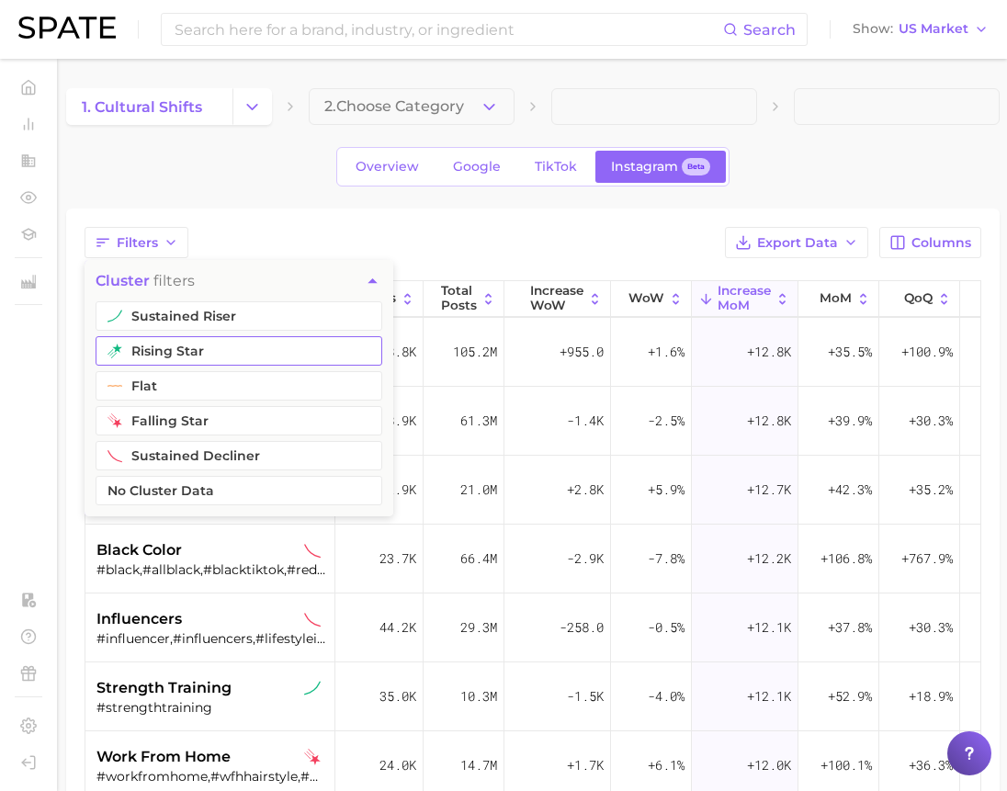
click at [194, 346] on button "rising star" at bounding box center [239, 350] width 287 height 29
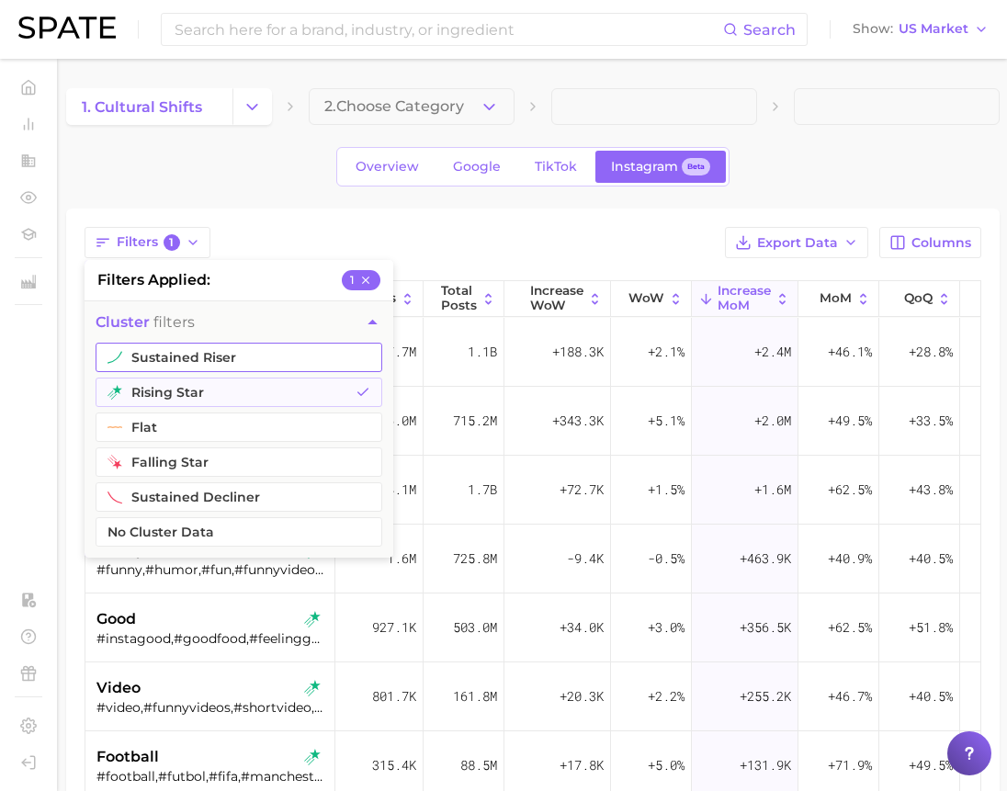
click at [213, 348] on button "sustained riser" at bounding box center [239, 357] width 287 height 29
click at [252, 249] on div "Filters 2 filters applied 2 cluster filters sustained riser rising star flat fa…" at bounding box center [533, 242] width 897 height 31
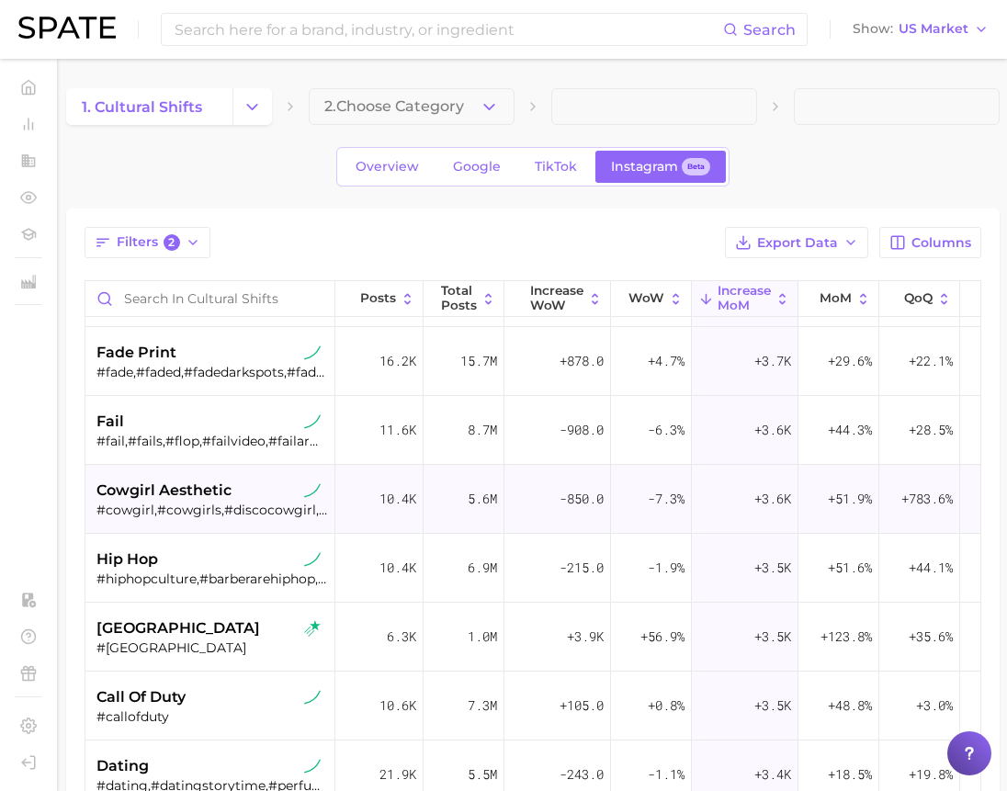
scroll to position [8684, 0]
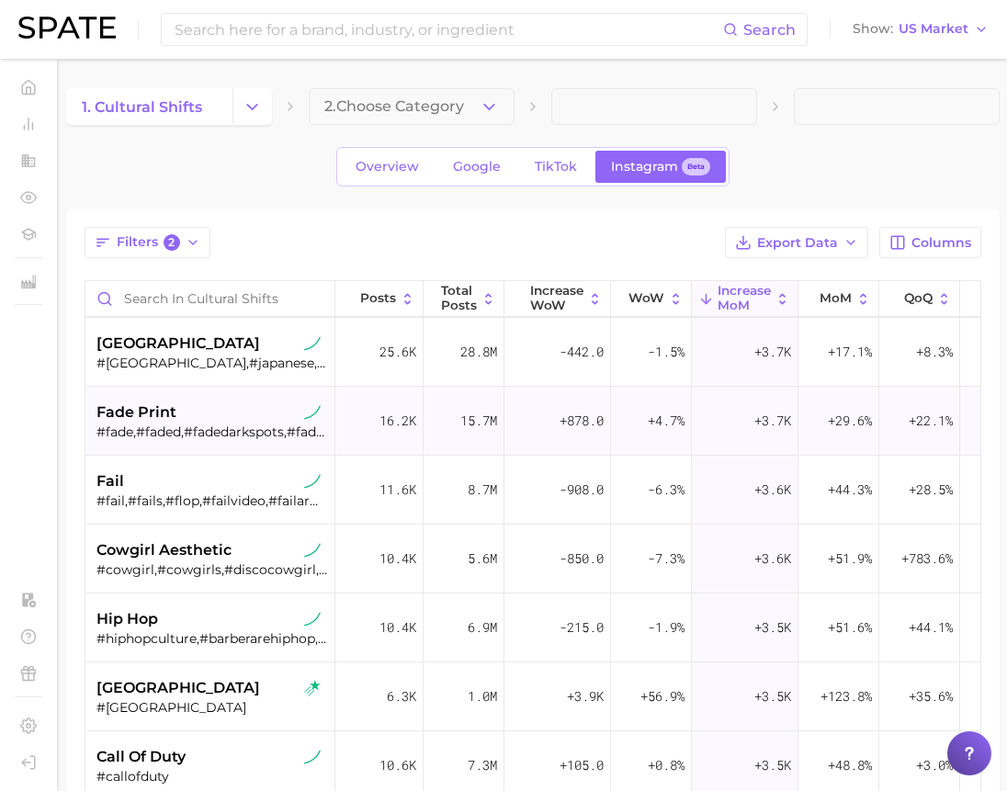
drag, startPoint x: 761, startPoint y: 79, endPoint x: 326, endPoint y: 434, distance: 561.0
click at [761, 79] on main "1. cultural shifts 2. Choose Category Overview Google TikTok Instagram Beta Fil…" at bounding box center [533, 620] width 948 height 1123
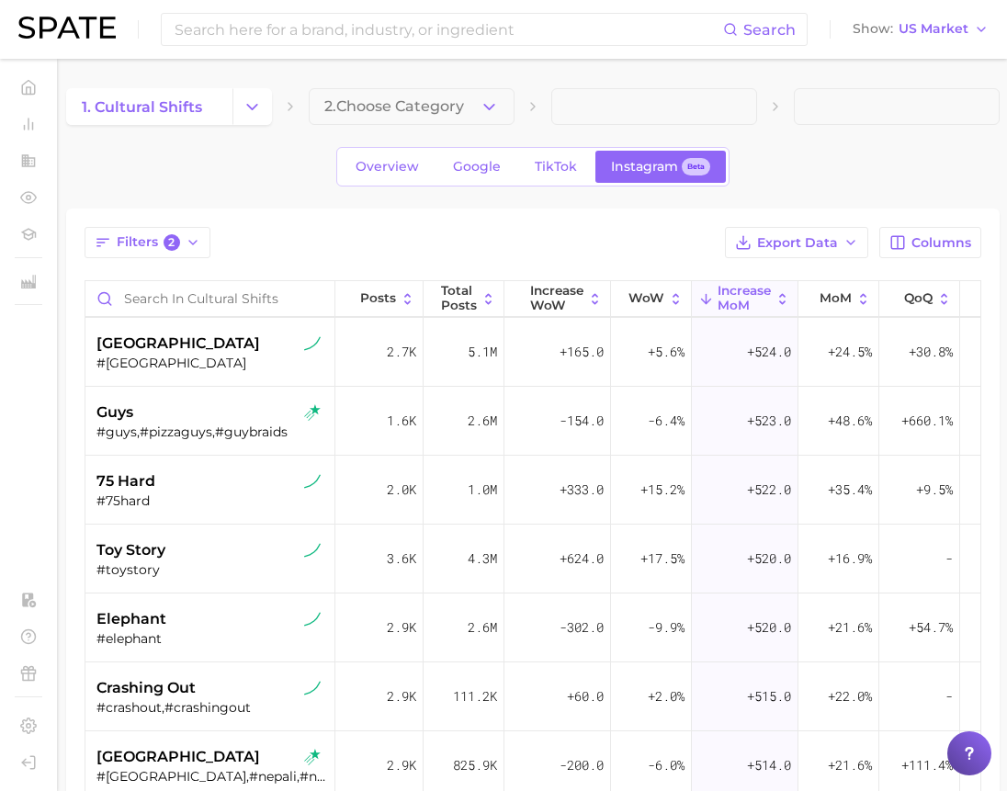
scroll to position [24673, 0]
